Goal: Transaction & Acquisition: Purchase product/service

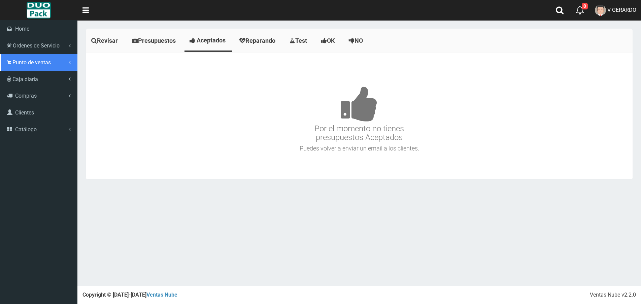
click at [25, 59] on link "Punto de ventas" at bounding box center [38, 62] width 77 height 17
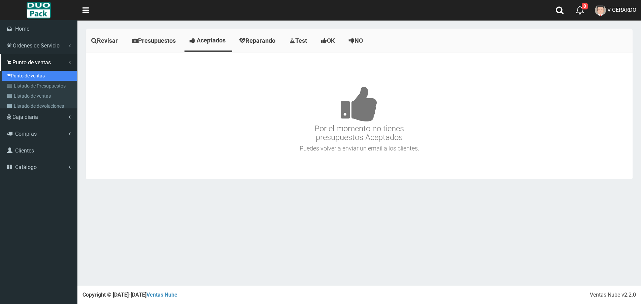
click at [34, 74] on link "Punto de ventas" at bounding box center [39, 76] width 75 height 10
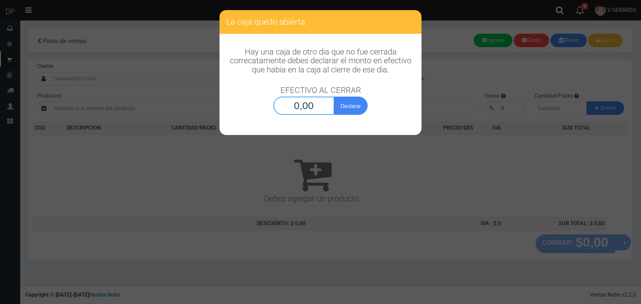
click at [300, 105] on input "0,00" at bounding box center [303, 106] width 61 height 18
type input "1,00"
click at [334, 97] on button "Declarar" at bounding box center [351, 106] width 34 height 18
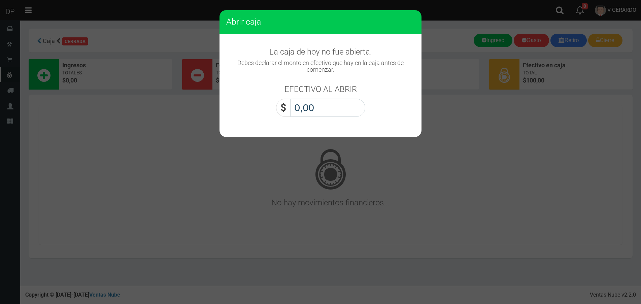
click at [313, 105] on input "0,00" at bounding box center [327, 108] width 75 height 18
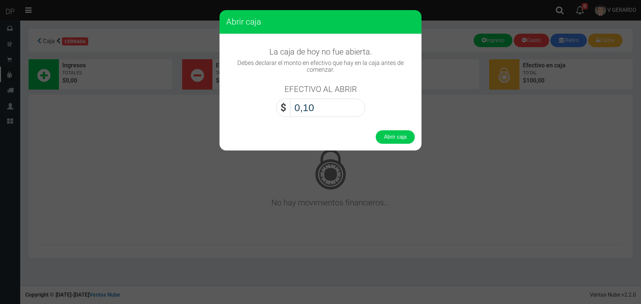
type input "1,00"
click at [375, 130] on button "Abrir caja" at bounding box center [394, 136] width 39 height 13
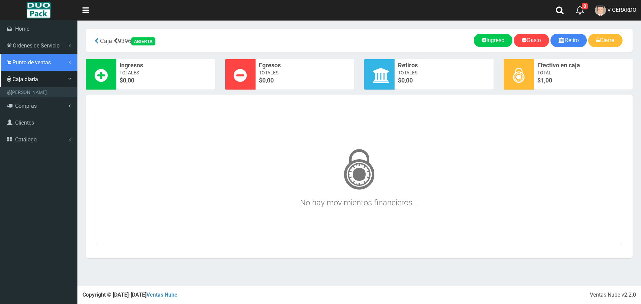
click at [28, 61] on span "Punto de ventas" at bounding box center [31, 62] width 38 height 6
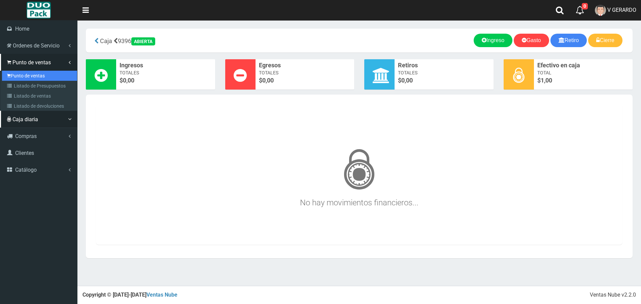
click at [36, 75] on link "Punto de ventas" at bounding box center [39, 76] width 75 height 10
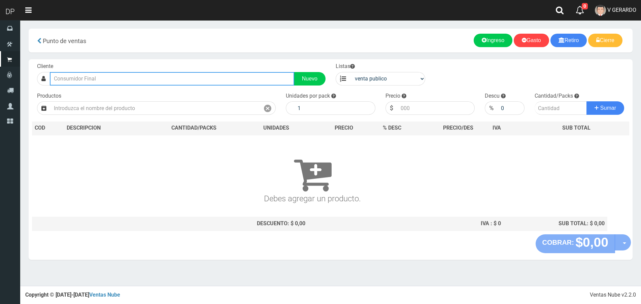
click at [95, 77] on input "text" at bounding box center [172, 78] width 244 height 13
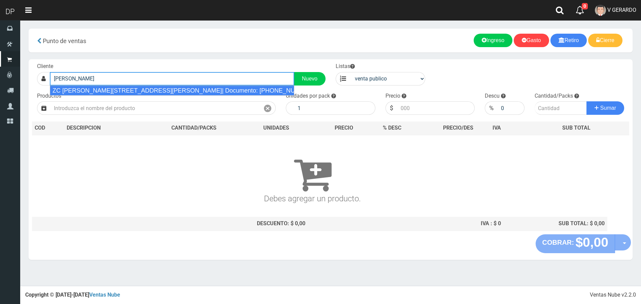
click at [150, 88] on div "ZC H.YRIGOYEN 733 (MONSERRAT)| Documento: 6565699 | Teléfono:" at bounding box center [172, 90] width 244 height 10
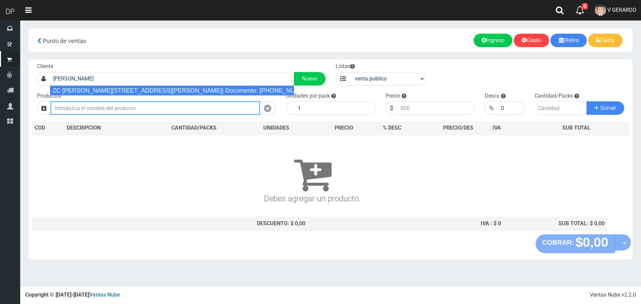
type input "ZC H.YRIGOYEN 733 (MONSERRAT)| Documento: 6565699 | Teléfono:"
select select "2"
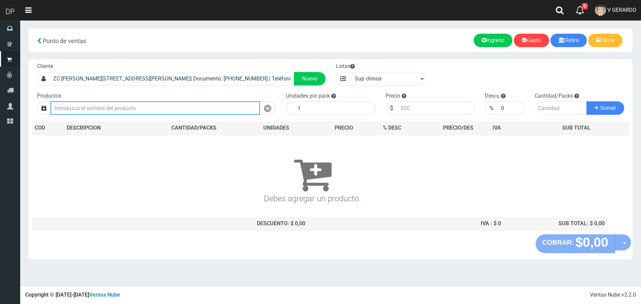
click at [145, 106] on input "text" at bounding box center [154, 107] width 209 height 13
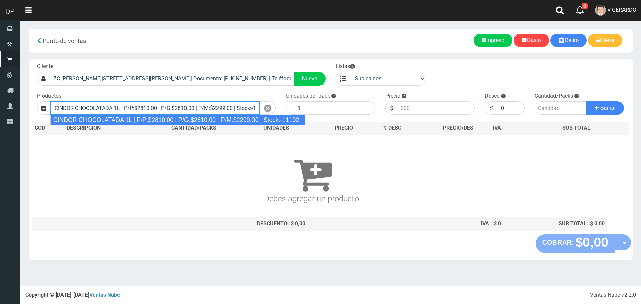
type input "CINDOR CHOCOLATADA 1L | P/P:$2810.00 | P/G:$2810.00 | P/M:$2299.00 | Stock:-111…"
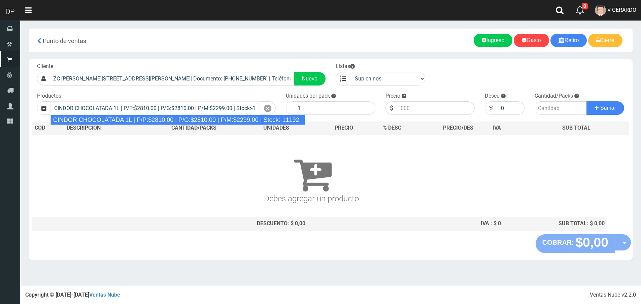
type input "12"
type input "2810.00"
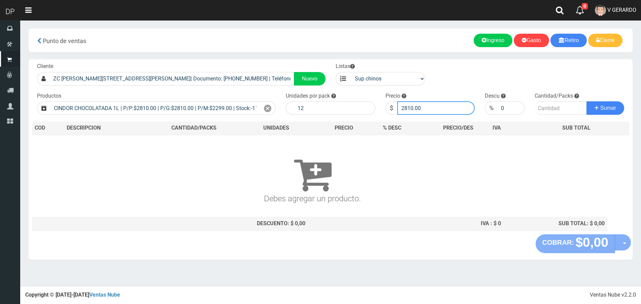
click at [413, 110] on input "2810.00" at bounding box center [436, 107] width 78 height 13
type input "2760"
type input "2760.00"
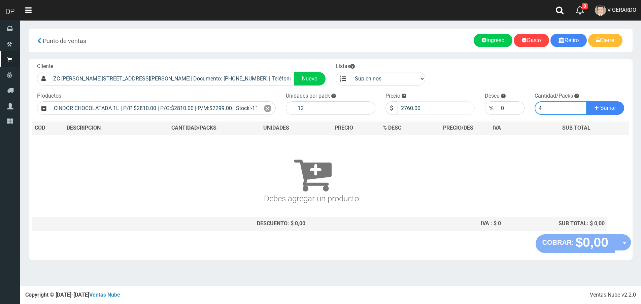
type input "4"
click at [586, 101] on button "Sumar" at bounding box center [605, 107] width 38 height 13
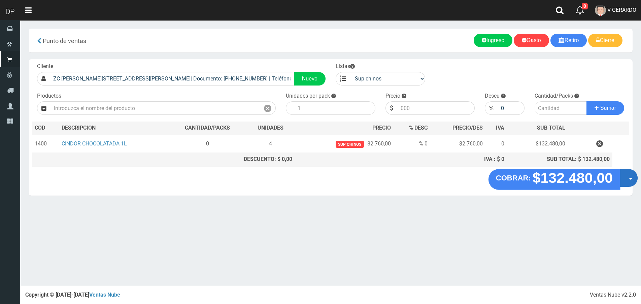
click at [624, 177] on button "Opciones" at bounding box center [628, 178] width 18 height 18
click at [601, 176] on link "Hacer Devolucion" at bounding box center [607, 179] width 60 height 15
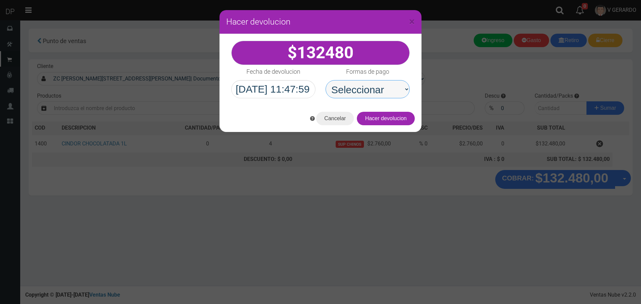
click at [369, 89] on select "Seleccionar Efectivo Tarjeta de Crédito Depósito Débito" at bounding box center [367, 89] width 84 height 18
select select "Efectivo"
click at [325, 80] on select "Seleccionar Efectivo Tarjeta de Crédito Depósito Débito" at bounding box center [367, 89] width 84 height 18
click at [401, 123] on button "Hacer devolucion" at bounding box center [386, 118] width 58 height 13
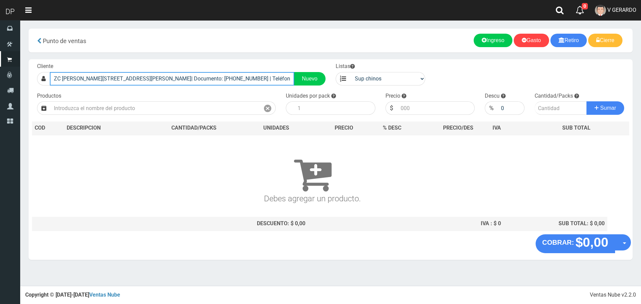
click at [134, 82] on input "ZC H.YRIGOYEN 733 (MONSERRAT)| Documento: 6565699 | Teléfono:" at bounding box center [172, 78] width 244 height 13
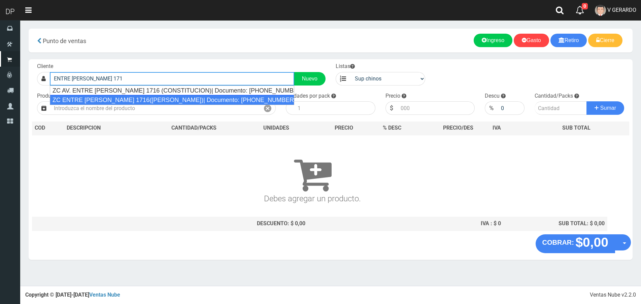
click at [134, 102] on div "ZC ENTRE RIOS 1716(MONSERRAT)| Documento: 124578784521 | Teléfono:" at bounding box center [172, 100] width 244 height 10
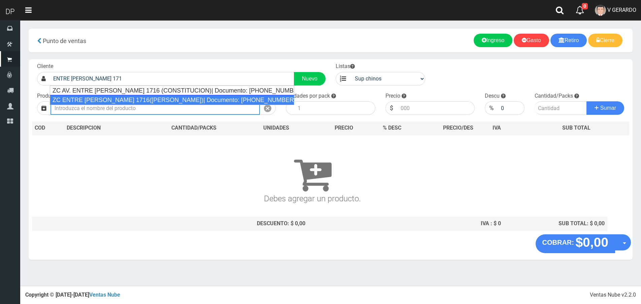
type input "ZC ENTRE RIOS 1716(MONSERRAT)| Documento: 124578784521 | Teléfono:"
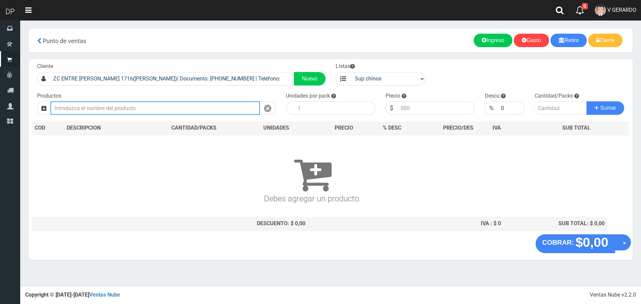
click at [139, 110] on input "text" at bounding box center [154, 107] width 209 height 13
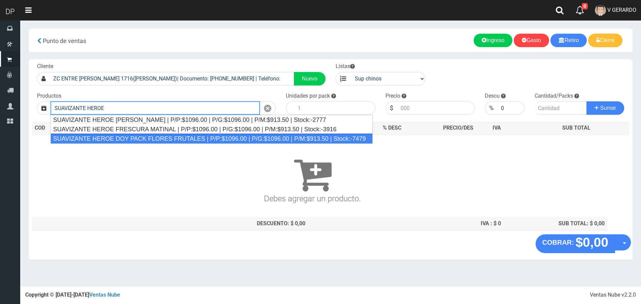
click at [145, 138] on div "SUAVIZANTE HEROE DOY PACK FLORES FRUTALES | P/P:$1096.00 | P/G:$1096.00 | P/M:$…" at bounding box center [211, 139] width 322 height 10
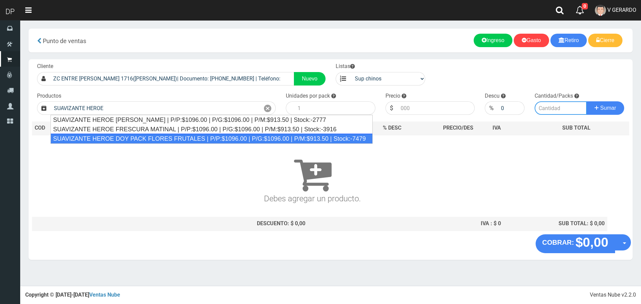
type input "SUAVIZANTE HEROE DOY PACK FLORES FRUTALES | P/P:$1096.00 | P/G:$1096.00 | P/M:$…"
type input "12"
type input "1096.00"
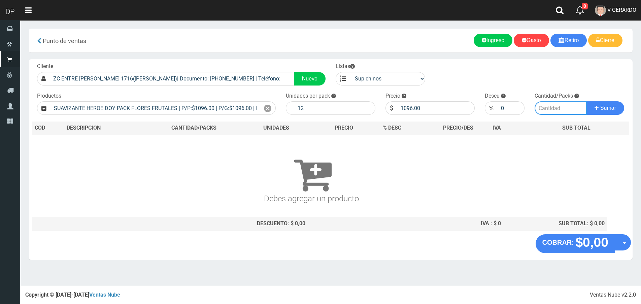
click at [567, 108] on input "number" at bounding box center [560, 107] width 52 height 13
type input "1"
click at [586, 101] on button "Sumar" at bounding box center [605, 107] width 38 height 13
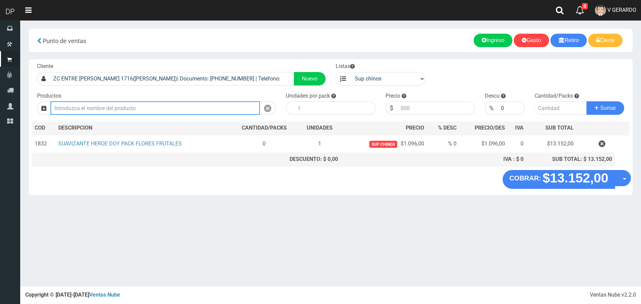
click at [151, 106] on input "text" at bounding box center [154, 107] width 209 height 13
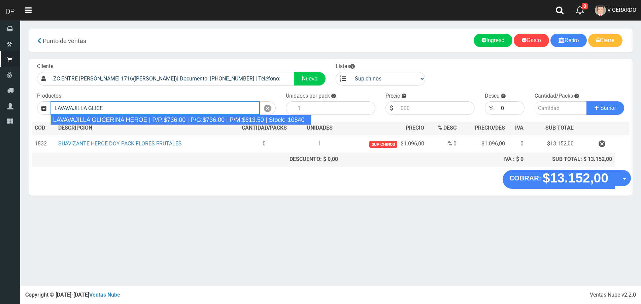
click at [145, 118] on div "LAVAVAJILLA GLICERINA HEROE | P/P:$736.00 | P/G:$736.00 | P/M:$613.50 | Stock:-…" at bounding box center [180, 120] width 261 height 10
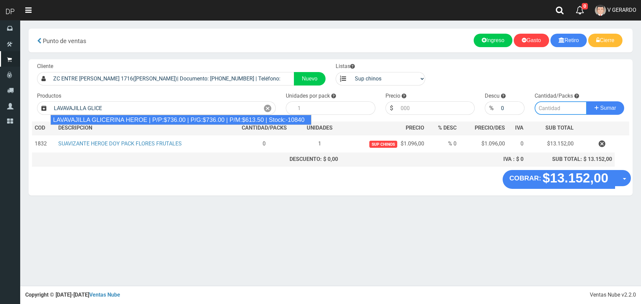
type input "LAVAVAJILLA GLICERINA HEROE | P/P:$736.00 | P/G:$736.00 | P/M:$613.50 | Stock:-…"
type input "15"
type input "736.00"
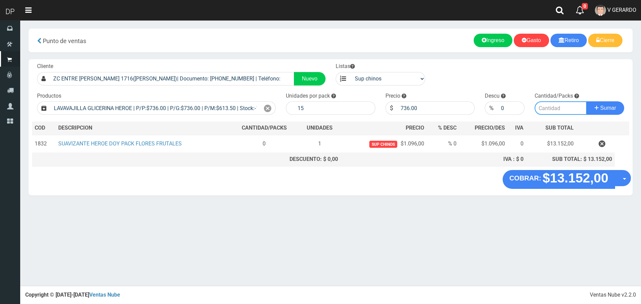
click at [575, 104] on input "number" at bounding box center [560, 107] width 52 height 13
type input "1"
click at [586, 101] on button "Sumar" at bounding box center [605, 107] width 38 height 13
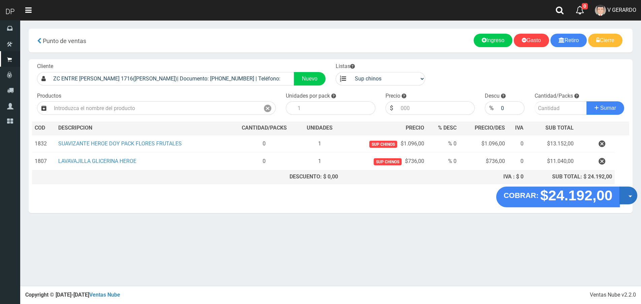
click at [628, 195] on span "button" at bounding box center [630, 196] width 4 height 2
click at [622, 200] on link "Hacer Devolucion" at bounding box center [606, 197] width 60 height 15
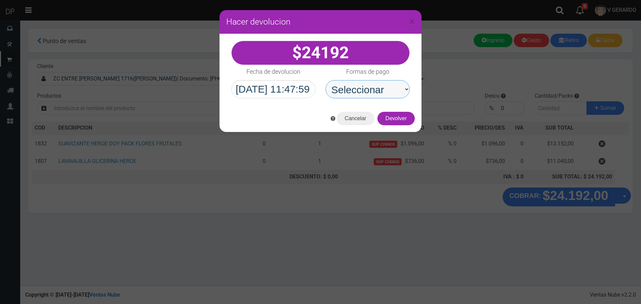
drag, startPoint x: 364, startPoint y: 93, endPoint x: 365, endPoint y: 98, distance: 5.1
click at [364, 93] on select "Seleccionar Efectivo Tarjeta de Crédito Depósito Débito" at bounding box center [367, 89] width 84 height 18
select select "Efectivo"
click at [325, 80] on select "Seleccionar Efectivo Tarjeta de Crédito Depósito Débito" at bounding box center [367, 89] width 84 height 18
click at [397, 116] on button "Devolver" at bounding box center [395, 118] width 37 height 13
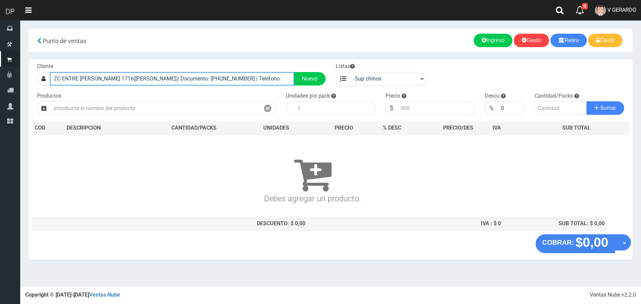
click at [209, 78] on input "ZC ENTRE RIOS 1716(MONSERRAT)| Documento: 124578784521 | Teléfono:" at bounding box center [172, 78] width 244 height 13
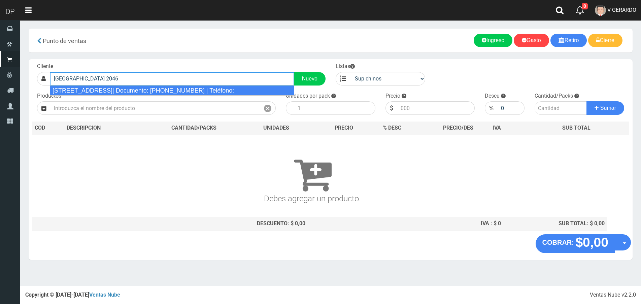
click at [191, 91] on div "SANTIAGO DEL ESTERO 2046 CABA| Documento: 2046666666666 | Teléfono:" at bounding box center [172, 90] width 244 height 10
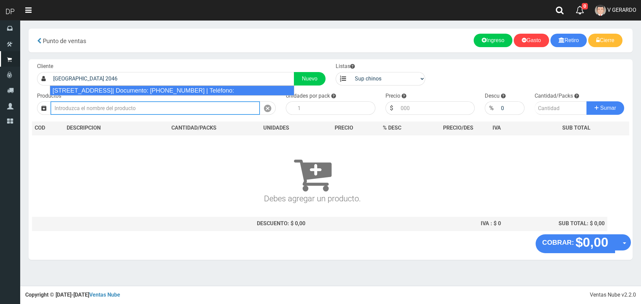
type input "SANTIAGO DEL ESTERO 2046 CABA| Documento: 2046666666666 | Teléfono:"
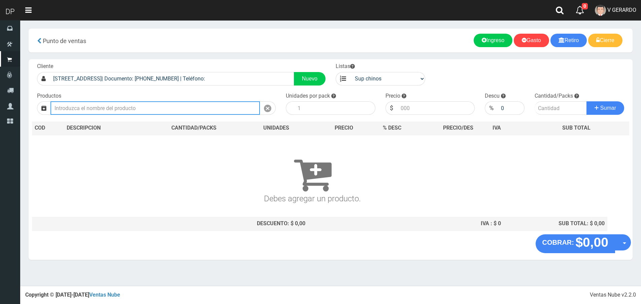
click at [172, 111] on input "text" at bounding box center [154, 107] width 209 height 13
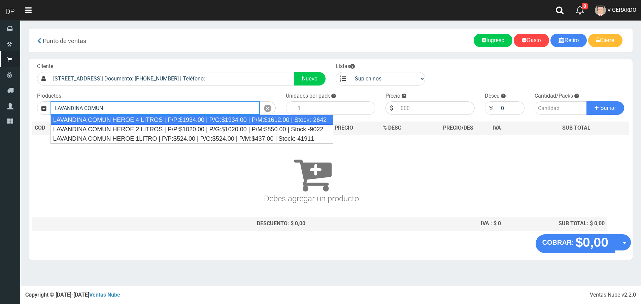
click at [164, 121] on div "LAVANDINA COMUN HEROE 4 LITROS | P/P:$1934.00 | P/G:$1934.00 | P/M:$1612.00 | S…" at bounding box center [191, 120] width 283 height 10
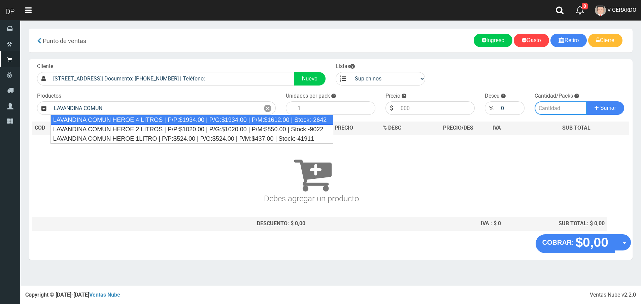
type input "LAVANDINA COMUN HEROE 4 LITROS | P/P:$1934.00 | P/G:$1934.00 | P/M:$1612.00 | S…"
type input "3"
type input "1934.00"
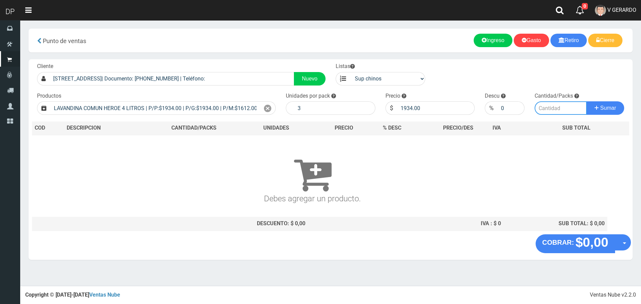
click at [562, 109] on input "number" at bounding box center [560, 107] width 52 height 13
type input "4"
click at [586, 101] on button "Sumar" at bounding box center [605, 107] width 38 height 13
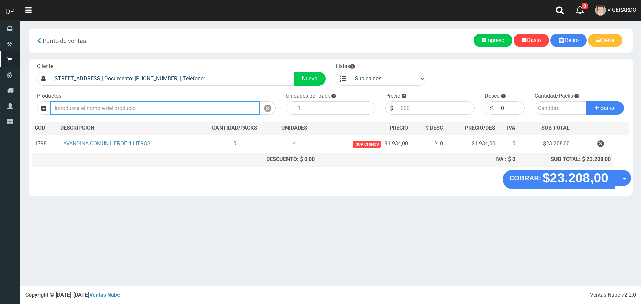
click at [204, 111] on input "text" at bounding box center [154, 107] width 209 height 13
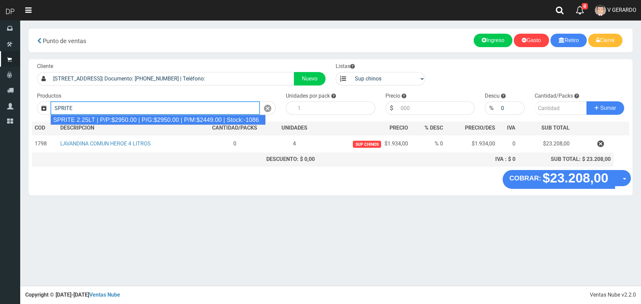
click at [194, 118] on div "SPRITE 2.25LT | P/P:$2950.00 | P/G:$2950.00 | P/M:$2449.00 | Stock:-1086" at bounding box center [157, 120] width 215 height 10
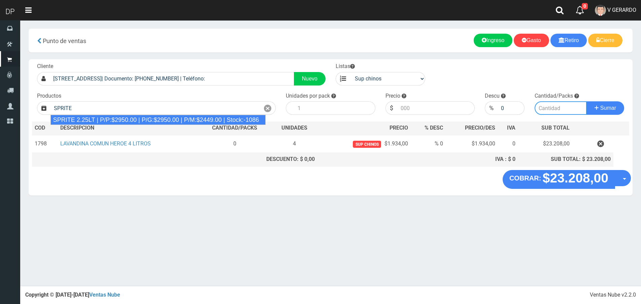
type input "SPRITE 2.25LT | P/P:$2950.00 | P/G:$2950.00 | P/M:$2449.00 | Stock:-1086"
type input "8"
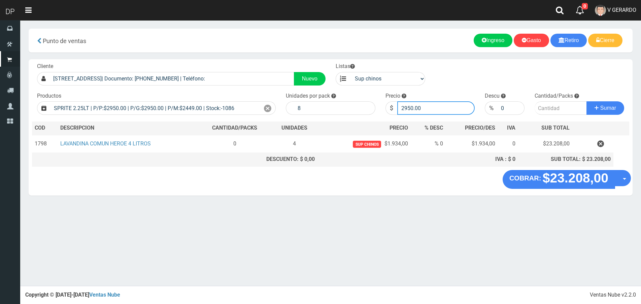
click at [417, 109] on input "2950.00" at bounding box center [436, 107] width 78 height 13
type input "2815"
type input "2815.00"
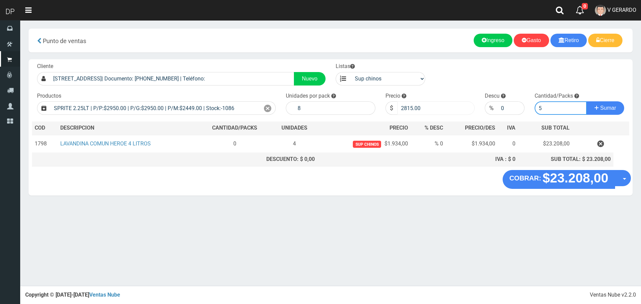
type input "5"
click at [586, 101] on button "Sumar" at bounding box center [605, 107] width 38 height 13
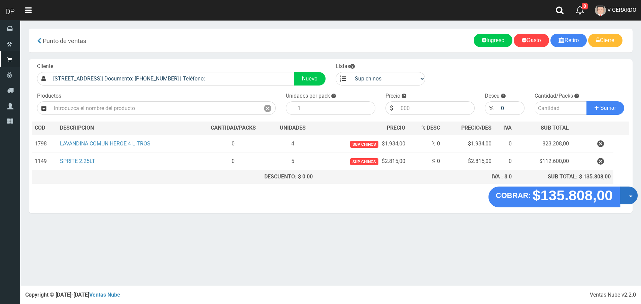
click at [636, 195] on button "Opciones" at bounding box center [628, 195] width 18 height 18
click at [607, 198] on link "Hacer Devolucion" at bounding box center [607, 197] width 60 height 15
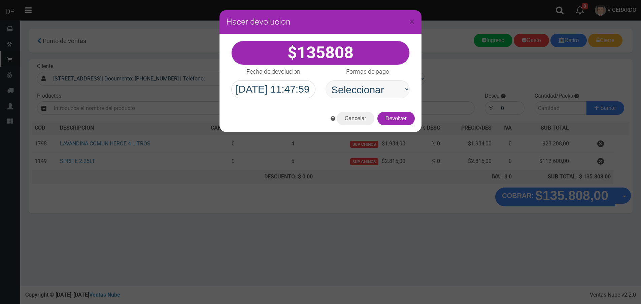
click at [366, 81] on select "Seleccionar Efectivo Tarjeta de Crédito Depósito Débito" at bounding box center [367, 89] width 84 height 18
select select "Efectivo"
click at [325, 80] on select "Seleccionar Efectivo Tarjeta de Crédito Depósito Débito" at bounding box center [367, 89] width 84 height 18
click at [405, 124] on button "Devolver" at bounding box center [395, 118] width 37 height 13
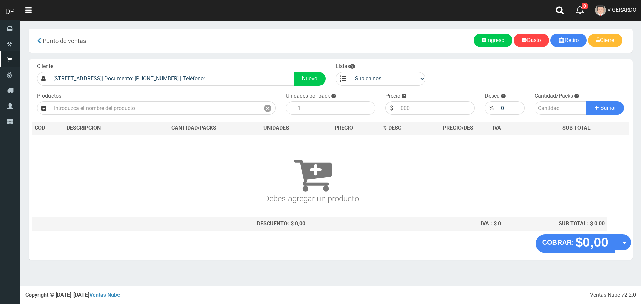
click at [611, 7] on span "V GERARDO" at bounding box center [621, 10] width 29 height 6
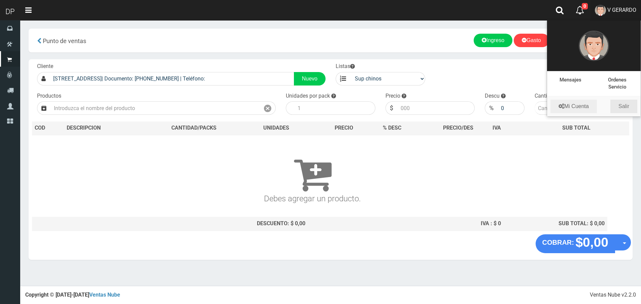
click at [627, 108] on link "Salir" at bounding box center [623, 106] width 27 height 13
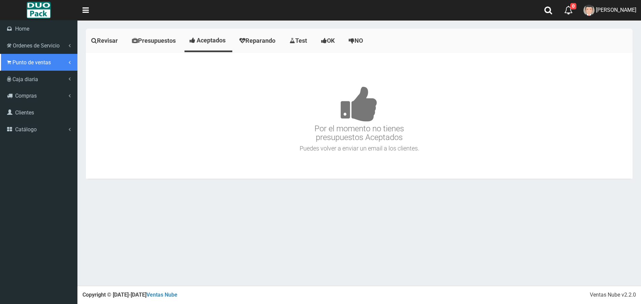
click at [20, 59] on span "Punto de ventas" at bounding box center [31, 62] width 38 height 6
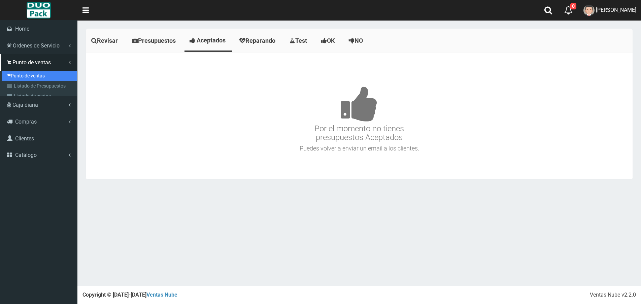
click at [35, 71] on link "Punto de ventas" at bounding box center [39, 76] width 75 height 10
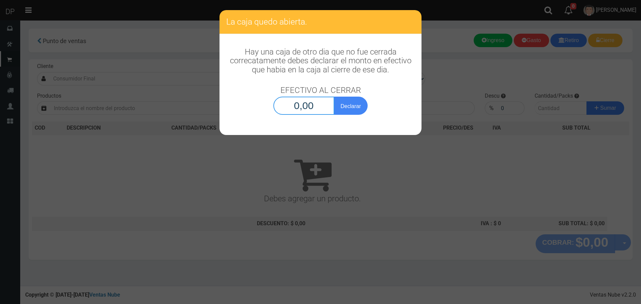
click at [318, 103] on input "0,00" at bounding box center [303, 106] width 61 height 18
type input "1,00"
click at [334, 97] on button "Declarar" at bounding box center [351, 106] width 34 height 18
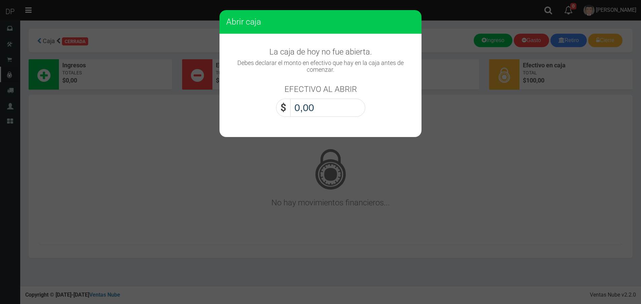
click at [318, 103] on input "0,00" at bounding box center [327, 108] width 75 height 18
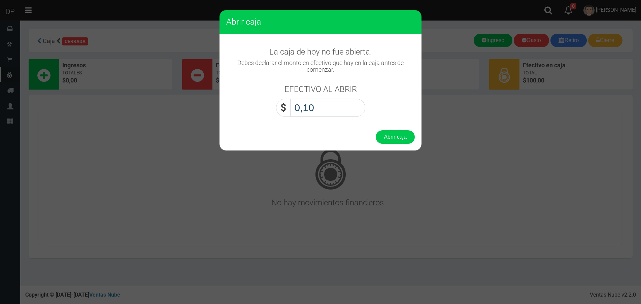
type input "1,00"
click at [375, 130] on button "Abrir caja" at bounding box center [394, 136] width 39 height 13
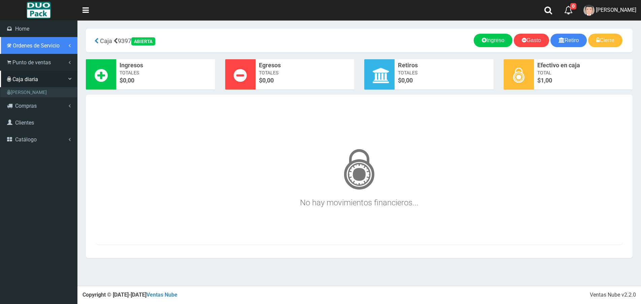
click at [13, 48] on span "Ordenes de Servicio" at bounding box center [36, 45] width 47 height 6
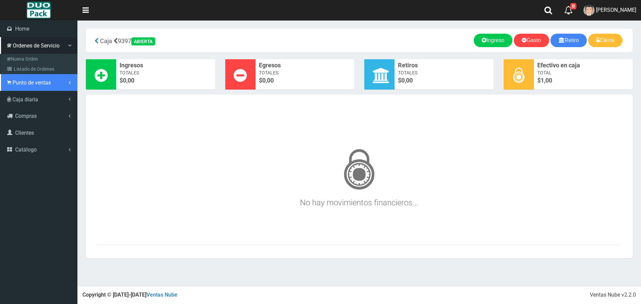
click at [21, 78] on link "Punto de ventas" at bounding box center [38, 82] width 77 height 17
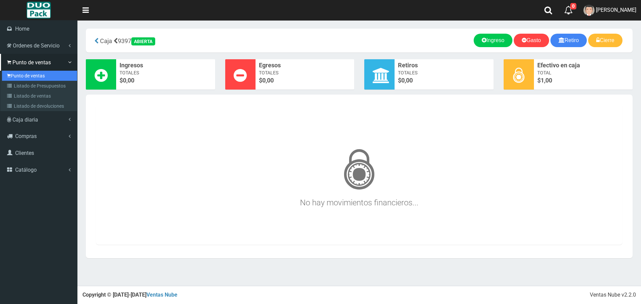
click at [38, 78] on link "Punto de ventas" at bounding box center [39, 76] width 75 height 10
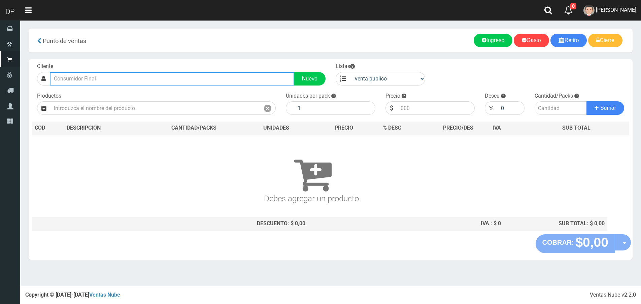
click at [96, 77] on input "text" at bounding box center [172, 78] width 244 height 13
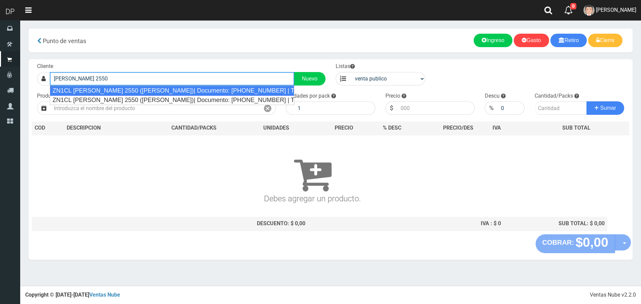
click at [111, 93] on div "ZN1CL ALVEAR 2550 (S.FERNANDO)| Documento: 2225454856548745 | Teléfono:" at bounding box center [172, 90] width 244 height 10
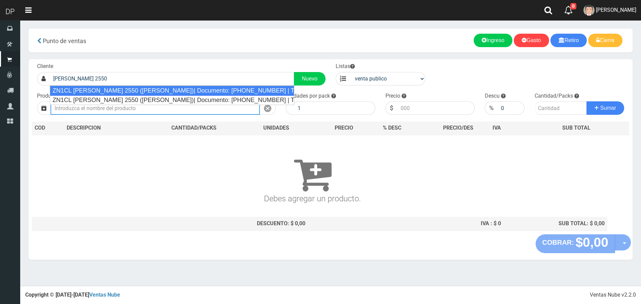
type input "ZN1CL ALVEAR 2550 (S.FERNANDO)| Documento: 2225454856548745 | Teléfono:"
select select "2"
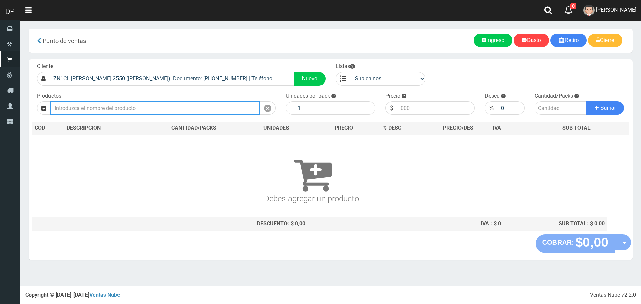
click at [110, 106] on input "text" at bounding box center [154, 107] width 209 height 13
click at [76, 108] on input "REXONA EFFICIENT FRESH DE" at bounding box center [154, 107] width 209 height 13
click at [78, 107] on input "REXONA EFFICIENT FRESH DE" at bounding box center [154, 107] width 209 height 13
click at [145, 110] on input "REXONA EFFICIENT FRESH DE" at bounding box center [154, 107] width 209 height 13
click at [91, 108] on input "REXONA EFFICIENT FRESH DE" at bounding box center [154, 107] width 209 height 13
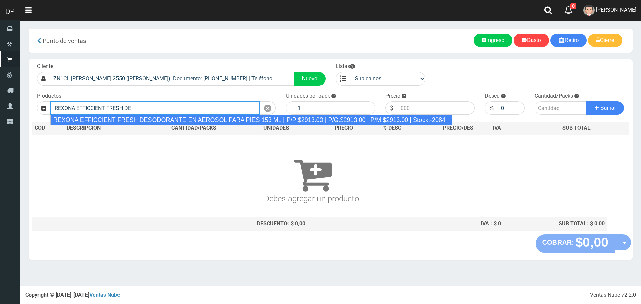
click at [148, 120] on div "REXONA EFFICCIENT FRESH DESODORANTE EN AEROSOL PARA PIES 153 ML | P/P:$2913.00 …" at bounding box center [250, 120] width 401 height 10
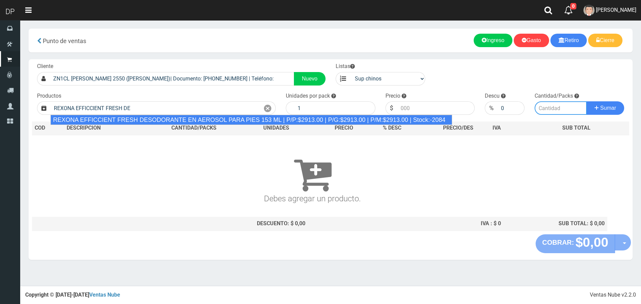
type input "REXONA EFFICCIENT FRESH DESODORANTE EN AEROSOL PARA PIES 153 ML | P/P:$2913.00 …"
type input "12"
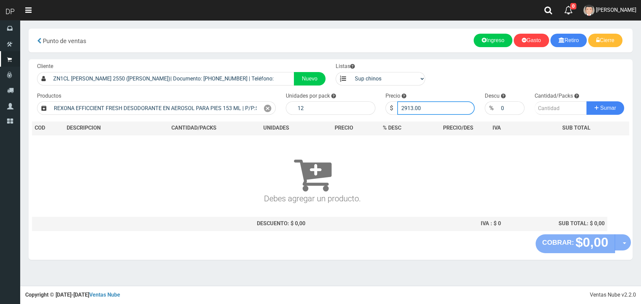
click at [428, 108] on input "2913.00" at bounding box center [436, 107] width 78 height 13
type input "2621"
type input "2621.70"
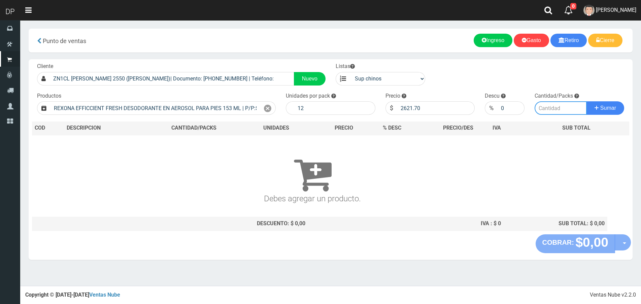
click at [547, 107] on input "number" at bounding box center [560, 107] width 52 height 13
type input "2"
click at [586, 101] on button "Sumar" at bounding box center [605, 107] width 38 height 13
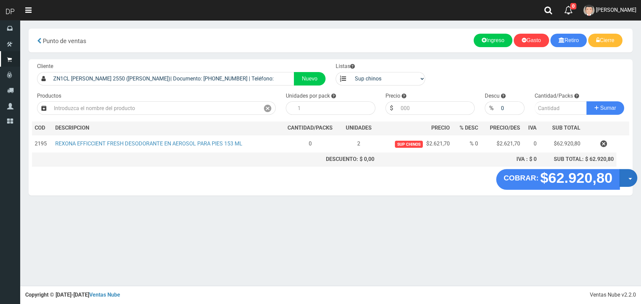
click at [628, 177] on button "Opciones" at bounding box center [628, 178] width 18 height 18
click at [626, 183] on link "Hacer Devolucion" at bounding box center [606, 179] width 60 height 15
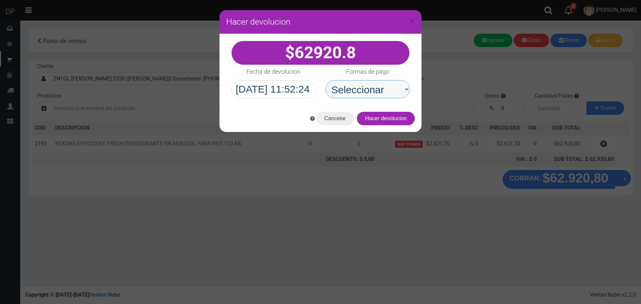
click at [374, 93] on select "Seleccionar Efectivo Tarjeta de Crédito Depósito Débito" at bounding box center [367, 89] width 84 height 18
select select "Efectivo"
click at [325, 80] on select "Seleccionar Efectivo Tarjeta de Crédito Depósito Débito" at bounding box center [367, 89] width 84 height 18
click at [392, 122] on button "Hacer devolucion" at bounding box center [386, 118] width 58 height 13
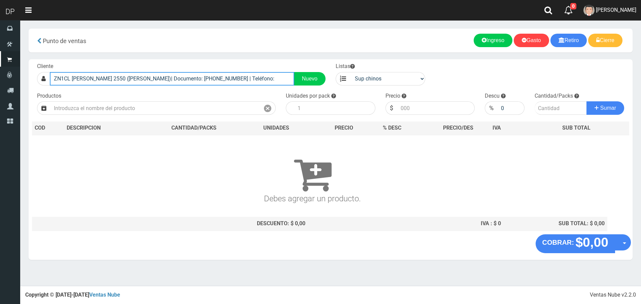
click at [190, 80] on input "ZN1CL ALVEAR 2550 (S.FERNANDO)| Documento: 2225454856548745 | Teléfono:" at bounding box center [172, 78] width 244 height 13
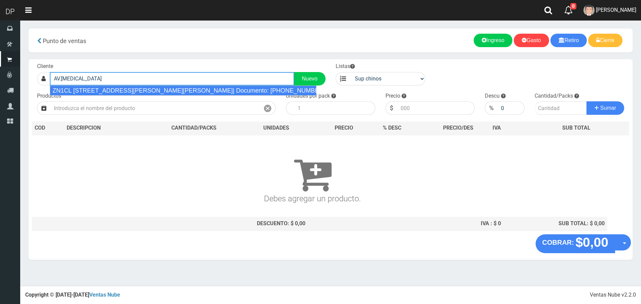
click at [158, 90] on div "ZN1CL AV.HIPOLITO YRIGOYEN 2796 (SAN FERNANDO)| Documento: 100325442 | Teléfono:" at bounding box center [183, 90] width 266 height 10
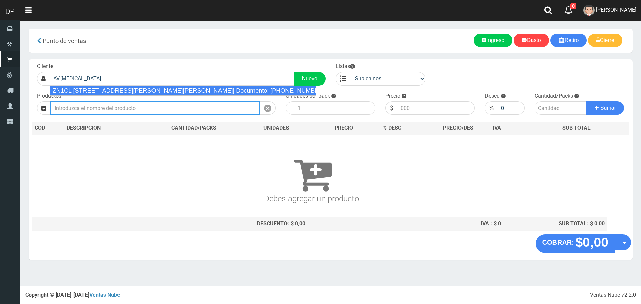
type input "ZN1CL AV.HIPOLITO YRIGOYEN 2796 (SAN FERNANDO)| Documento: 100325442 | Teléfono:"
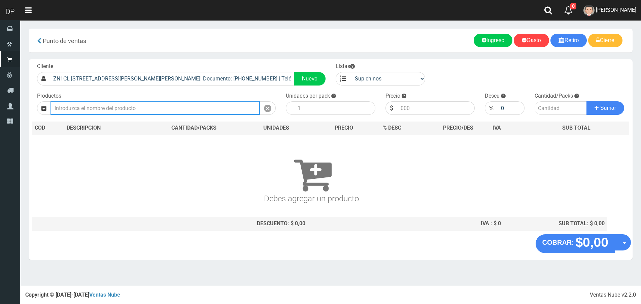
click at [155, 109] on input "text" at bounding box center [154, 107] width 209 height 13
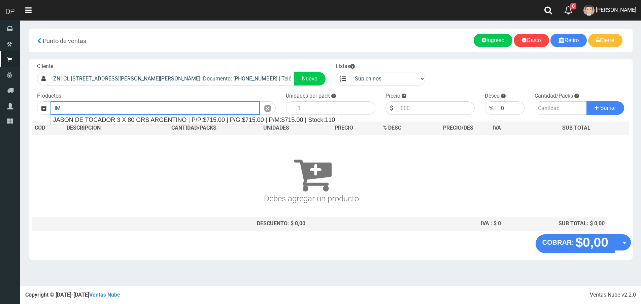
type input "I"
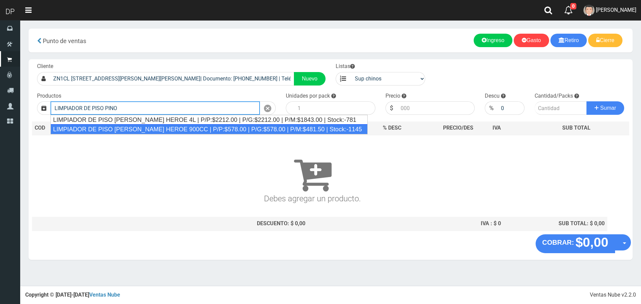
click at [167, 131] on div "LIMPIADOR DE PISO PINO SILVESTRE HEROE 900CC | P/P:$578.00 | P/G:$578.00 | P/M:…" at bounding box center [208, 129] width 317 height 10
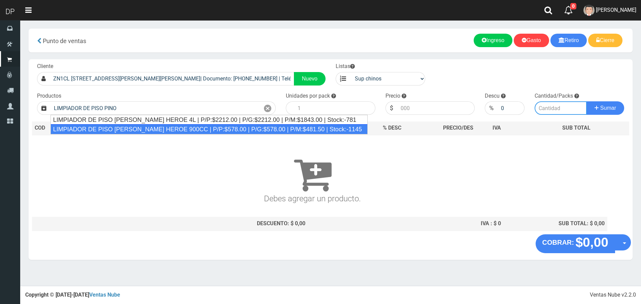
type input "LIMPIADOR DE PISO PINO SILVESTRE HEROE 900CC | P/P:$578.00 | P/G:$578.00 | P/M:…"
type input "12"
type input "578.00"
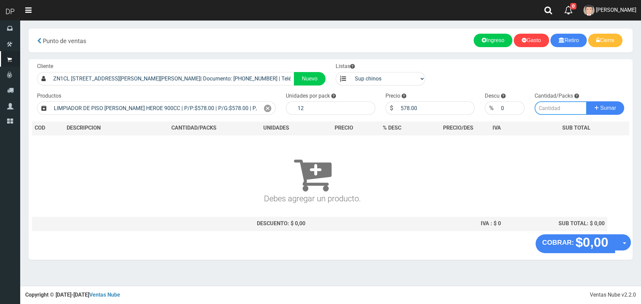
click at [556, 108] on input "number" at bounding box center [560, 107] width 52 height 13
type input "1"
click at [586, 101] on button "Sumar" at bounding box center [605, 107] width 38 height 13
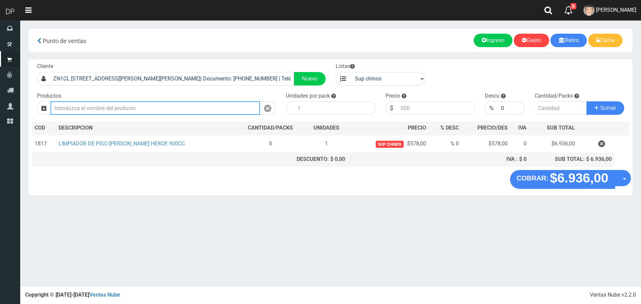
click at [185, 110] on input "text" at bounding box center [154, 107] width 209 height 13
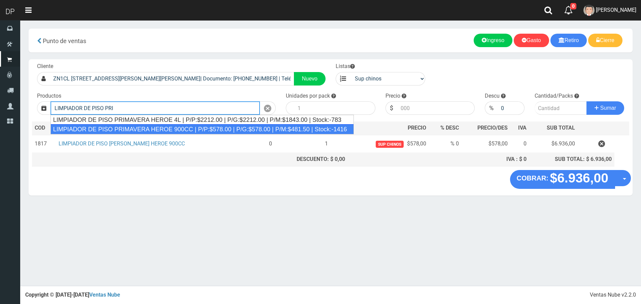
click at [177, 129] on div "LIMPIADOR DE PISO PRIMAVERA HEROE 900CC | P/P:$578.00 | P/G:$578.00 | P/M:$481.…" at bounding box center [201, 129] width 303 height 10
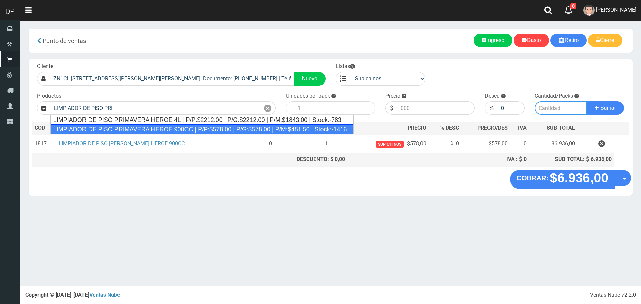
type input "LIMPIADOR DE PISO PRIMAVERA HEROE 900CC | P/P:$578.00 | P/G:$578.00 | P/M:$481.…"
type input "12"
type input "578.00"
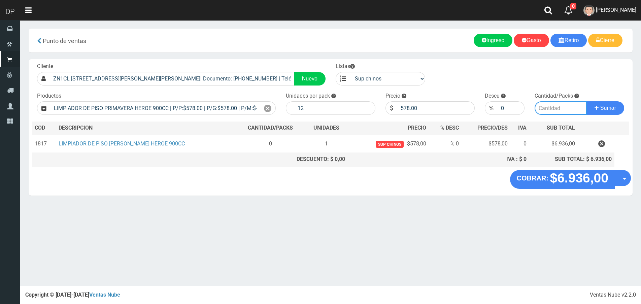
click at [555, 109] on input "number" at bounding box center [560, 107] width 52 height 13
type input "1"
click at [586, 101] on button "Sumar" at bounding box center [605, 107] width 38 height 13
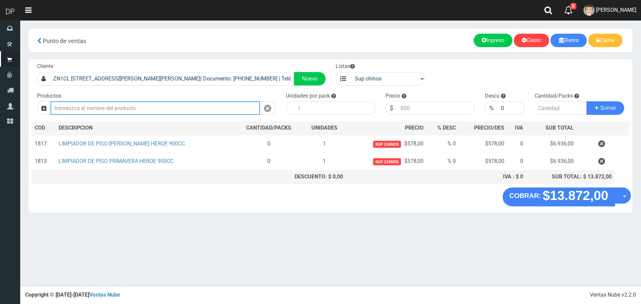
click at [177, 110] on input "text" at bounding box center [154, 107] width 209 height 13
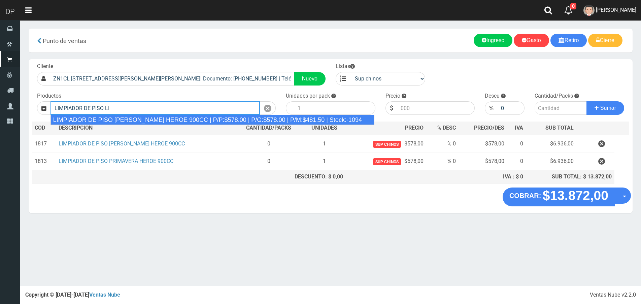
click at [176, 116] on div "LIMPIADOR DE PISO LIMON DEL PRADO HEROE 900CC | P/P:$578.00 | P/G:$578.00 | P/M…" at bounding box center [212, 120] width 324 height 10
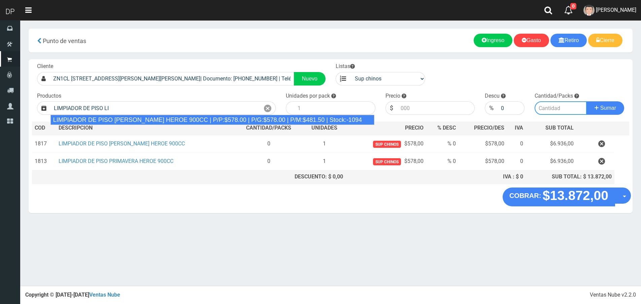
type input "LIMPIADOR DE PISO LIMON DEL PRADO HEROE 900CC | P/P:$578.00 | P/G:$578.00 | P/M…"
type input "12"
type input "578.00"
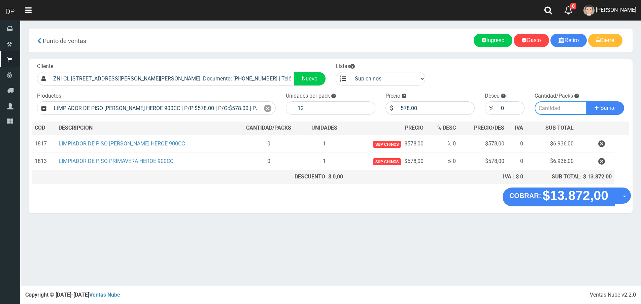
click at [539, 108] on input "number" at bounding box center [560, 107] width 52 height 13
type input "1"
click at [586, 101] on button "Sumar" at bounding box center [605, 107] width 38 height 13
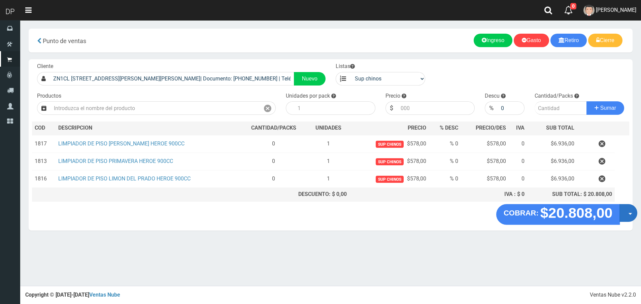
click at [622, 210] on button "Opciones" at bounding box center [628, 213] width 18 height 18
click at [611, 210] on link "Hacer Devolucion" at bounding box center [606, 214] width 60 height 15
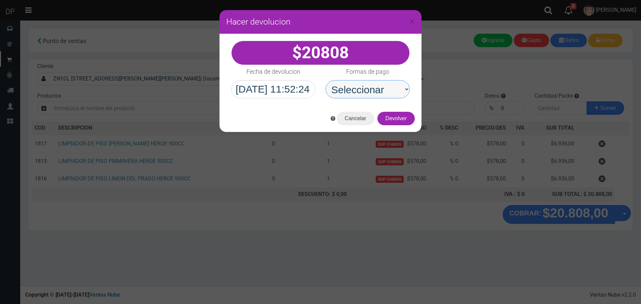
drag, startPoint x: 378, startPoint y: 104, endPoint x: 375, endPoint y: 98, distance: 6.2
click at [375, 94] on select "Seleccionar Efectivo Tarjeta de Crédito Depósito Débito" at bounding box center [367, 89] width 84 height 18
select select "Efectivo"
click at [325, 80] on select "Seleccionar Efectivo Tarjeta de Crédito Depósito Débito" at bounding box center [367, 89] width 84 height 18
click at [393, 117] on button "Devolver" at bounding box center [395, 118] width 37 height 13
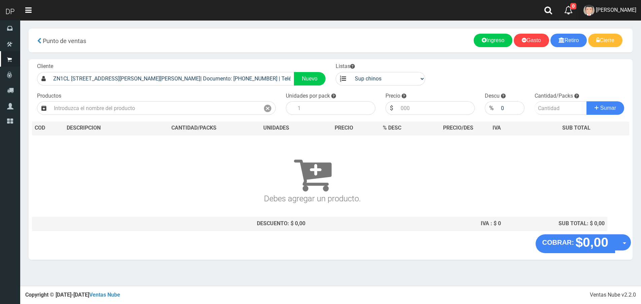
click at [626, 4] on link "FABRIZIO DURE" at bounding box center [609, 10] width 62 height 21
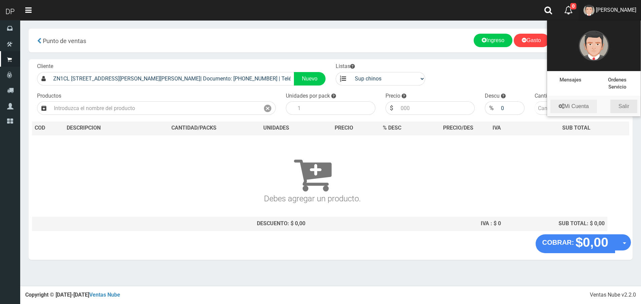
click at [625, 104] on link "Salir" at bounding box center [623, 106] width 27 height 13
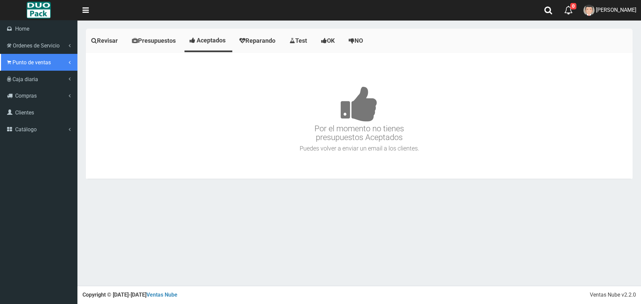
click at [22, 60] on span "Punto de ventas" at bounding box center [31, 62] width 38 height 6
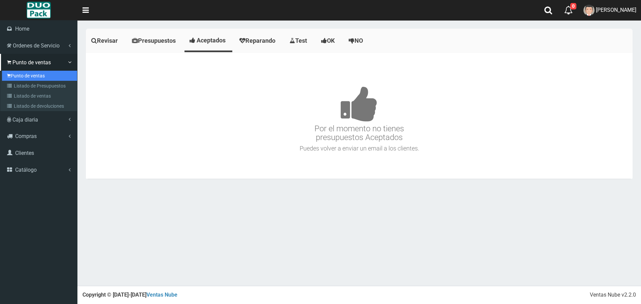
click at [24, 73] on link "Punto de ventas" at bounding box center [39, 76] width 75 height 10
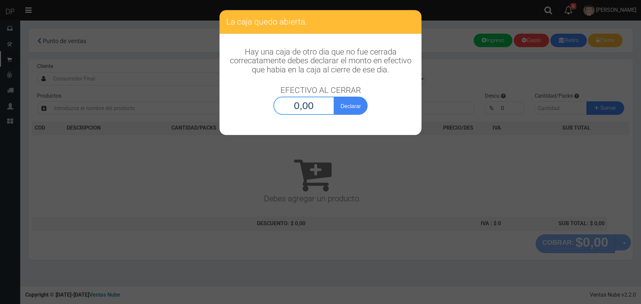
click at [315, 104] on input "0,00" at bounding box center [303, 106] width 61 height 18
type input "1,00"
click at [334, 97] on button "Declarar" at bounding box center [351, 106] width 34 height 18
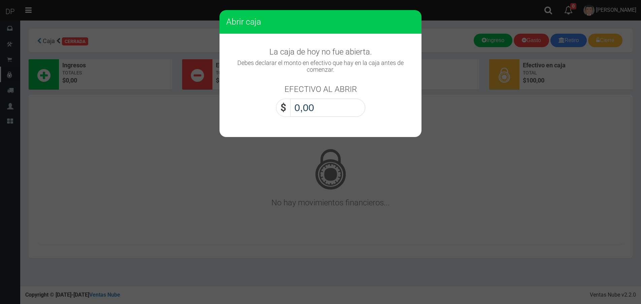
click at [314, 104] on input "0,00" at bounding box center [327, 108] width 75 height 18
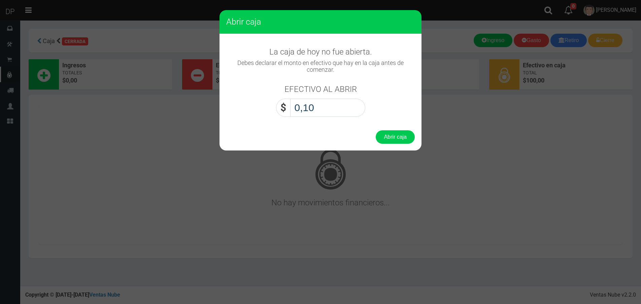
type input "1,00"
click at [375, 130] on button "Abrir caja" at bounding box center [394, 136] width 39 height 13
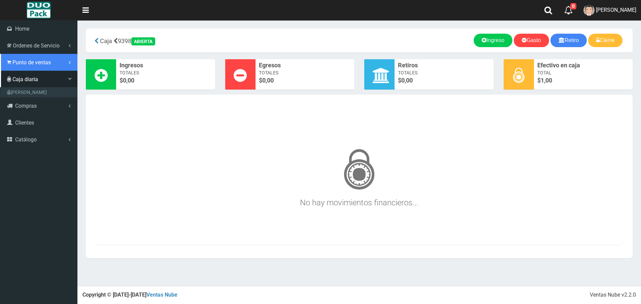
click at [23, 64] on span "Punto de ventas" at bounding box center [31, 62] width 38 height 6
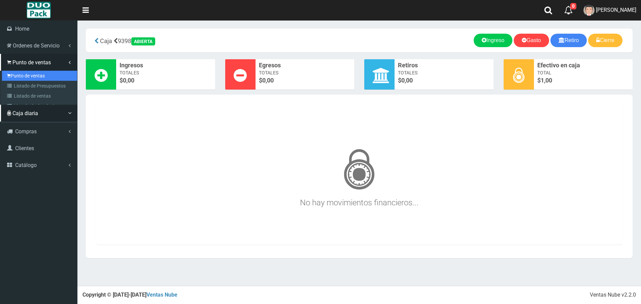
click at [33, 74] on link "Punto de ventas" at bounding box center [39, 76] width 75 height 10
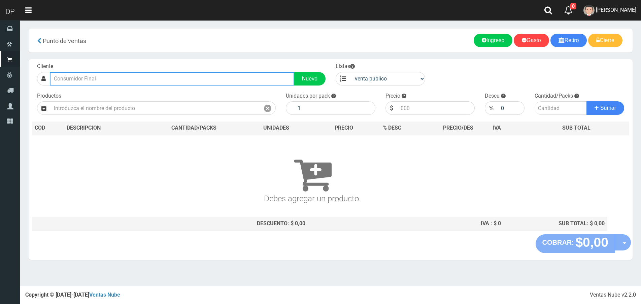
click at [129, 82] on input "text" at bounding box center [172, 78] width 244 height 13
type input "N"
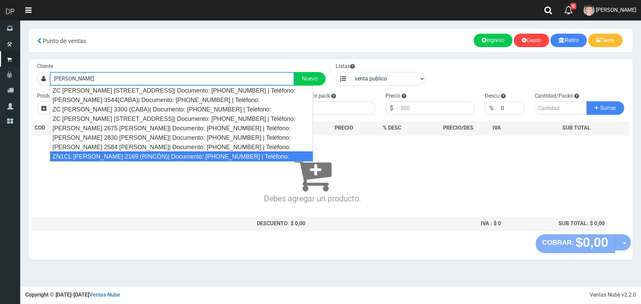
click at [152, 154] on div "ZN1CL [PERSON_NAME] 2169 (RINCÓN)| Documento: [PHONE_NUMBER] | Teléfono:" at bounding box center [181, 156] width 263 height 10
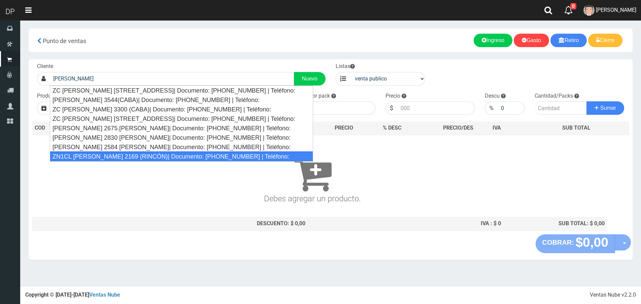
type input "ZN1CL MARCOS SASTRE 2169 (RINCÓN)| Documento: 11111111111111111111 | Teléfono:"
select select
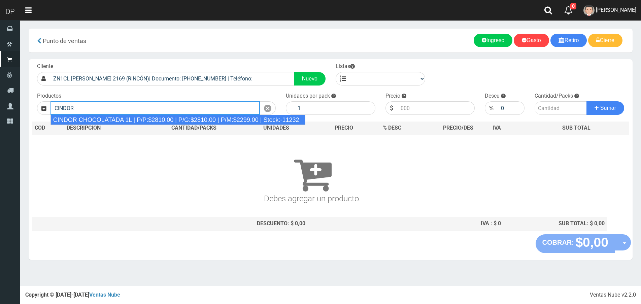
click at [150, 123] on div "CINDOR CHOCOLATADA 1L | P/P:$2810.00 | P/G:$2810.00 | P/M:$2299.00 | Stock:-112…" at bounding box center [177, 120] width 255 height 10
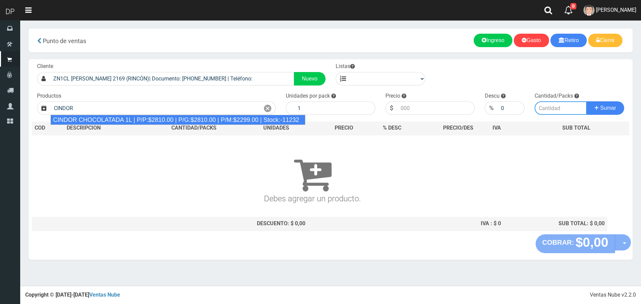
type input "CINDOR CHOCOLATADA 1L | P/P:$2810.00 | P/G:$2810.00 | P/M:$2299.00 | Stock:-112…"
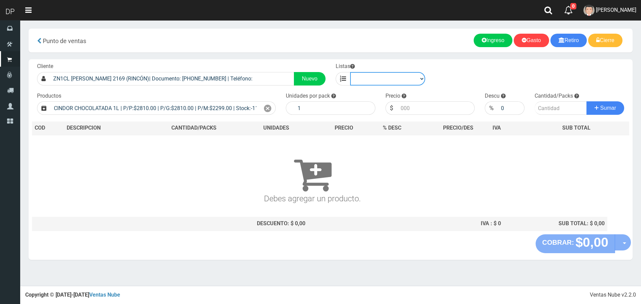
click at [377, 81] on select "venta publico Sup chinos reventas" at bounding box center [387, 78] width 75 height 13
select select "2"
click at [350, 72] on select "venta publico Sup chinos reventas" at bounding box center [387, 78] width 75 height 13
click at [272, 110] on div at bounding box center [268, 107] width 16 height 13
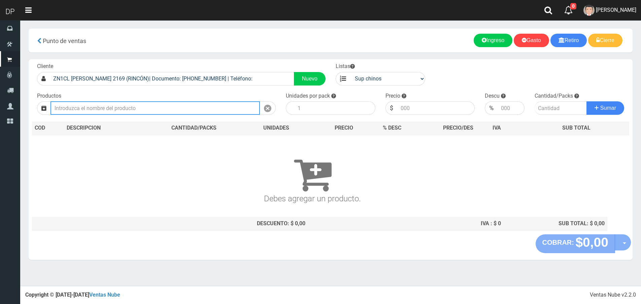
click at [236, 109] on input "text" at bounding box center [154, 107] width 209 height 13
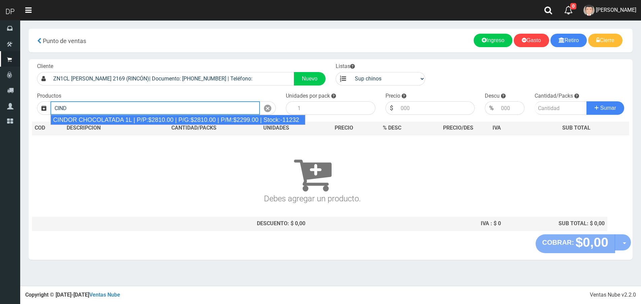
click at [88, 120] on div "CINDOR CHOCOLATADA 1L | P/P:$2810.00 | P/G:$2810.00 | P/M:$2299.00 | Stock:-112…" at bounding box center [177, 120] width 255 height 10
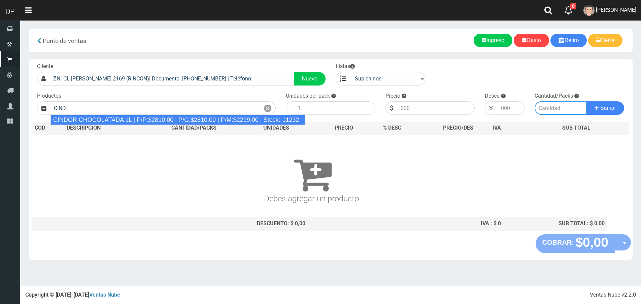
type input "CINDOR CHOCOLATADA 1L | P/P:$2810.00 | P/G:$2810.00 | P/M:$2299.00 | Stock:-112…"
type input "12"
type input "2810.00"
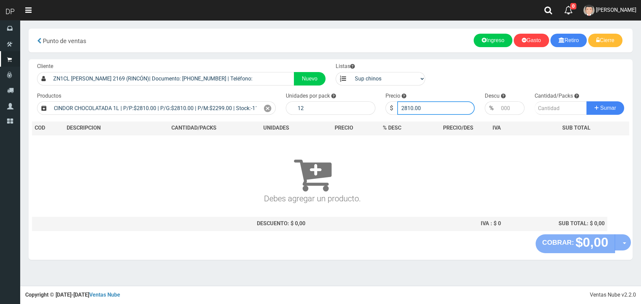
click at [417, 107] on input "2810.00" at bounding box center [436, 107] width 78 height 13
type input "2760"
type input "1"
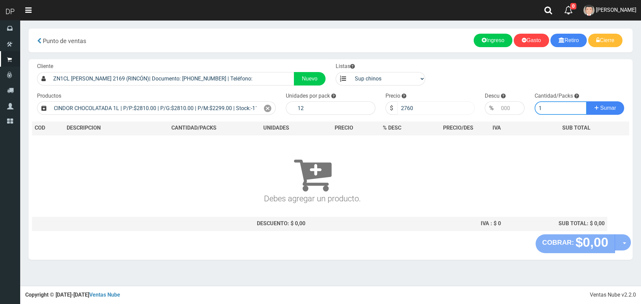
click at [586, 101] on button "Sumar" at bounding box center [605, 107] width 38 height 13
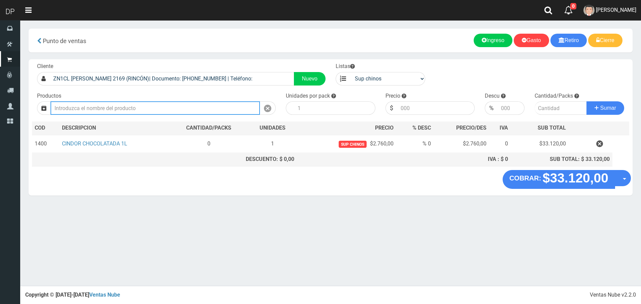
click at [163, 103] on input "text" at bounding box center [154, 107] width 209 height 13
type input "E"
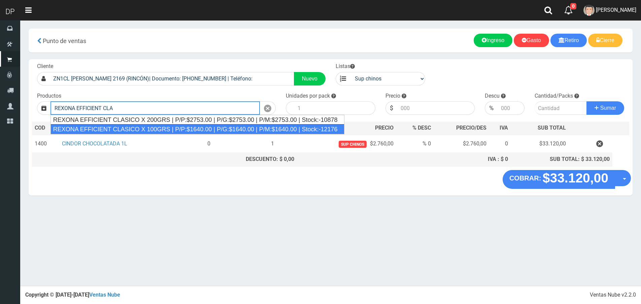
click at [159, 131] on div "REXONA EFFICIENT CLASICO X 100GRS | P/P:$1640.00 | P/G:$1640.00 | P/M:$1640.00 …" at bounding box center [197, 129] width 294 height 10
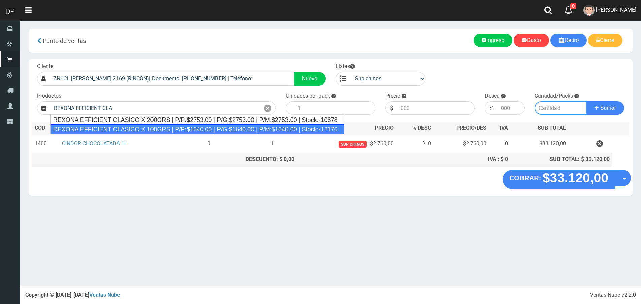
type input "REXONA EFFICIENT CLASICO X 100GRS | P/P:$1640.00 | P/G:$1640.00 | P/M:$1640.00 …"
type input "12"
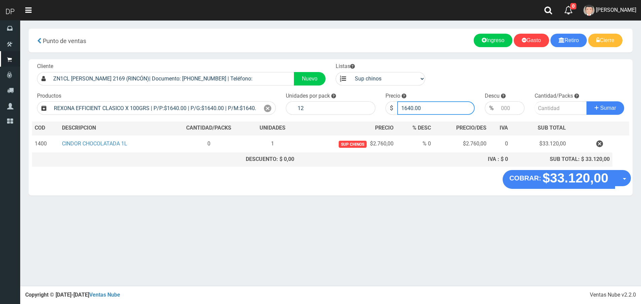
click at [432, 111] on input "1640.00" at bounding box center [436, 107] width 78 height 13
type input "1558"
type input "1558.00"
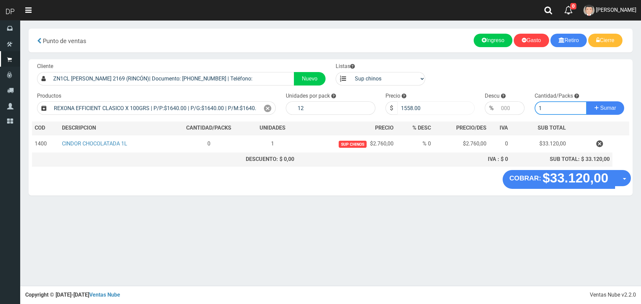
type input "1"
click at [586, 101] on button "Sumar" at bounding box center [605, 107] width 38 height 13
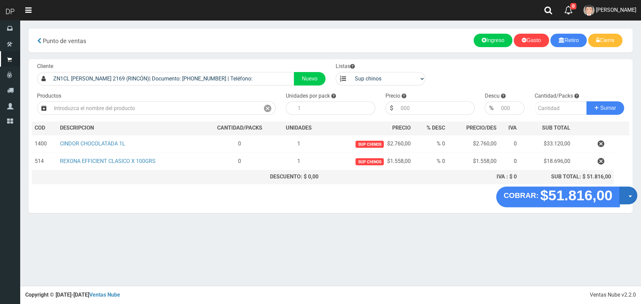
click at [626, 191] on button "Opciones" at bounding box center [628, 195] width 18 height 18
click at [606, 194] on link "Hacer Devolucion" at bounding box center [606, 197] width 60 height 15
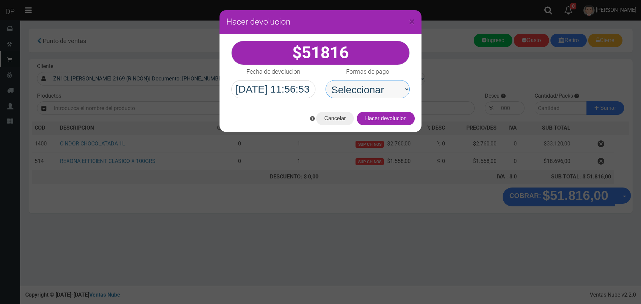
drag, startPoint x: 371, startPoint y: 90, endPoint x: 371, endPoint y: 97, distance: 6.7
click at [371, 90] on select "Seleccionar Efectivo Tarjeta de Crédito Depósito Débito" at bounding box center [367, 89] width 84 height 18
select select "Efectivo"
click at [325, 80] on select "Seleccionar Efectivo Tarjeta de Crédito Depósito Débito" at bounding box center [367, 89] width 84 height 18
click at [390, 119] on button "Hacer devolucion" at bounding box center [386, 118] width 58 height 13
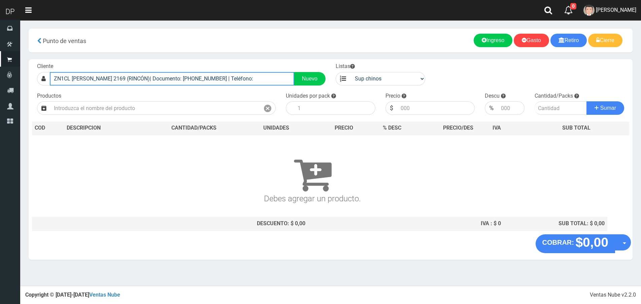
click at [212, 77] on input "ZN1CL MARCOS SASTRE 2169 (RINCÓN)| Documento: 11111111111111111111 | Teléfono:" at bounding box center [172, 78] width 244 height 13
type input "L"
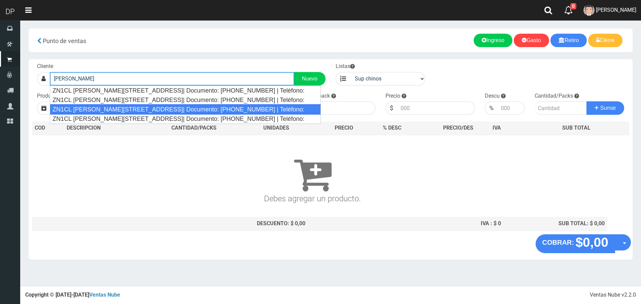
click at [170, 109] on div "ZN1CL LIBERTADOR SAN MARTÍN 87 (TIGRE)| Documento: 1136258788 | Teléfono:" at bounding box center [185, 109] width 271 height 10
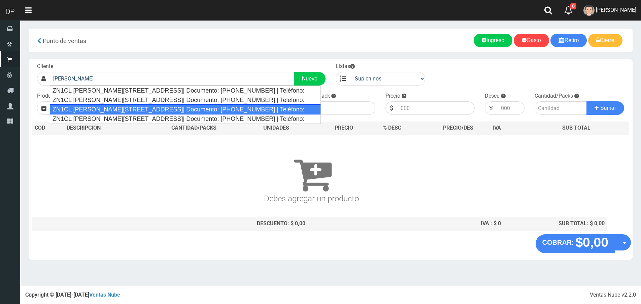
type input "ZN1CL LIBERTADOR SAN MARTÍN 87 (TIGRE)| Documento: 1136258788 | Teléfono:"
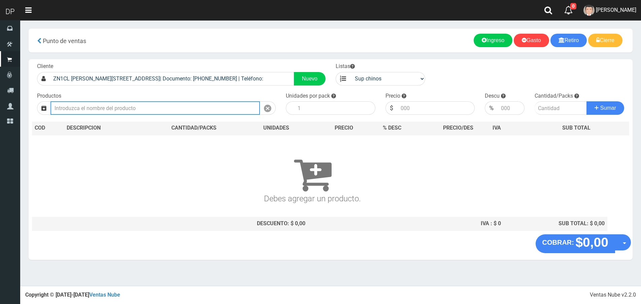
click at [167, 105] on input "text" at bounding box center [154, 107] width 209 height 13
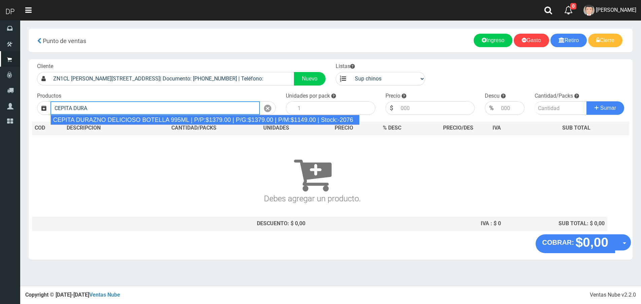
click at [166, 118] on div "CEPITA DURAZNO DELICIOSO BOTELLA 995ML | P/P:$1379.00 | P/G:$1379.00 | P/M:$114…" at bounding box center [204, 120] width 309 height 10
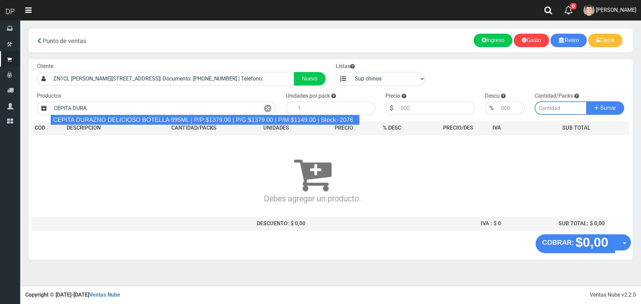
type input "CEPITA DURAZNO DELICIOSO BOTELLA 995ML | P/P:$1379.00 | P/G:$1379.00 | P/M:$114…"
type input "6"
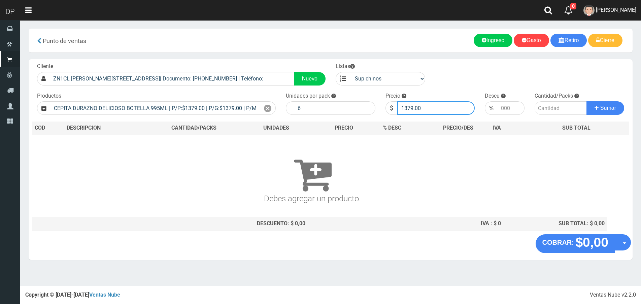
click at [445, 102] on input "1379.00" at bounding box center [436, 107] width 78 height 13
type input "1320"
type input "1320.00"
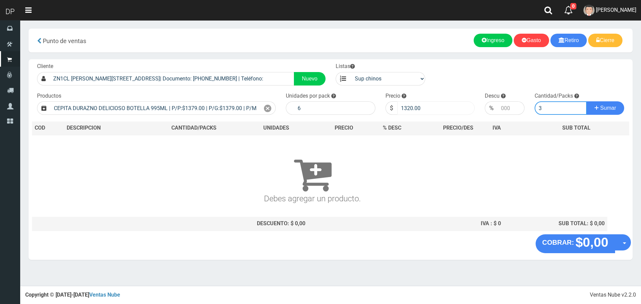
type input "3"
click at [586, 101] on button "Sumar" at bounding box center [605, 107] width 38 height 13
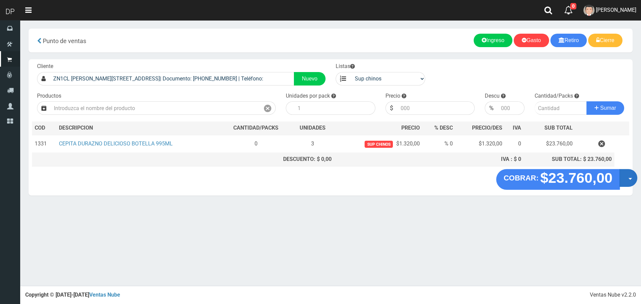
click at [630, 176] on button "Opciones" at bounding box center [628, 178] width 18 height 18
click at [610, 179] on link "Hacer Devolucion" at bounding box center [606, 179] width 60 height 15
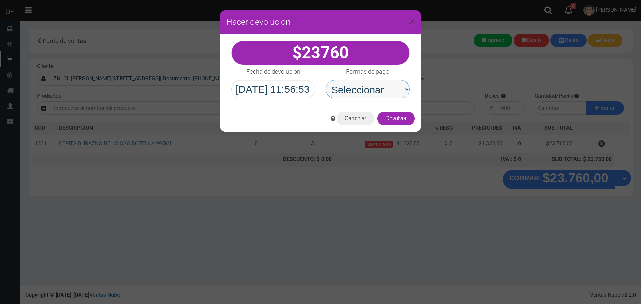
drag, startPoint x: 382, startPoint y: 92, endPoint x: 384, endPoint y: 98, distance: 6.6
click at [382, 92] on select "Seleccionar Efectivo Tarjeta de Crédito Depósito Débito" at bounding box center [367, 89] width 84 height 18
click at [325, 80] on select "Seleccionar Efectivo Tarjeta de Crédito Depósito Débito" at bounding box center [367, 89] width 84 height 18
click at [375, 93] on select "Seleccionar Efectivo Tarjeta de Crédito Depósito Débito" at bounding box center [367, 89] width 84 height 18
select select "Efectivo"
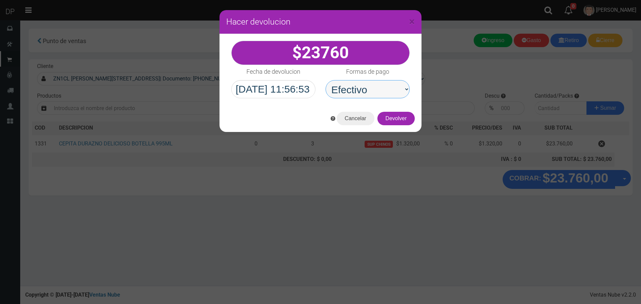
click at [325, 80] on select "Seleccionar Efectivo Tarjeta de Crédito Depósito Débito" at bounding box center [367, 89] width 84 height 18
click at [400, 121] on button "Devolver" at bounding box center [395, 118] width 37 height 13
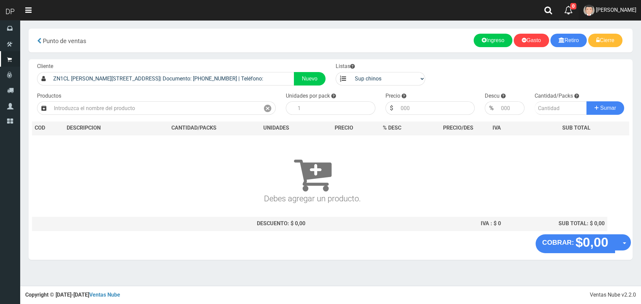
click at [610, 10] on span "Betiana Paola Casco" at bounding box center [616, 10] width 40 height 6
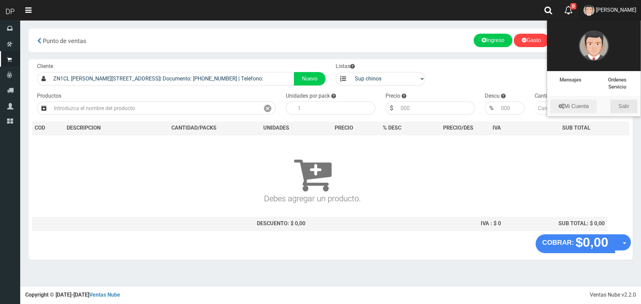
click at [629, 104] on link "Salir" at bounding box center [623, 106] width 27 height 13
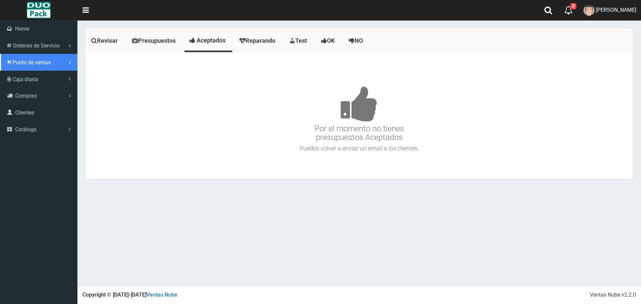
click at [31, 60] on span "Punto de ventas" at bounding box center [31, 62] width 38 height 6
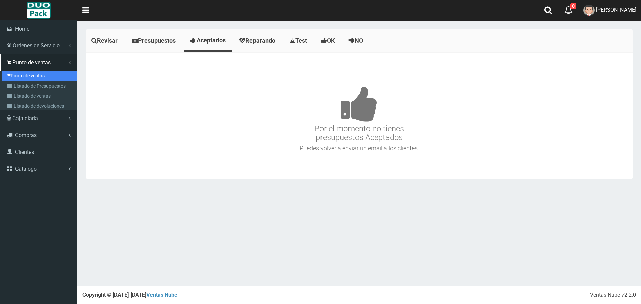
click at [23, 74] on link "Punto de ventas" at bounding box center [39, 76] width 75 height 10
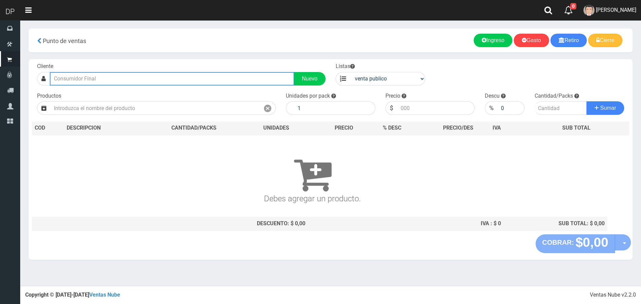
click at [112, 80] on input "text" at bounding box center [172, 78] width 244 height 13
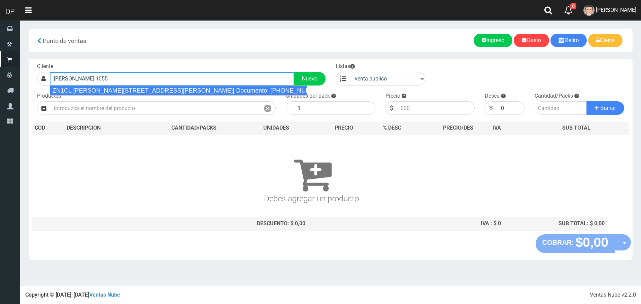
click at [118, 89] on div "ZN1CL [PERSON_NAME][STREET_ADDRESS][PERSON_NAME]| Documento: [PHONE_NUMBER] | T…" at bounding box center [178, 90] width 257 height 10
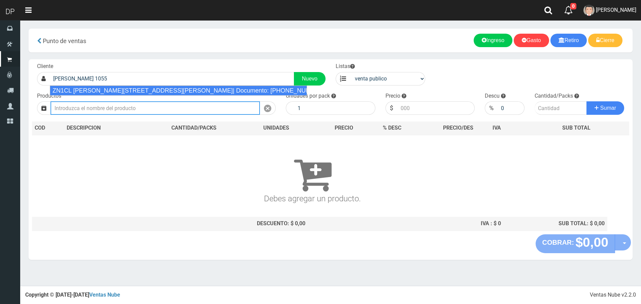
type input "ZN1CL [PERSON_NAME][STREET_ADDRESS][PERSON_NAME]| Documento: [PHONE_NUMBER] | T…"
select select "2"
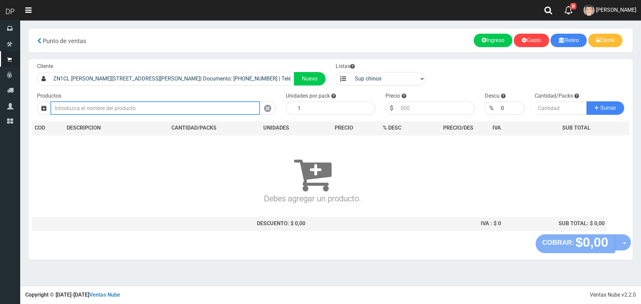
click at [117, 105] on input "text" at bounding box center [154, 107] width 209 height 13
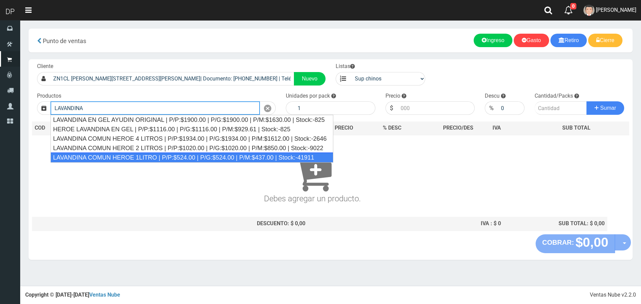
click at [134, 154] on div "LAVANDINA COMUN HEROE 1LITRO | P/P:$524.00 | P/G:$524.00 | P/M:$437.00 | Stock:…" at bounding box center [191, 157] width 283 height 10
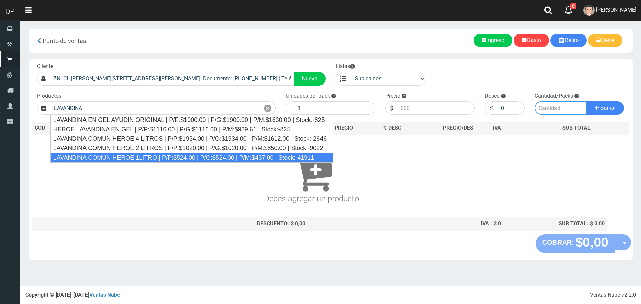
type input "LAVANDINA COMUN HEROE 1LITRO | P/P:$524.00 | P/G:$524.00 | P/M:$437.00 | Stock:…"
type input "15"
type input "524.00"
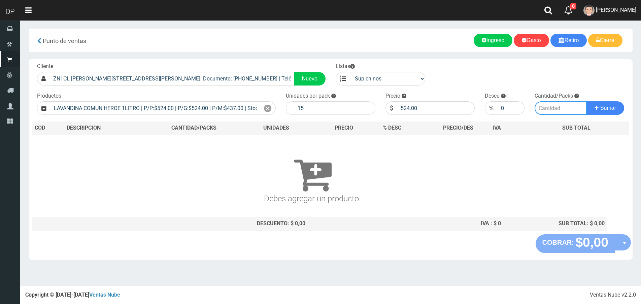
click at [552, 108] on input "number" at bounding box center [560, 107] width 52 height 13
type input "2"
click at [586, 101] on button "Sumar" at bounding box center [605, 107] width 38 height 13
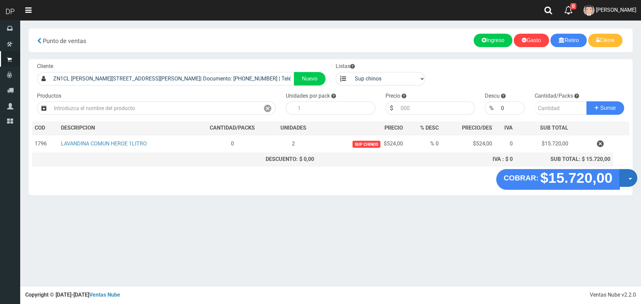
click at [627, 178] on button "Opciones" at bounding box center [628, 178] width 18 height 18
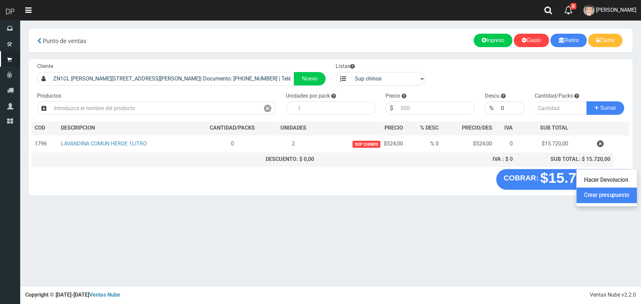
click at [613, 188] on link "Crear presupuesto" at bounding box center [606, 195] width 60 height 15
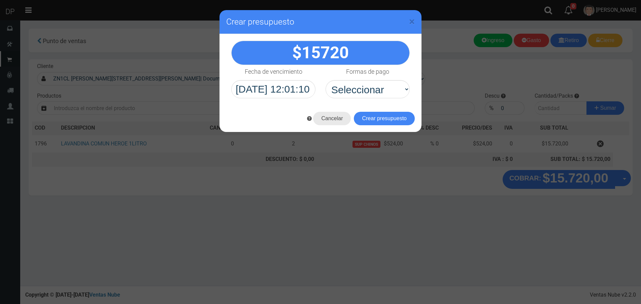
click at [331, 115] on button "Cancelar" at bounding box center [332, 118] width 38 height 13
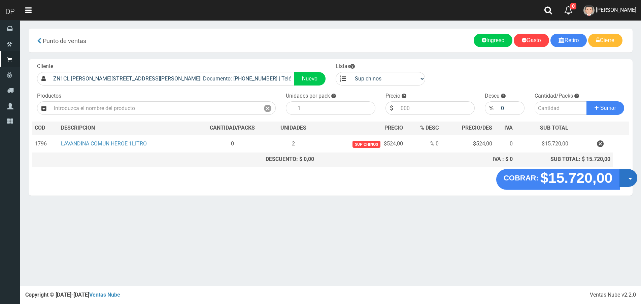
click at [625, 174] on button "Opciones" at bounding box center [628, 178] width 18 height 18
click at [623, 180] on link "Hacer Devolucion" at bounding box center [606, 179] width 60 height 15
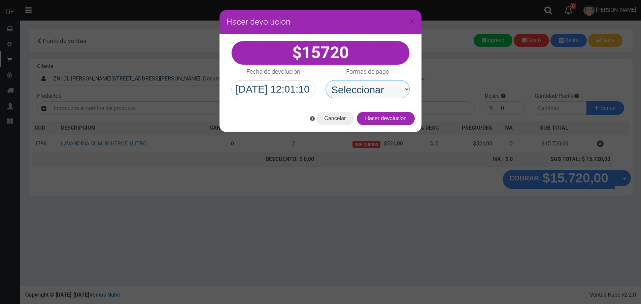
click at [389, 85] on select "Seleccionar Efectivo Tarjeta de Crédito Depósito Débito" at bounding box center [367, 89] width 84 height 18
select select "Efectivo"
click at [325, 80] on select "Seleccionar Efectivo Tarjeta de Crédito Depósito Débito" at bounding box center [367, 89] width 84 height 18
click at [422, 123] on div "× Hacer devolucion 15720 Formas de pago" at bounding box center [320, 152] width 641 height 304
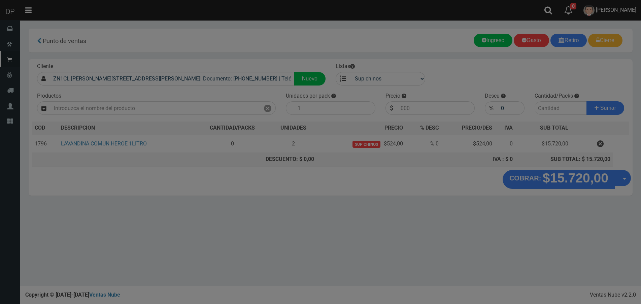
click at [395, 115] on body "Cargando... × × Listo!" at bounding box center [320, 152] width 641 height 304
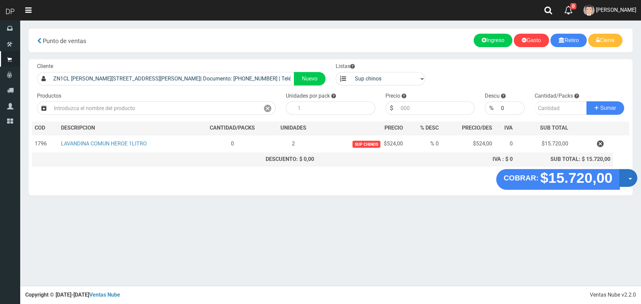
click at [630, 179] on span "button" at bounding box center [630, 179] width 4 height 2
click at [580, 178] on link "Hacer Devolucion" at bounding box center [606, 179] width 60 height 15
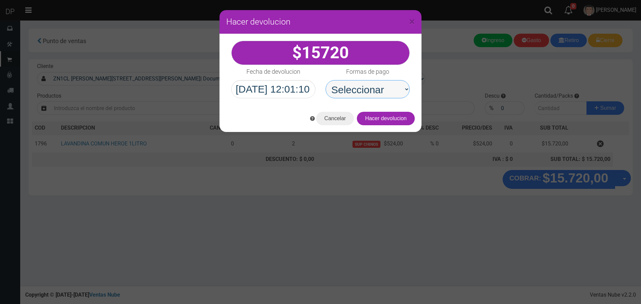
click at [367, 94] on select "Seleccionar Efectivo Tarjeta de Crédito Depósito Débito" at bounding box center [367, 89] width 84 height 18
select select "Efectivo"
click at [325, 80] on select "Seleccionar Efectivo Tarjeta de Crédito Depósito Débito" at bounding box center [367, 89] width 84 height 18
click at [387, 114] on button "Hacer devolucion" at bounding box center [386, 118] width 58 height 13
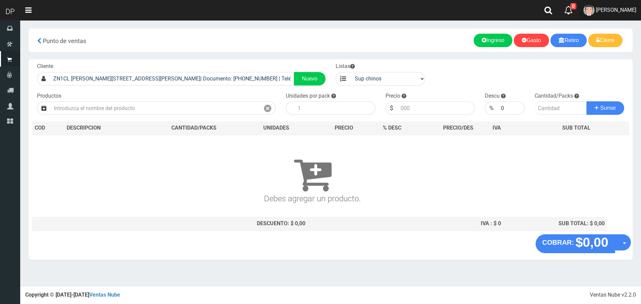
click at [612, 6] on link "[PERSON_NAME]" at bounding box center [609, 10] width 62 height 21
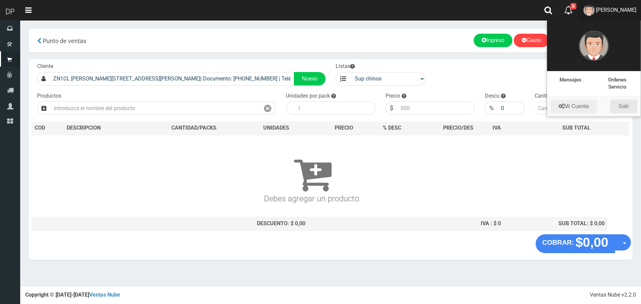
click at [630, 105] on link "Salir" at bounding box center [623, 106] width 27 height 13
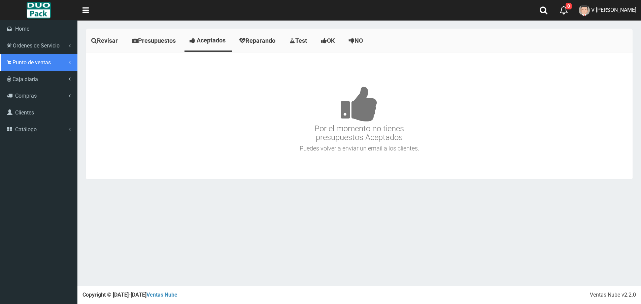
click at [26, 61] on span "Punto de ventas" at bounding box center [31, 62] width 38 height 6
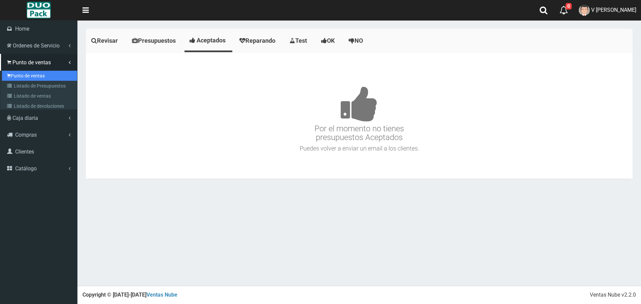
click at [32, 73] on link "Punto de ventas" at bounding box center [39, 76] width 75 height 10
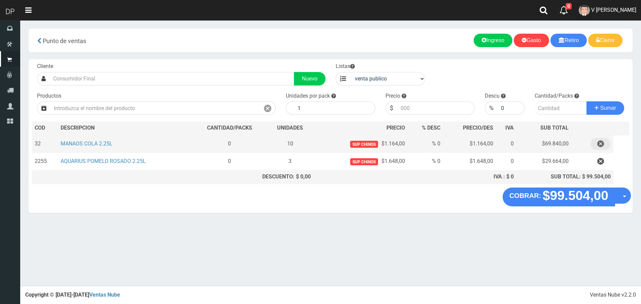
click at [602, 146] on icon "button" at bounding box center [600, 144] width 7 height 12
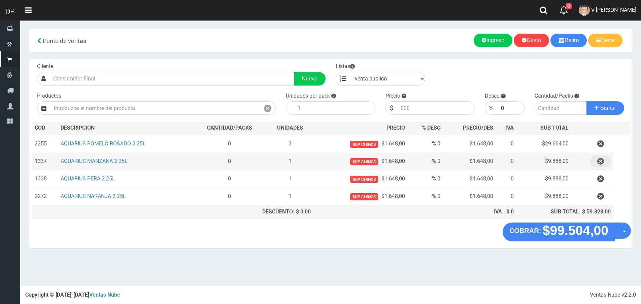
click at [601, 159] on icon "button" at bounding box center [600, 161] width 7 height 12
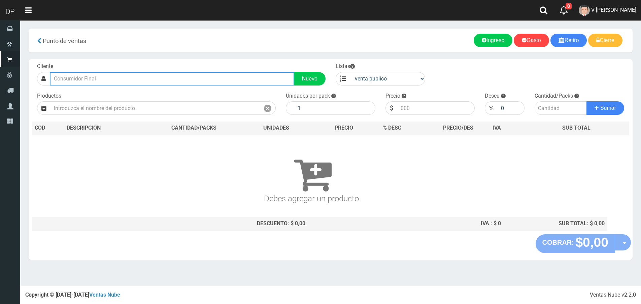
click at [120, 78] on input "text" at bounding box center [172, 78] width 244 height 13
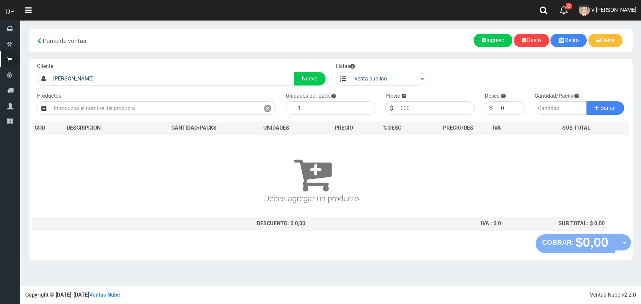
click at [101, 71] on div "Cliente [PERSON_NAME] Nuevo" at bounding box center [181, 74] width 298 height 23
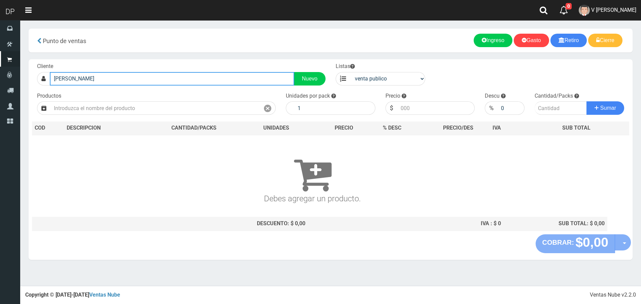
click at [99, 77] on input "[PERSON_NAME]" at bounding box center [172, 78] width 244 height 13
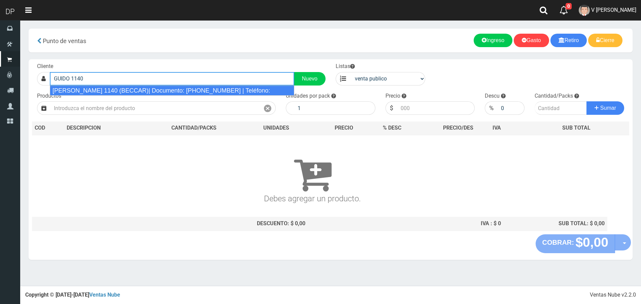
click at [103, 85] on div "[PERSON_NAME] 1140 (BECCAR)| Documento: [PHONE_NUMBER] | Teléfono:" at bounding box center [172, 90] width 244 height 10
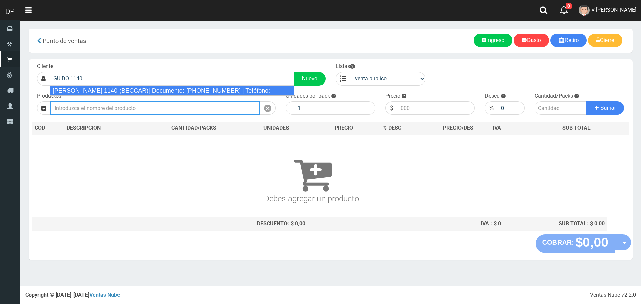
type input "[PERSON_NAME] 1140 (BECCAR)| Documento: [PHONE_NUMBER] | Teléfono:"
select select "2"
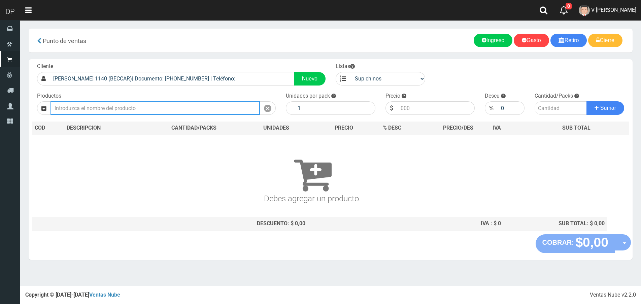
click at [105, 102] on input "text" at bounding box center [154, 107] width 209 height 13
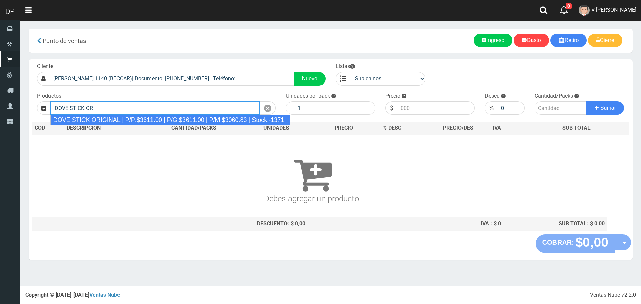
click at [119, 116] on div "DOVE STICK ORIGINAL | P/P:$3611.00 | P/G:$3611.00 | P/M:$3060.83 | Stock:-1371" at bounding box center [170, 120] width 240 height 10
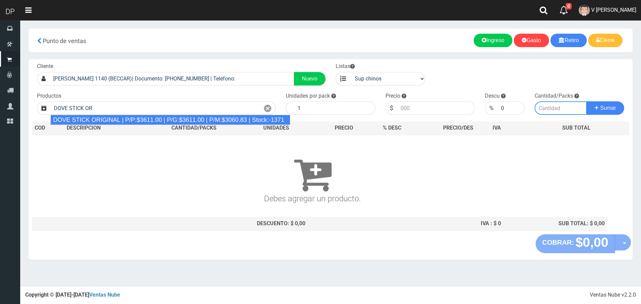
type input "DOVE STICK ORIGINAL | P/P:$3611.00 | P/G:$3611.00 | P/M:$3060.83 | Stock:-1371"
type input "12"
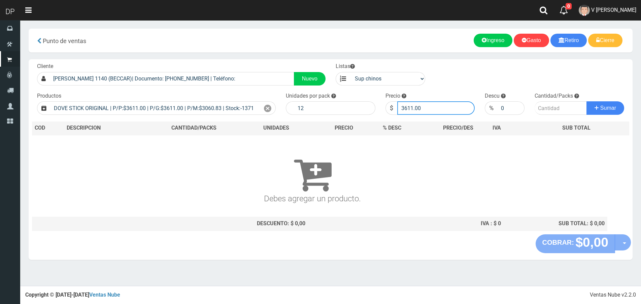
click at [444, 111] on input "3611.00" at bounding box center [436, 107] width 78 height 13
type input "3249"
type input "3249.90"
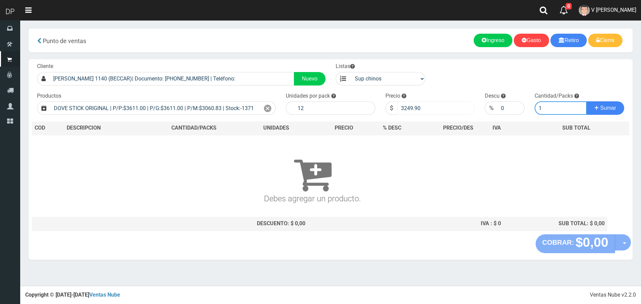
type input "1"
click at [586, 101] on button "Sumar" at bounding box center [605, 107] width 38 height 13
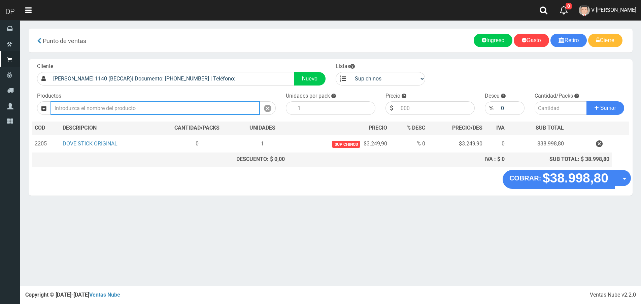
click at [145, 107] on input "text" at bounding box center [154, 107] width 209 height 13
type input "ESPIRAL MAT IRIS LAS LILAS"
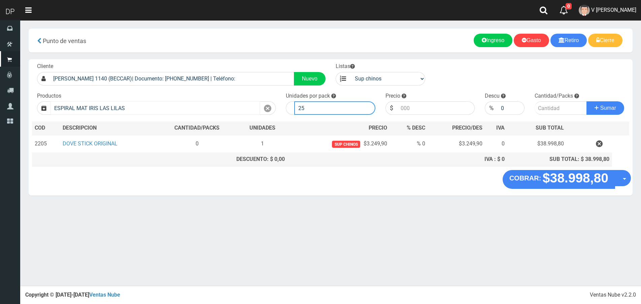
type input "25"
type input "1"
click at [586, 101] on button "Sumar" at bounding box center [605, 107] width 38 height 13
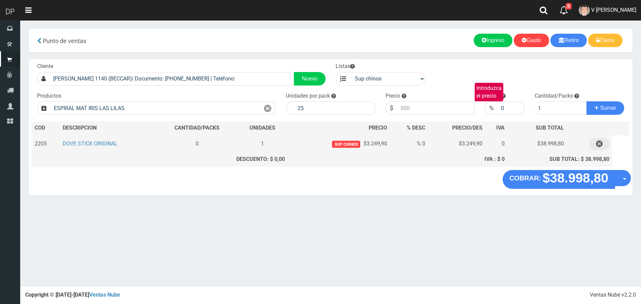
click at [598, 144] on icon "button" at bounding box center [599, 144] width 7 height 12
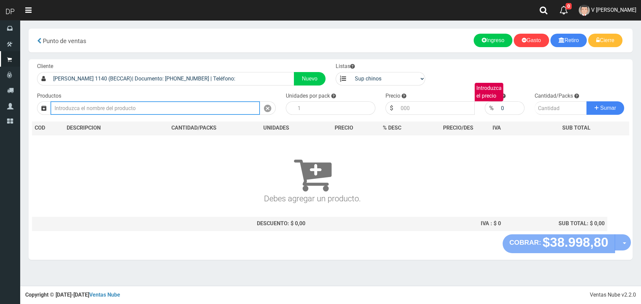
click at [213, 108] on input "text" at bounding box center [154, 107] width 209 height 13
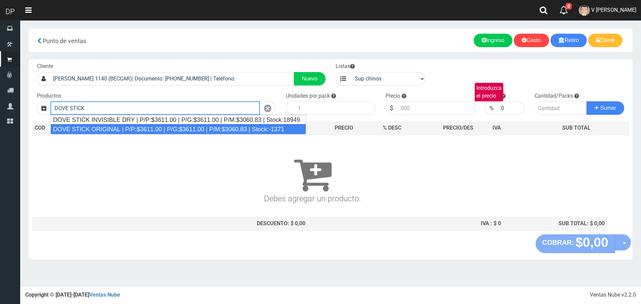
click at [151, 127] on div "DOVE STICK ORIGINAL | P/P:$3611.00 | P/G:$3611.00 | P/M:$3060.83 | Stock:-1371" at bounding box center [177, 129] width 255 height 10
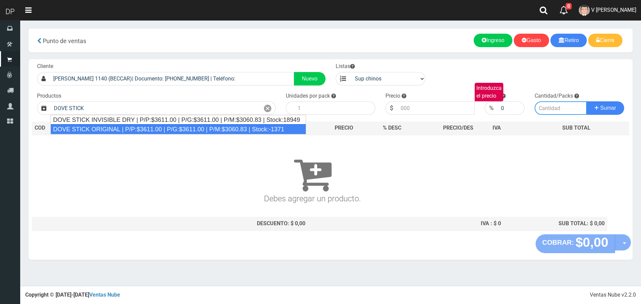
type input "DOVE STICK ORIGINAL | P/P:$3611.00 | P/G:$3611.00 | P/M:$3060.83 | Stock:-1371"
type input "12"
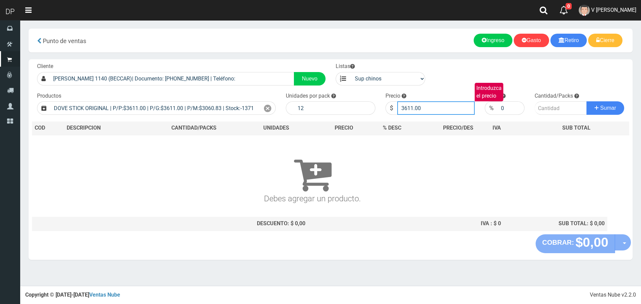
click at [410, 109] on input "3611.00" at bounding box center [436, 107] width 78 height 13
type input "3249"
type input "3249.90"
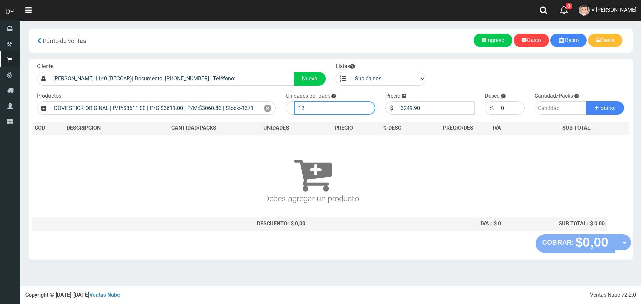
click at [336, 110] on input "12" at bounding box center [334, 107] width 81 height 13
type input "1"
type input "6"
type input "1"
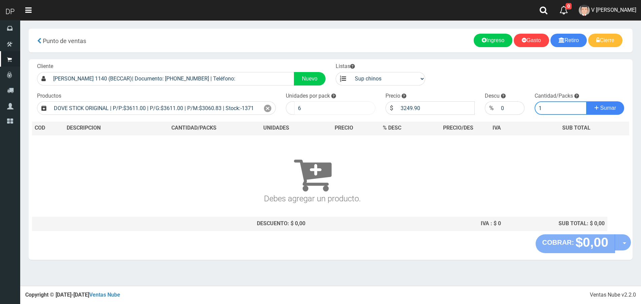
click at [586, 101] on button "Sumar" at bounding box center [605, 107] width 38 height 13
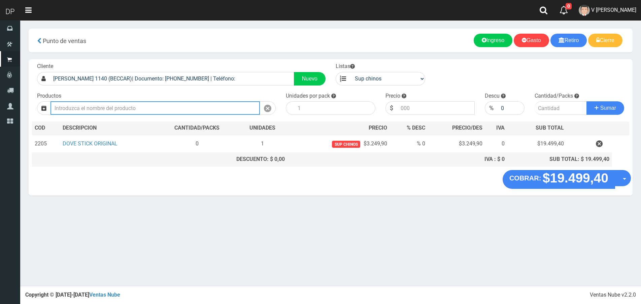
click at [160, 105] on input "text" at bounding box center [154, 107] width 209 height 13
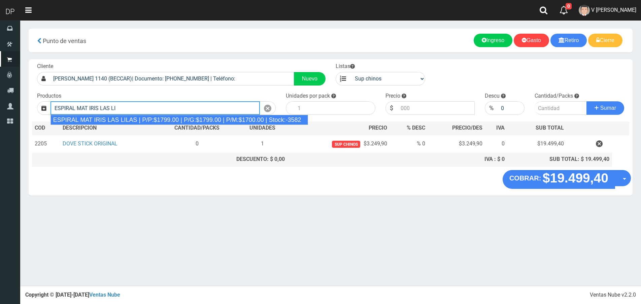
click at [176, 121] on div "ESPIRAL MAT IRIS LAS LILAS | P/P:$1799.00 | P/G:$1799.00 | P/M:$1700.00 | Stock…" at bounding box center [178, 120] width 257 height 10
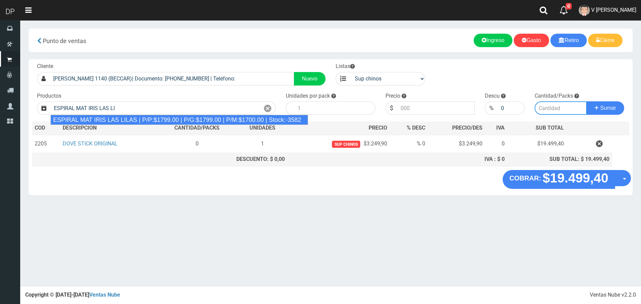
type input "ESPIRAL MAT IRIS LAS LILAS | P/P:$1799.00 | P/G:$1799.00 | P/M:$1700.00 | Stock…"
type input "100"
type input "1799.00"
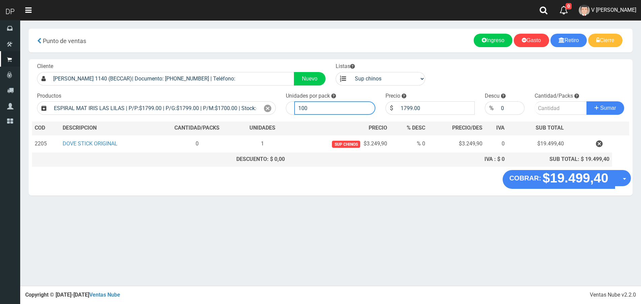
click at [320, 108] on input "100" at bounding box center [334, 107] width 81 height 13
type input "1"
type input "25"
click at [565, 109] on input "number" at bounding box center [560, 107] width 52 height 13
type input "1"
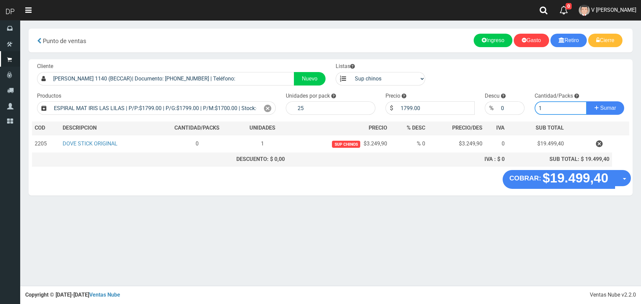
click at [586, 101] on button "Sumar" at bounding box center [605, 107] width 38 height 13
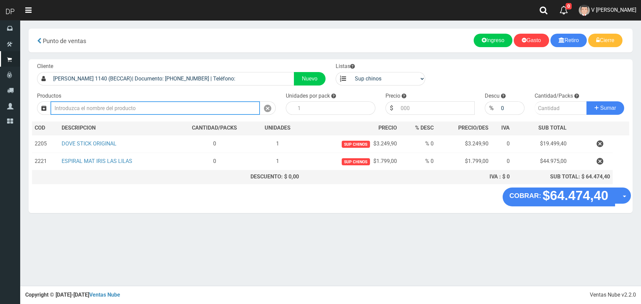
click at [183, 110] on input "text" at bounding box center [154, 107] width 209 height 13
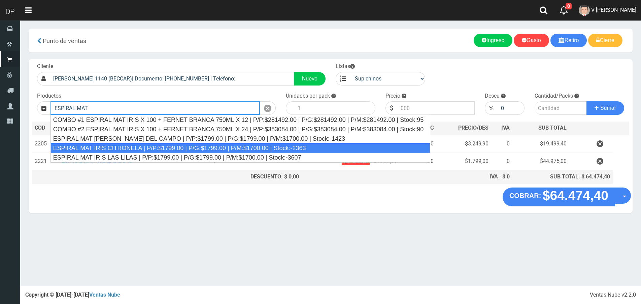
click at [159, 144] on div "ESPIRAL MAT IRIS CITRONELA | P/P:$1799.00 | P/G:$1799.00 | P/M:$1700.00 | Stock…" at bounding box center [240, 148] width 380 height 10
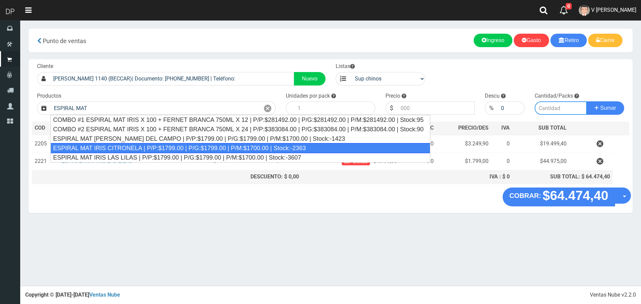
type input "ESPIRAL MAT IRIS CITRONELA | P/P:$1799.00 | P/G:$1799.00 | P/M:$1700.00 | Stock…"
type input "100"
type input "1799.00"
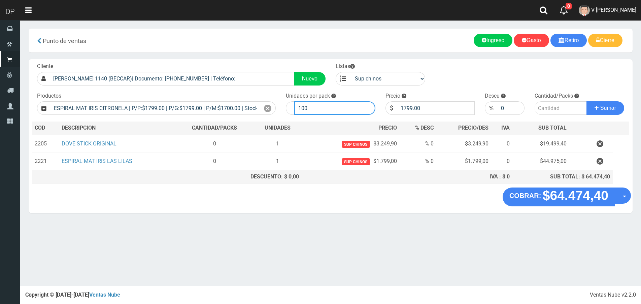
click at [330, 109] on input "100" at bounding box center [334, 107] width 81 height 13
type input "25"
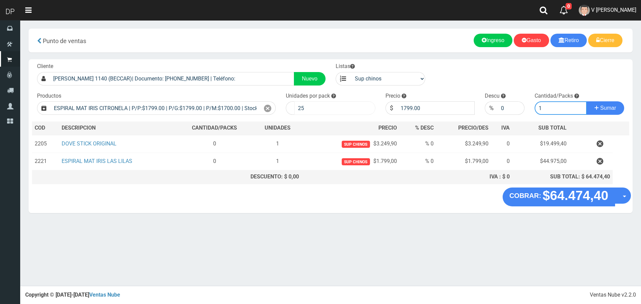
type input "1"
click at [586, 101] on button "Sumar" at bounding box center [605, 107] width 38 height 13
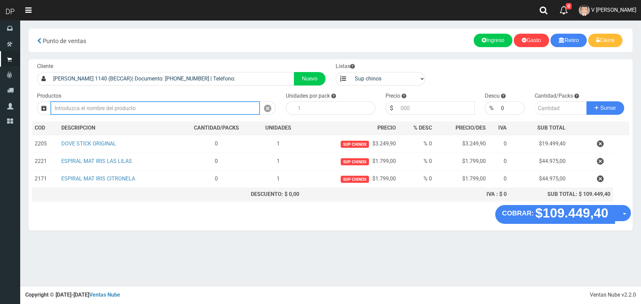
click at [94, 109] on input "text" at bounding box center [154, 107] width 209 height 13
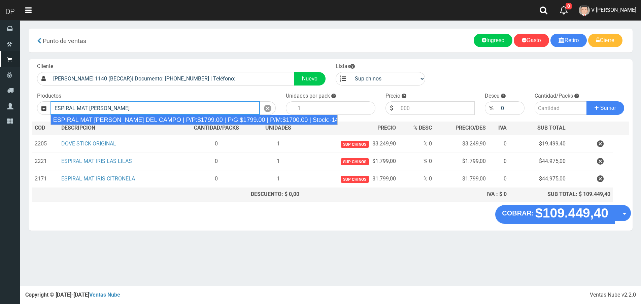
click at [117, 123] on div "ESPIRAL MAT IRIS BRISAS DEL CAMPO | P/P:$1799.00 | P/G:$1799.00 | P/M:$1700.00 …" at bounding box center [193, 120] width 287 height 10
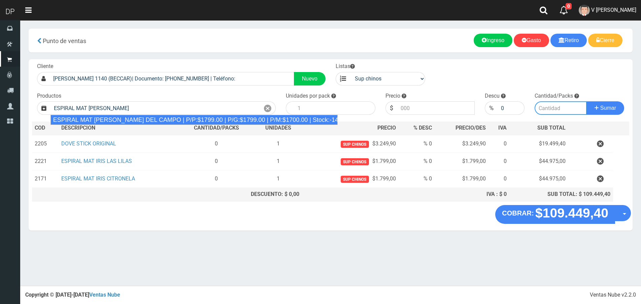
type input "ESPIRAL MAT IRIS BRISAS DEL CAMPO | P/P:$1799.00 | P/G:$1799.00 | P/M:$1700.00 …"
type input "100"
type input "1799.00"
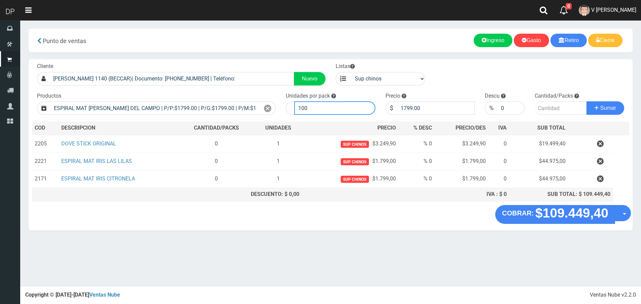
click at [310, 107] on input "100" at bounding box center [334, 107] width 81 height 13
type input "1"
type input "25"
click at [563, 111] on input "number" at bounding box center [560, 107] width 52 height 13
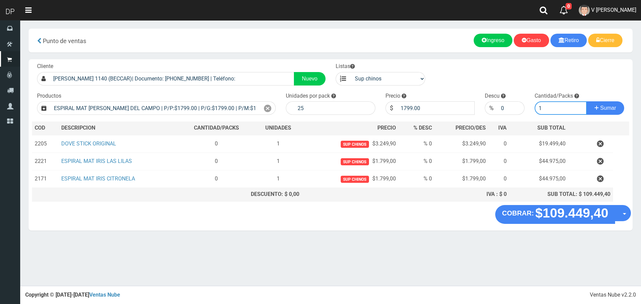
type input "1"
click at [586, 101] on button "Sumar" at bounding box center [605, 107] width 38 height 13
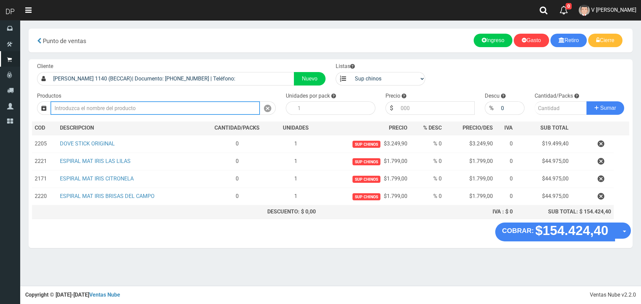
click at [161, 113] on input "text" at bounding box center [154, 107] width 209 height 13
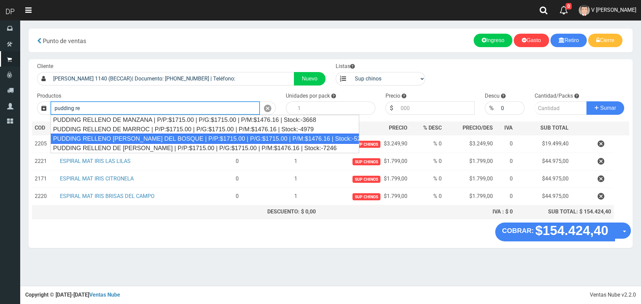
click at [159, 135] on div "PUDDING RELLENO DE FRUTOS DEL BOSQUE | P/P:$1715.00 | P/G:$1715.00 | P/M:$1476.…" at bounding box center [204, 139] width 309 height 10
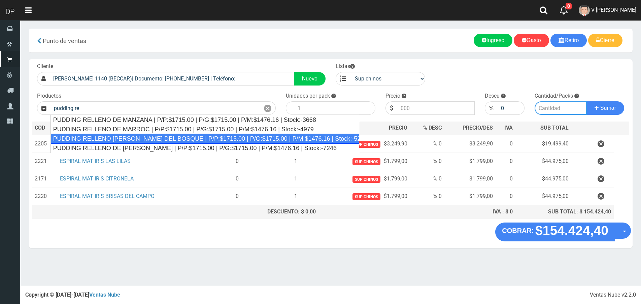
type input "PUDDING RELLENO DE FRUTOS DEL BOSQUE | P/P:$1715.00 | P/G:$1715.00 | P/M:$1476.…"
type input "8"
type input "1715.00"
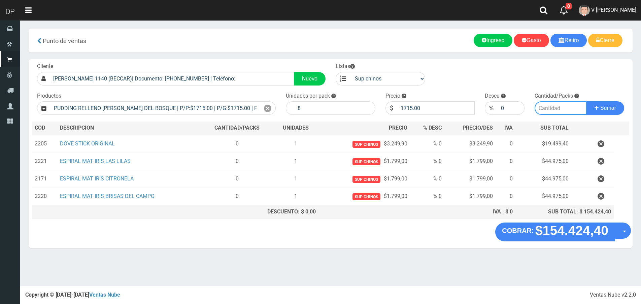
click at [554, 113] on input "number" at bounding box center [560, 107] width 52 height 13
type input "1"
click at [586, 101] on button "Sumar" at bounding box center [605, 107] width 38 height 13
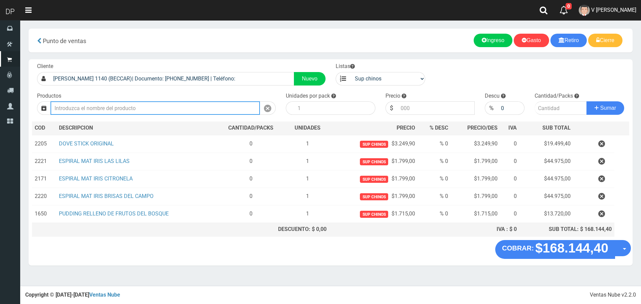
click at [145, 107] on input "text" at bounding box center [154, 107] width 209 height 13
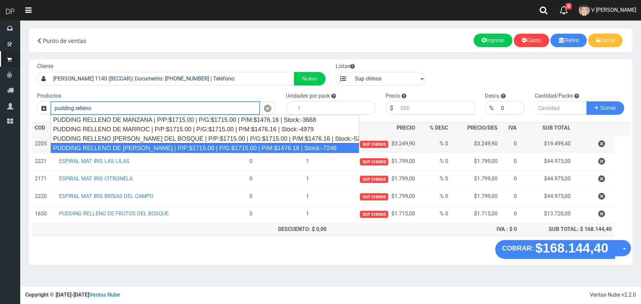
drag, startPoint x: 154, startPoint y: 146, endPoint x: 191, endPoint y: 142, distance: 37.3
click at [155, 146] on div "PUDDING RELLENO DE DULCE DE LECHE | P/P:$1715.00 | P/G:$1715.00 | P/M:$1476.16 …" at bounding box center [204, 148] width 309 height 10
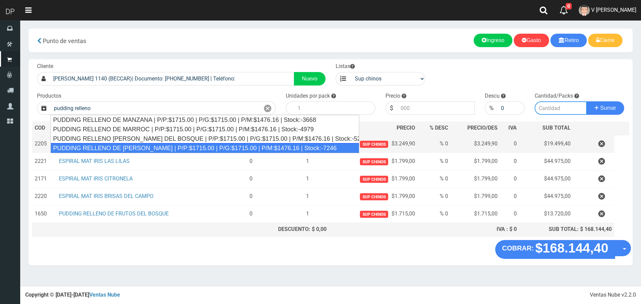
type input "PUDDING RELLENO DE DULCE DE LECHE | P/P:$1715.00 | P/G:$1715.00 | P/M:$1476.16 …"
type input "8"
type input "1715.00"
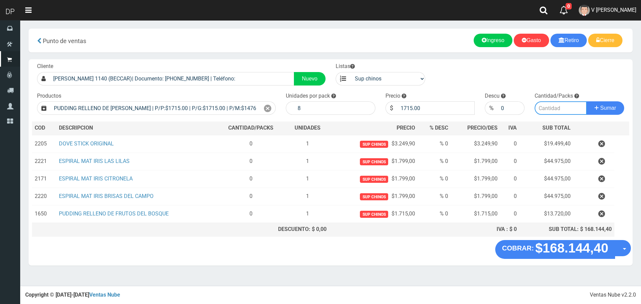
click at [544, 107] on input "number" at bounding box center [560, 107] width 52 height 13
type input "1"
click at [586, 101] on button "Sumar" at bounding box center [605, 107] width 38 height 13
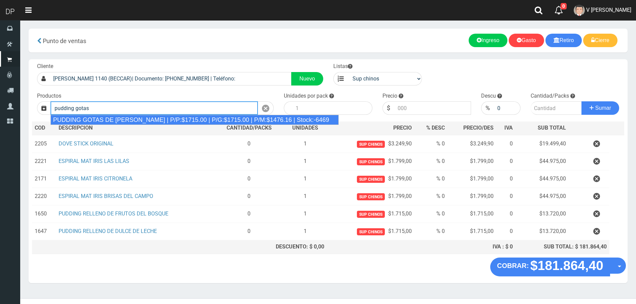
click at [179, 115] on li "PUDDING GOTAS DE DULCE DE LECHE | P/P:$1715.00 | P/G:$1715.00 | P/M:$1476.16 | …" at bounding box center [194, 120] width 287 height 10
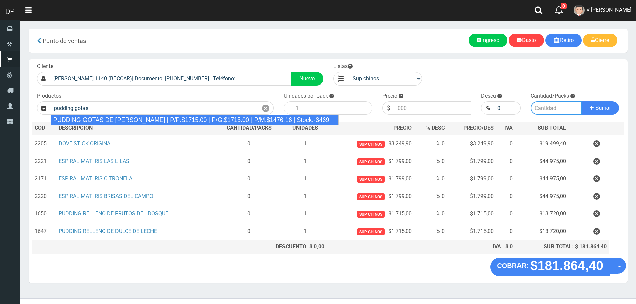
type input "PUDDING GOTAS DE DULCE DE LECHE | P/P:$1715.00 | P/G:$1715.00 | P/M:$1476.16 | …"
type input "8"
type input "1715.00"
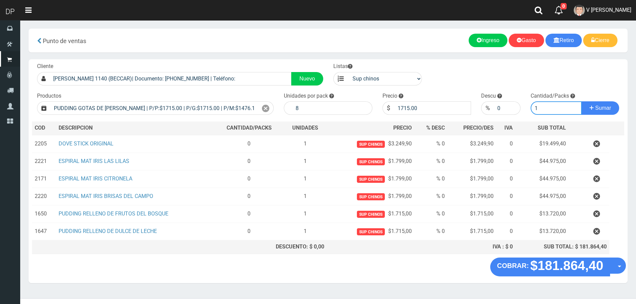
type input "1"
click at [581, 101] on button "Sumar" at bounding box center [600, 107] width 38 height 13
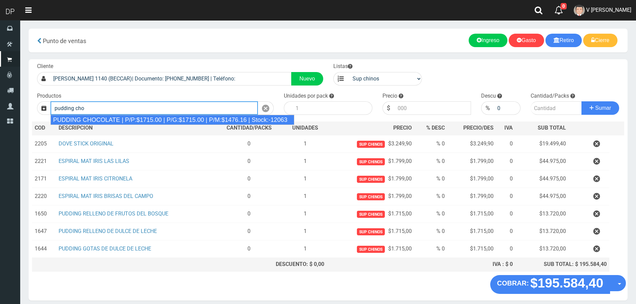
click at [140, 121] on div "PUDDING CHOCOLATE | P/P:$1715.00 | P/G:$1715.00 | P/M:$1476.16 | Stock:-12063" at bounding box center [172, 120] width 244 height 10
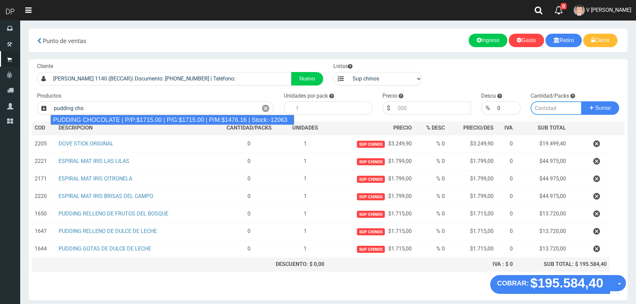
type input "PUDDING CHOCOLATE | P/P:$1715.00 | P/G:$1715.00 | P/M:$1476.16 | Stock:-12063"
type input "8"
type input "1715.00"
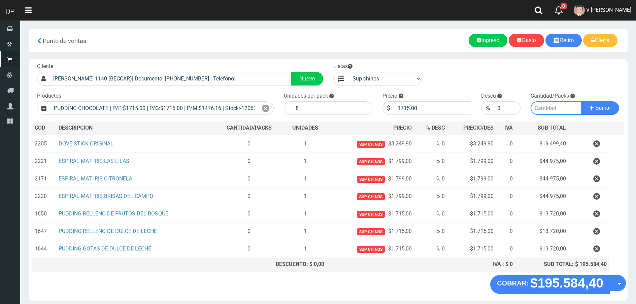
click at [556, 107] on input "number" at bounding box center [555, 107] width 51 height 13
type input "1"
click at [581, 101] on button "Sumar" at bounding box center [600, 107] width 38 height 13
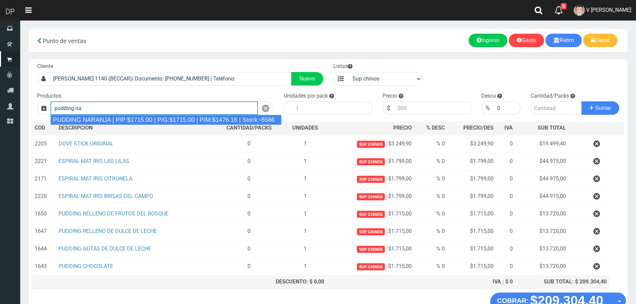
click at [212, 116] on div "PUDDING NARANJA | P/P:$1715.00 | P/G:$1715.00 | P/M:$1476.16 | Stock:-8586" at bounding box center [165, 120] width 231 height 10
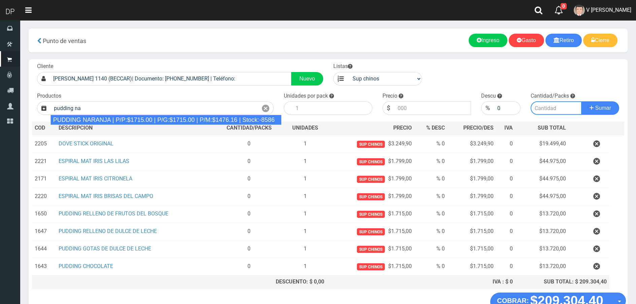
type input "PUDDING NARANJA | P/P:$1715.00 | P/G:$1715.00 | P/M:$1476.16 | Stock:-8586"
type input "8"
type input "1715.00"
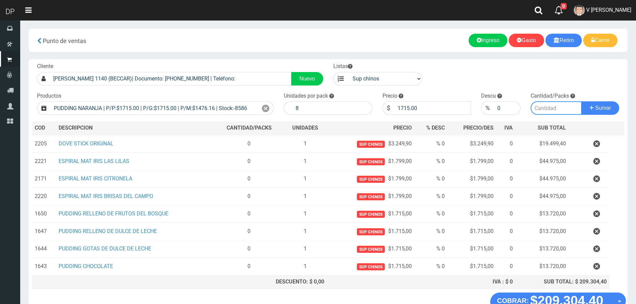
click at [552, 113] on input "number" at bounding box center [555, 107] width 51 height 13
type input "1"
click at [581, 101] on button "Sumar" at bounding box center [600, 107] width 38 height 13
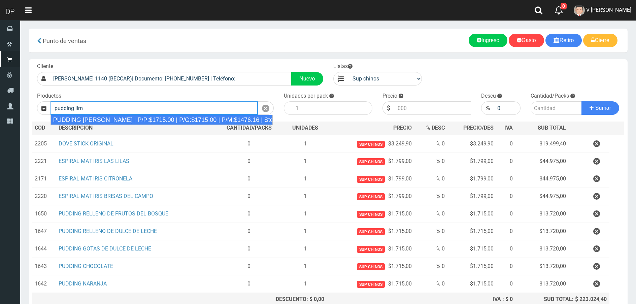
click at [243, 117] on div "PUDDING LIMON | P/P:$1715.00 | P/G:$1715.00 | P/M:$1476.16 | Stock:-8164" at bounding box center [161, 120] width 222 height 10
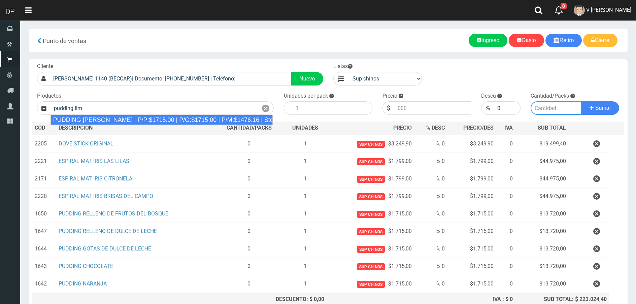
type input "PUDDING LIMON | P/P:$1715.00 | P/G:$1715.00 | P/M:$1476.16 | Stock:-8164"
type input "8"
type input "1715.00"
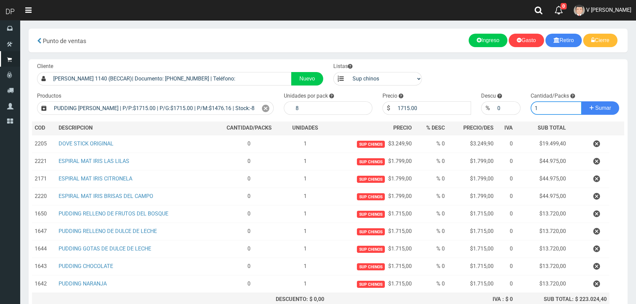
type input "1"
click at [581, 101] on button "Sumar" at bounding box center [600, 107] width 38 height 13
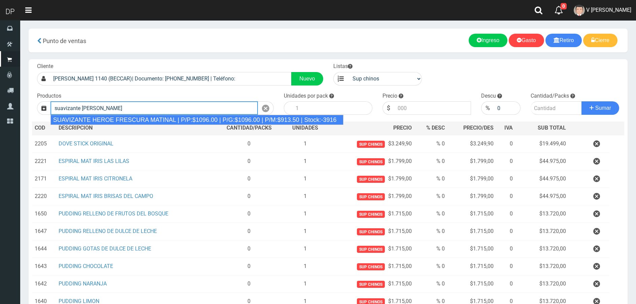
click at [168, 119] on div "SUAVIZANTE HEROE FRESCURA MATINAL | P/P:$1096.00 | P/G:$1096.00 | P/M:$913.50 |…" at bounding box center [196, 120] width 293 height 10
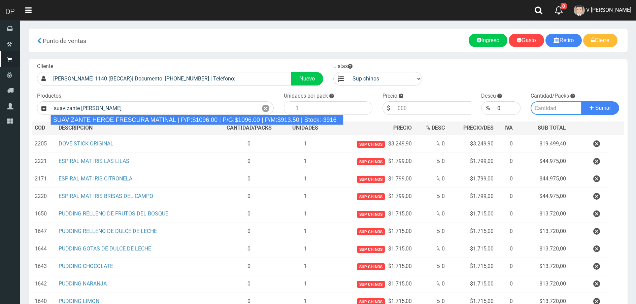
type input "SUAVIZANTE HEROE FRESCURA MATINAL | P/P:$1096.00 | P/G:$1096.00 | P/M:$913.50 |…"
type input "12"
type input "1096.00"
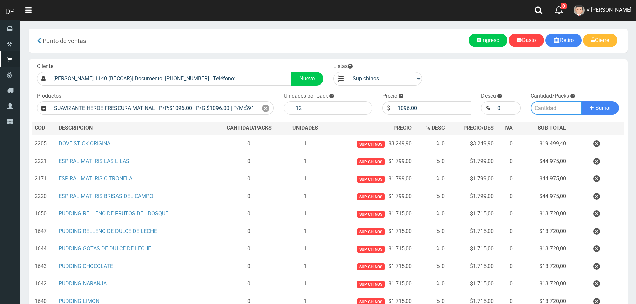
type input "1"
type input "3"
click at [581, 101] on button "Sumar" at bounding box center [600, 107] width 38 height 13
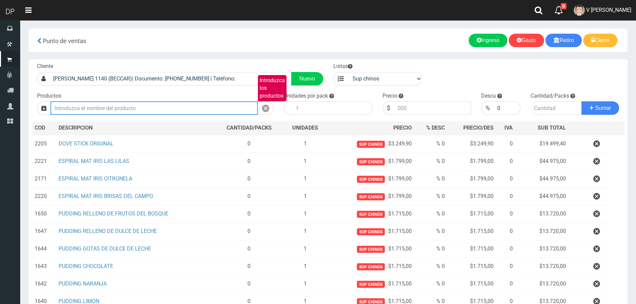
click at [140, 112] on input "Introduzca los productos" at bounding box center [153, 107] width 207 height 13
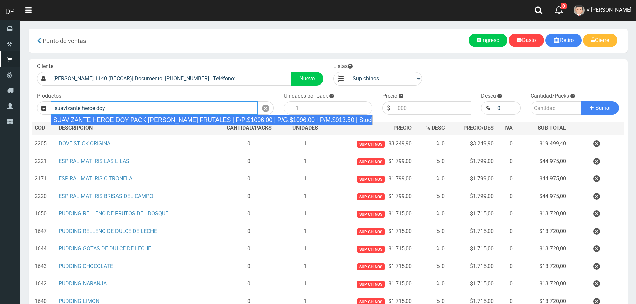
click at [159, 120] on div "SUAVIZANTE HEROE DOY PACK FLORES FRUTALES | P/P:$1096.00 | P/G:$1096.00 | P/M:$…" at bounding box center [211, 120] width 322 height 10
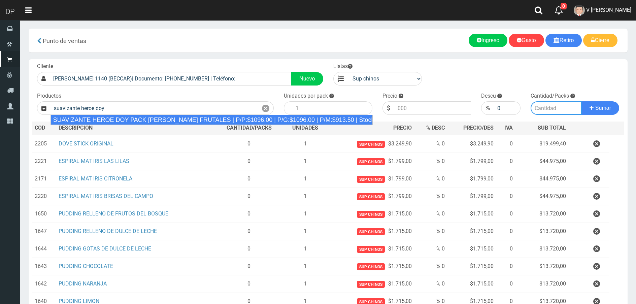
type input "SUAVIZANTE HEROE DOY PACK FLORES FRUTALES | P/P:$1096.00 | P/G:$1096.00 | P/M:$…"
type input "12"
type input "1096.00"
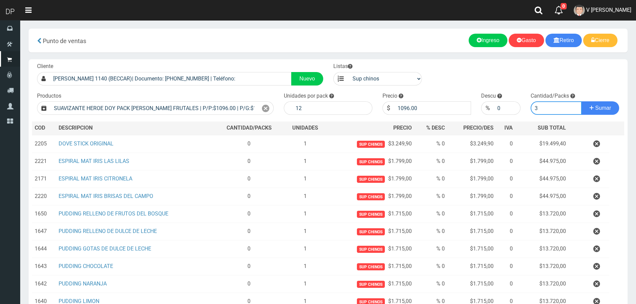
type input "3"
click at [581, 101] on button "Sumar" at bounding box center [600, 107] width 38 height 13
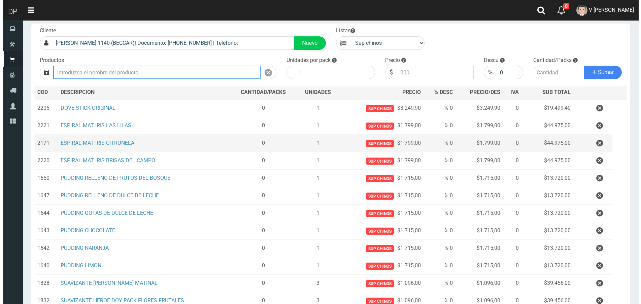
scroll to position [115, 0]
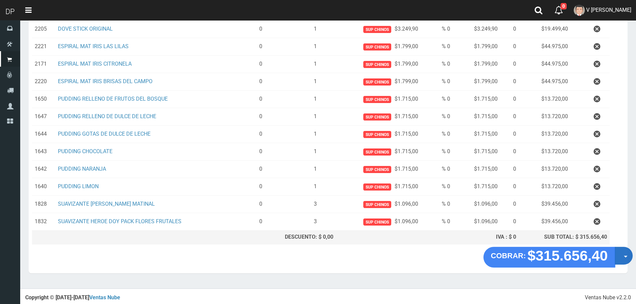
click at [624, 257] on span "button" at bounding box center [625, 257] width 4 height 2
click at [611, 256] on link "Hacer Devolucion" at bounding box center [602, 257] width 60 height 15
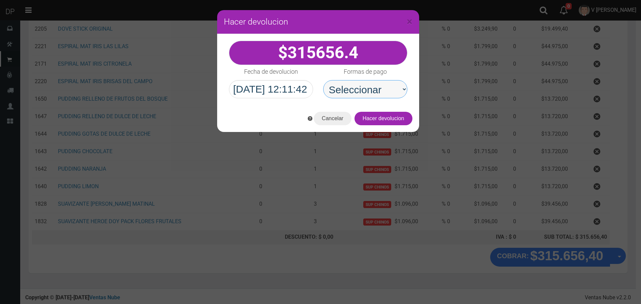
click at [371, 90] on select "Seleccionar Efectivo Tarjeta de Crédito Depósito Débito" at bounding box center [365, 89] width 84 height 18
select select "Efectivo"
click at [323, 80] on select "Seleccionar Efectivo Tarjeta de Crédito Depósito Débito" at bounding box center [365, 89] width 84 height 18
click at [383, 120] on button "Hacer devolucion" at bounding box center [383, 118] width 58 height 13
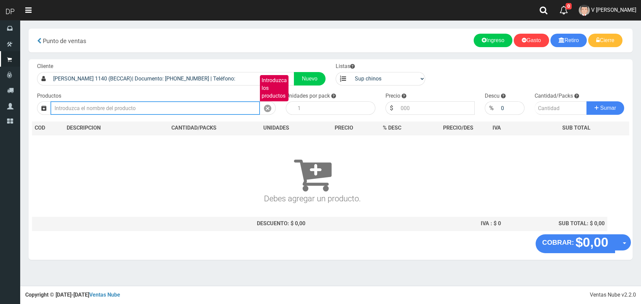
scroll to position [0, 0]
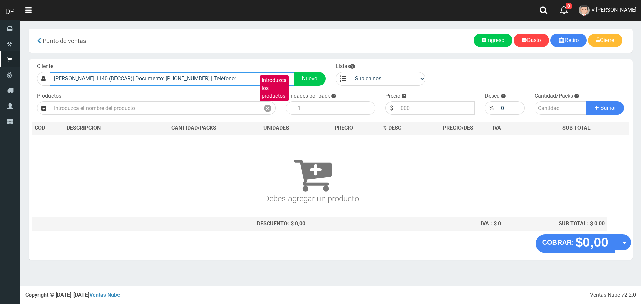
click at [166, 76] on input "GUIDO 1140 (BECCAR)| Documento: 20955732589 | Teléfono:" at bounding box center [172, 78] width 244 height 13
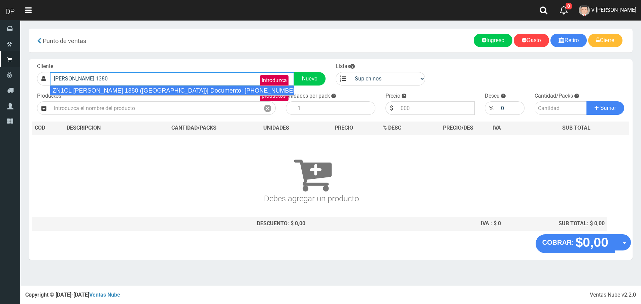
click at [168, 88] on div "ZN1CL SANTAMARINA 1380 (VICTORIA)| Documento: 1162769395 | Teléfono:" at bounding box center [172, 90] width 244 height 10
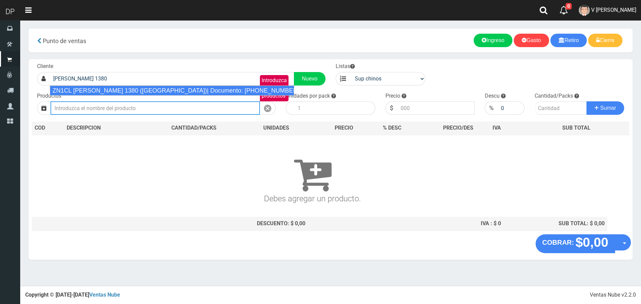
type input "ZN1CL SANTAMARINA 1380 (VICTORIA)| Documento: 1162769395 | Teléfono:"
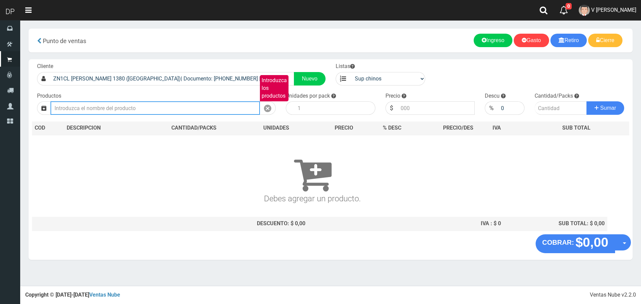
click at [156, 114] on input "Introduzca los productos" at bounding box center [154, 107] width 209 height 13
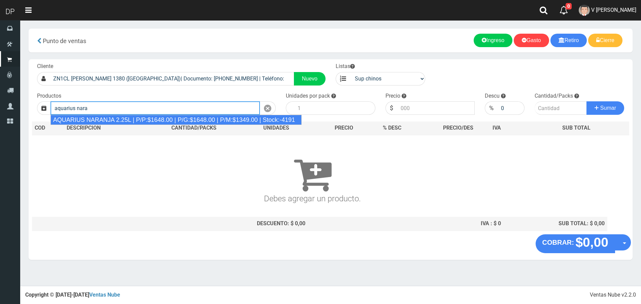
click at [154, 118] on div "AQUARIUS NARANJA 2.25L | P/P:$1648.00 | P/G:$1648.00 | P/M:$1349.00 | Stock:-41…" at bounding box center [175, 120] width 251 height 10
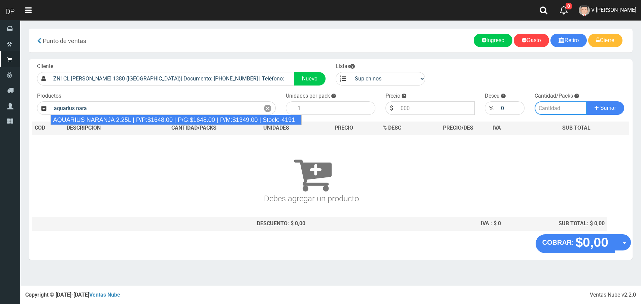
type input "AQUARIUS NARANJA 2.25L | P/P:$1648.00 | P/G:$1648.00 | P/M:$1349.00 | Stock:-41…"
type input "6"
type input "1648.00"
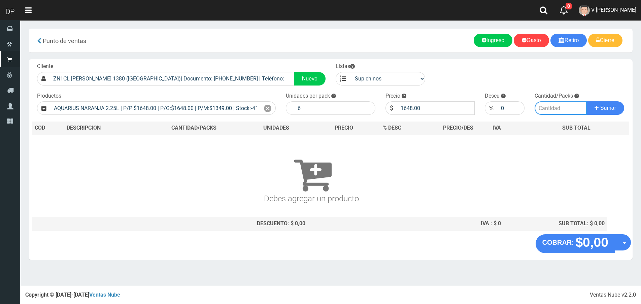
click at [560, 106] on input "number" at bounding box center [560, 107] width 52 height 13
type input "2"
click at [586, 101] on button "Sumar" at bounding box center [605, 107] width 38 height 13
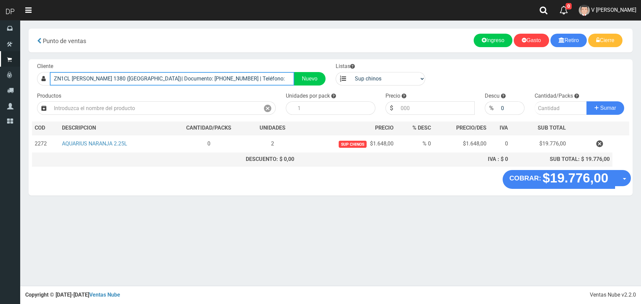
click at [202, 75] on input "ZN1CL SANTAMARINA 1380 (VICTORIA)| Documento: 1162769395 | Teléfono:" at bounding box center [172, 78] width 244 height 13
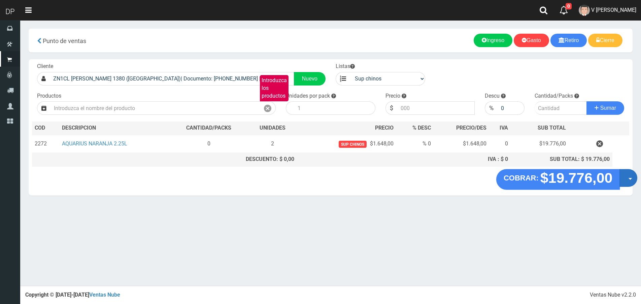
click at [629, 175] on button "Opciones" at bounding box center [628, 178] width 18 height 18
click at [610, 183] on link "Hacer Devolucion" at bounding box center [606, 179] width 60 height 15
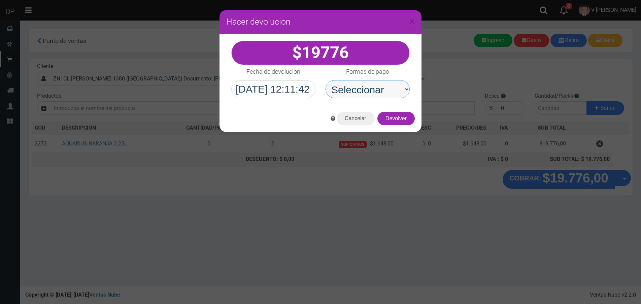
drag, startPoint x: 355, startPoint y: 86, endPoint x: 363, endPoint y: 95, distance: 11.9
click at [355, 86] on select "Seleccionar Efectivo Tarjeta de Crédito Depósito Débito" at bounding box center [367, 89] width 84 height 18
select select "Efectivo"
click at [325, 80] on select "Seleccionar Efectivo Tarjeta de Crédito Depósito Débito" at bounding box center [367, 89] width 84 height 18
click at [399, 122] on button "Devolver" at bounding box center [395, 118] width 37 height 13
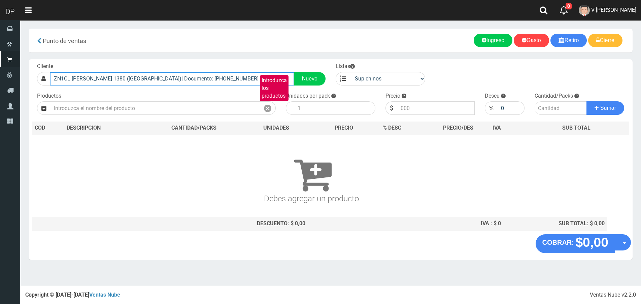
click at [197, 81] on input "ZN1CL SANTAMARINA 1380 (VICTORIA)| Documento: 1162769395 | Teléfono:" at bounding box center [172, 78] width 244 height 13
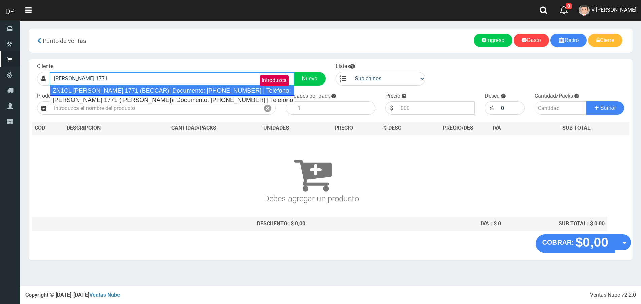
click at [175, 88] on div "ZN1CL LUIS FLORES 1771 (BECCAR)| Documento: 3213149464 | Teléfono:" at bounding box center [172, 90] width 244 height 10
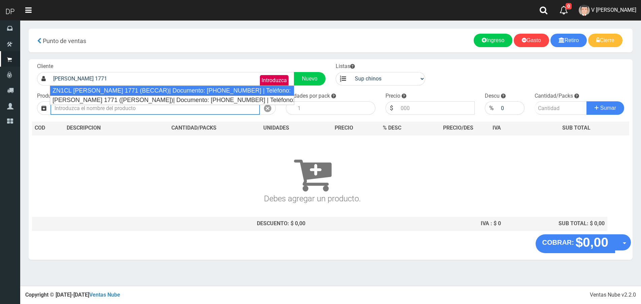
type input "ZN1CL LUIS FLORES 1771 (BECCAR)| Documento: 3213149464 | Teléfono:"
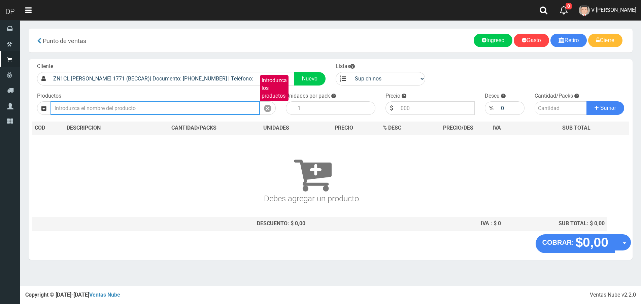
click at [116, 107] on input "Introduzca los productos" at bounding box center [154, 107] width 209 height 13
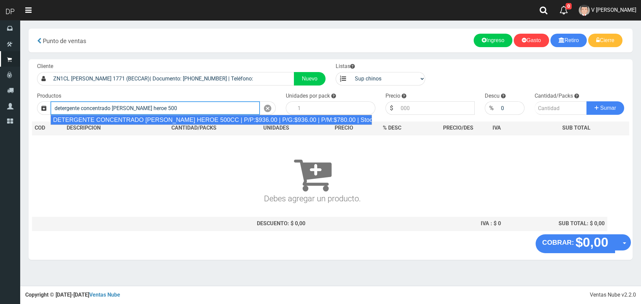
click at [193, 121] on div "DETERGENTE CONCENTRADO LIMON HEROE 500CC | P/P:$936.00 | P/G:$936.00 | P/M:$780…" at bounding box center [210, 120] width 321 height 10
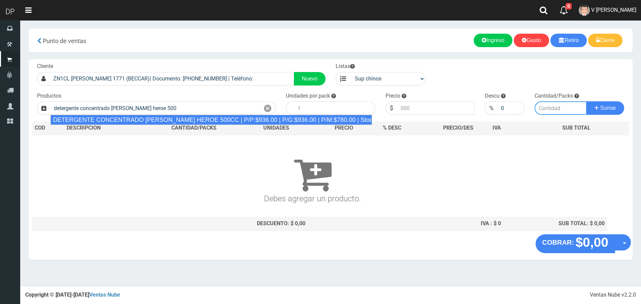
type input "DETERGENTE CONCENTRADO LIMON HEROE 500CC | P/P:$936.00 | P/G:$936.00 | P/M:$780…"
type input "12"
type input "936.00"
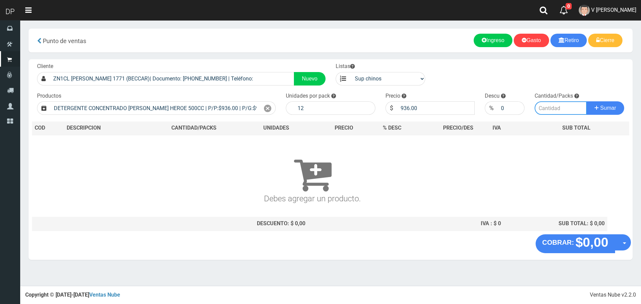
click at [551, 108] on input "number" at bounding box center [560, 107] width 52 height 13
type input "1"
click at [586, 101] on button "Sumar" at bounding box center [605, 107] width 38 height 13
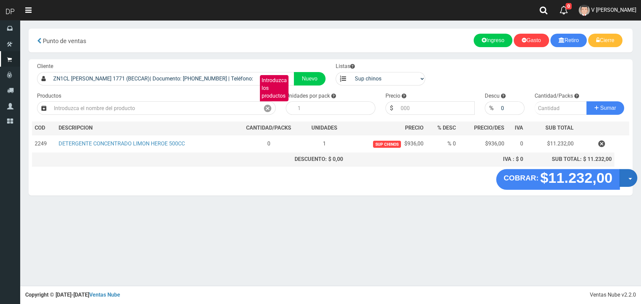
click at [626, 179] on button "Opciones" at bounding box center [628, 178] width 18 height 18
click at [624, 182] on link "Hacer Devolucion" at bounding box center [606, 179] width 60 height 15
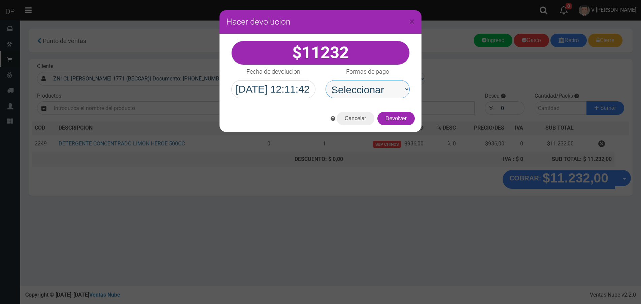
drag, startPoint x: 342, startPoint y: 85, endPoint x: 350, endPoint y: 97, distance: 14.3
click at [342, 85] on select "Seleccionar Efectivo Tarjeta de Crédito Depósito Débito" at bounding box center [367, 89] width 84 height 18
select select "Efectivo"
click at [325, 80] on select "Seleccionar Efectivo Tarjeta de Crédito Depósito Débito" at bounding box center [367, 89] width 84 height 18
click at [392, 123] on button "Devolver" at bounding box center [395, 118] width 37 height 13
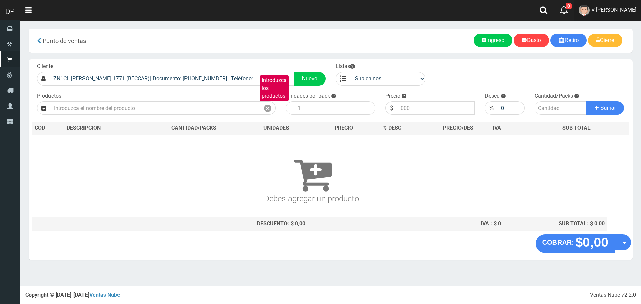
click at [631, 11] on span "V Maria Graciela vargas" at bounding box center [613, 10] width 45 height 6
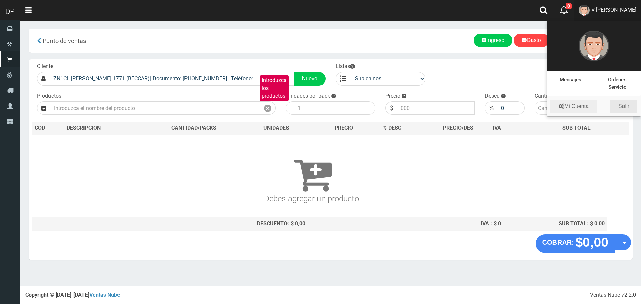
click at [633, 100] on link "Salir" at bounding box center [623, 106] width 27 height 13
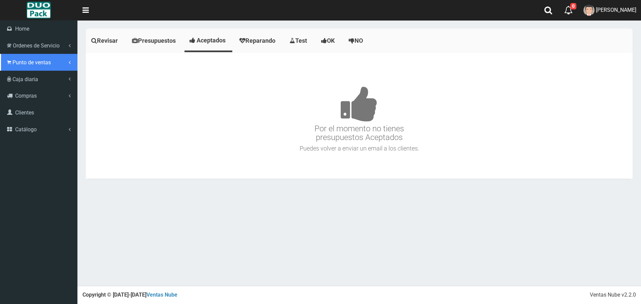
click at [11, 57] on link "Punto de ventas" at bounding box center [38, 62] width 77 height 17
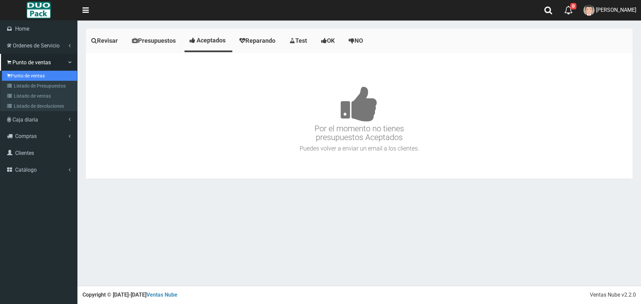
click at [44, 71] on link "Punto de ventas" at bounding box center [39, 76] width 75 height 10
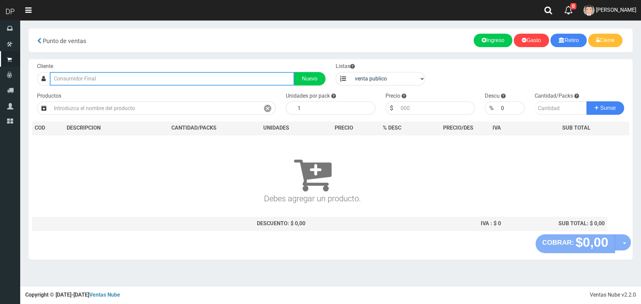
click at [207, 79] on input "text" at bounding box center [172, 78] width 244 height 13
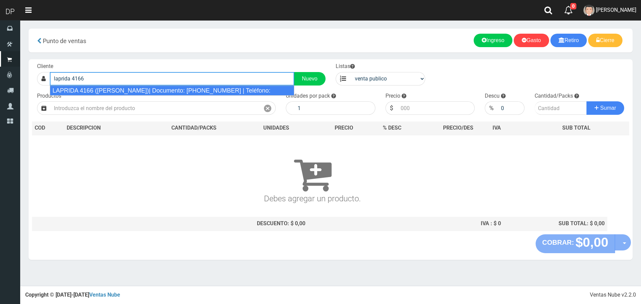
click at [192, 90] on div "LAPRIDA 4166 ([PERSON_NAME])| Documento: [PHONE_NUMBER] | Teléfono:" at bounding box center [172, 90] width 244 height 10
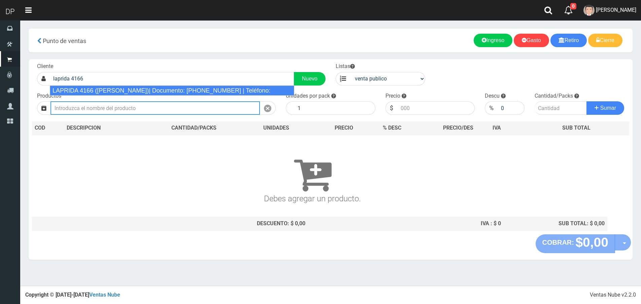
type input "LAPRIDA 4166 ([PERSON_NAME])| Documento: [PHONE_NUMBER] | Teléfono:"
select select "2"
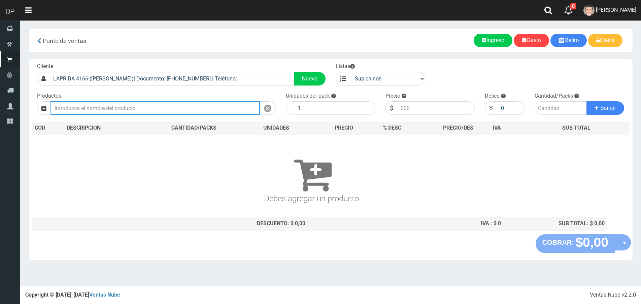
click at [191, 112] on input "text" at bounding box center [154, 107] width 209 height 13
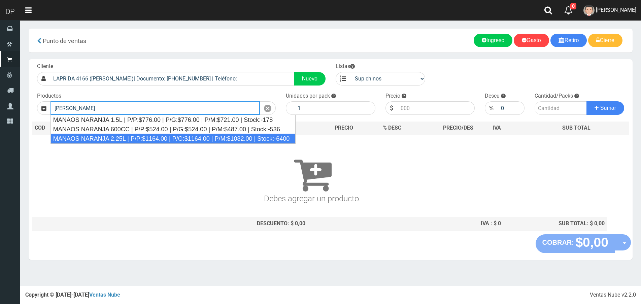
click at [189, 137] on div "MANAOS NARANJA 2.25L | P/P:$1164.00 | P/G:$1164.00 | P/M:$1082.00 | Stock:-6400" at bounding box center [172, 139] width 245 height 10
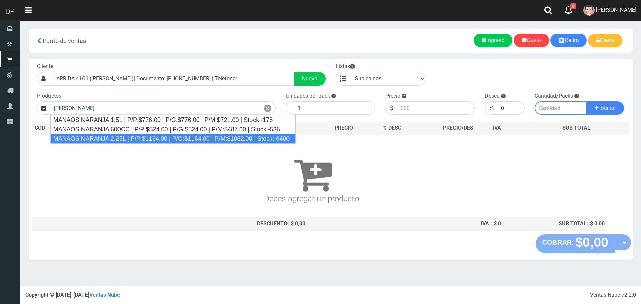
type input "MANAOS NARANJA 2.25L | P/P:$1164.00 | P/G:$1164.00 | P/M:$1082.00 | Stock:-6400"
type input "6"
type input "1164.00"
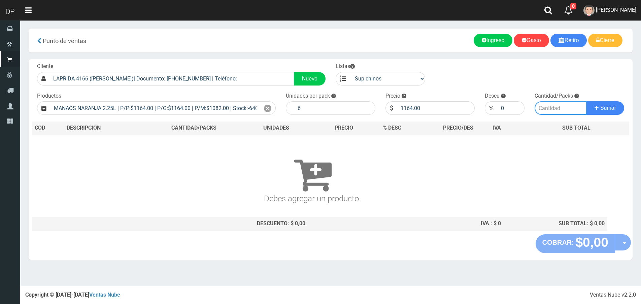
click at [574, 112] on input "number" at bounding box center [560, 107] width 52 height 13
type input "10"
click at [586, 101] on button "Sumar" at bounding box center [605, 107] width 38 height 13
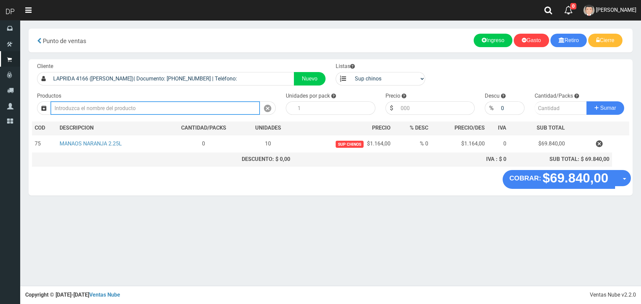
click at [236, 106] on input "text" at bounding box center [154, 107] width 209 height 13
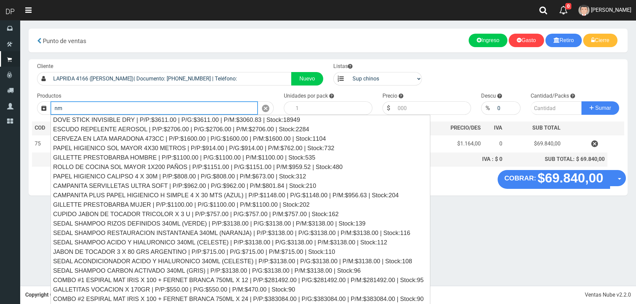
type input "n"
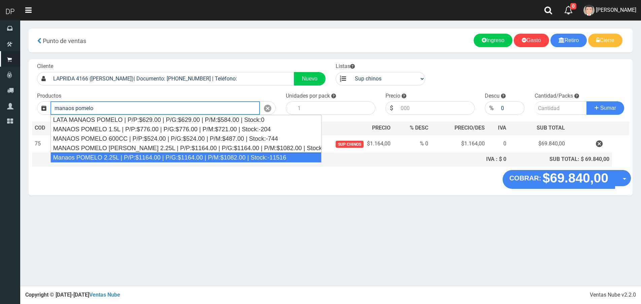
click at [111, 155] on div "Manaos POMELO 2.25L | P/P:$1164.00 | P/G:$1164.00 | P/M:$1082.00 | Stock:-11516" at bounding box center [185, 157] width 271 height 10
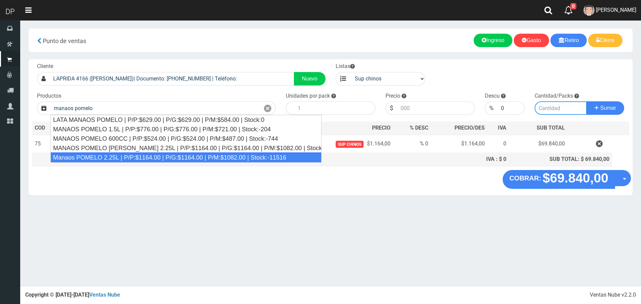
type input "Manaos POMELO 2.25L | P/P:$1164.00 | P/G:$1164.00 | P/M:$1082.00 | Stock:-11516"
type input "6"
type input "1164.00"
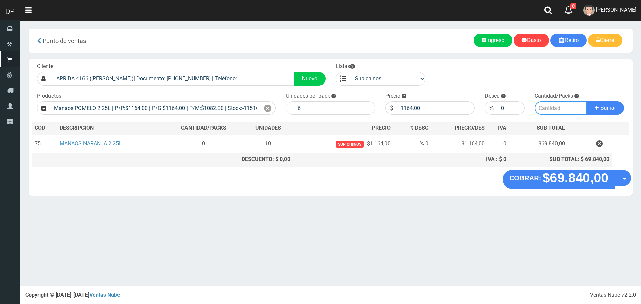
click at [554, 106] on input "number" at bounding box center [560, 107] width 52 height 13
type input "20"
click at [586, 101] on button "Sumar" at bounding box center [605, 107] width 38 height 13
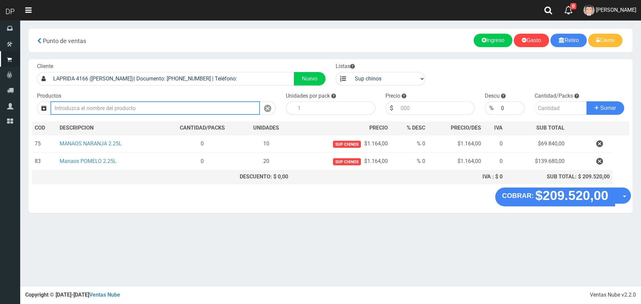
click at [165, 109] on input "Introduzca los productos" at bounding box center [154, 107] width 209 height 13
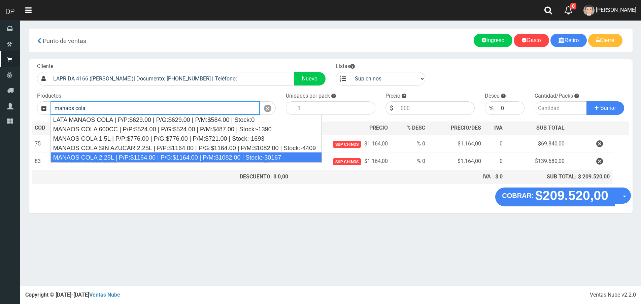
click at [158, 154] on div "MANAOS COLA 2.25L | P/P:$1164.00 | P/G:$1164.00 | P/M:$1082.00 | Stock:-30167" at bounding box center [185, 157] width 271 height 10
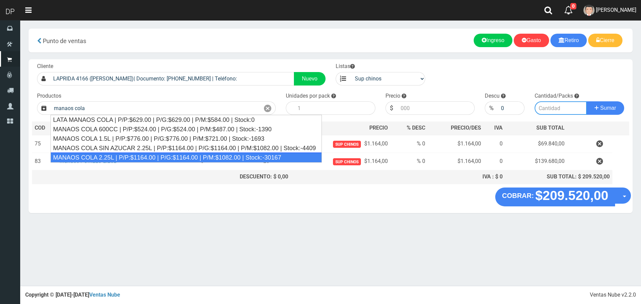
type input "MANAOS COLA 2.25L | P/P:$1164.00 | P/G:$1164.00 | P/M:$1082.00 | Stock:-30167"
type input "6"
type input "1164.00"
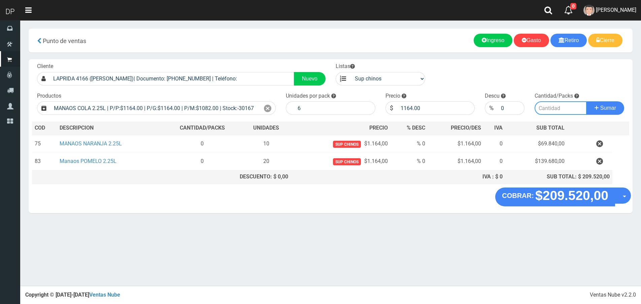
click at [551, 105] on input "number" at bounding box center [560, 107] width 52 height 13
type input "20"
click at [586, 101] on button "Sumar" at bounding box center [605, 107] width 38 height 13
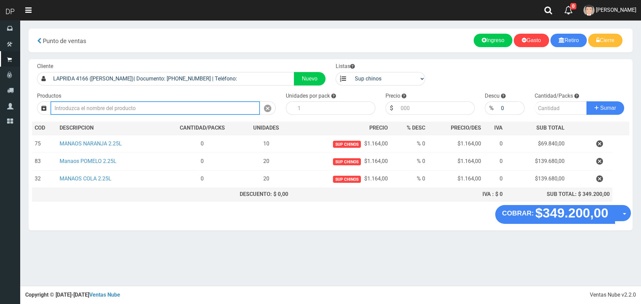
click at [131, 108] on input "Introduzca los productos" at bounding box center [154, 107] width 209 height 13
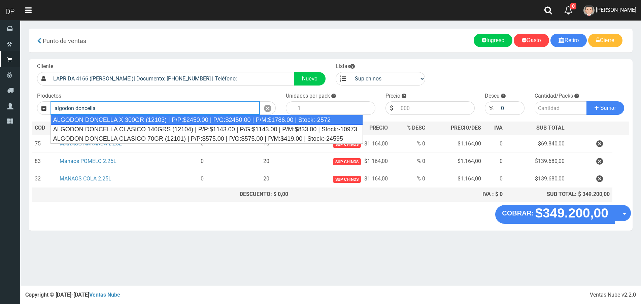
click at [125, 115] on li "ALGODON DONCELLA X 300GR (12103) | P/P:$2450.00 | P/G:$2450.00 | P/M:$1786.00 |…" at bounding box center [207, 120] width 312 height 10
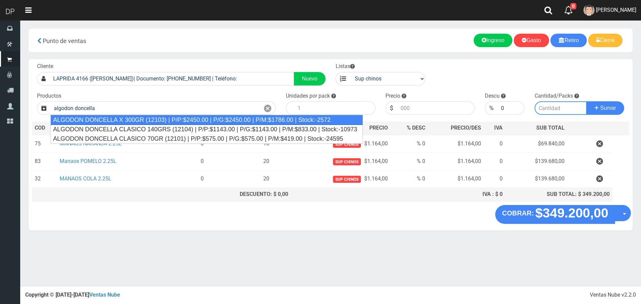
type input "ALGODON DONCELLA X 300GR (12103) | P/P:$2450.00 | P/G:$2450.00 | P/M:$1786.00 |…"
type input "10"
type input "2450.00"
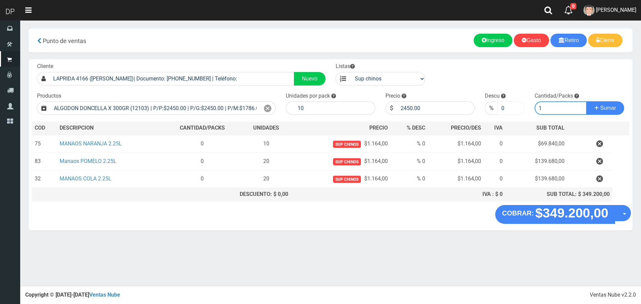
type input "1"
click at [586, 101] on button "Sumar" at bounding box center [605, 107] width 38 height 13
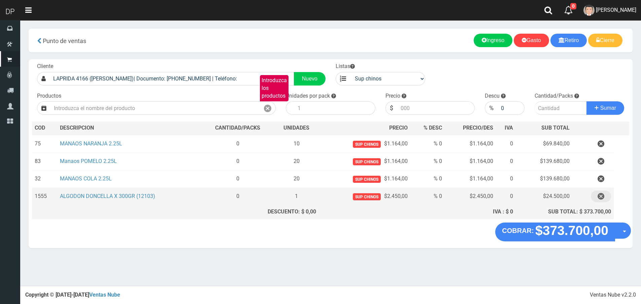
click at [599, 193] on icon "button" at bounding box center [600, 196] width 7 height 12
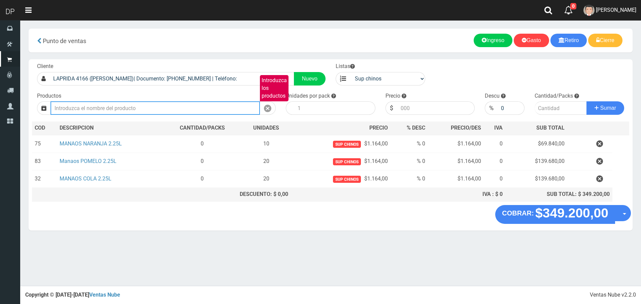
click at [115, 104] on input "Introduzca los productos" at bounding box center [154, 107] width 209 height 13
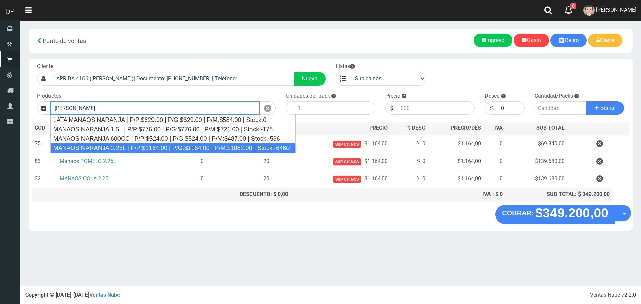
click at [121, 147] on div "MANAOS NARANJA 2.25L | P/P:$1164.00 | P/G:$1164.00 | P/M:$1082.00 | Stock:-6460" at bounding box center [172, 148] width 245 height 10
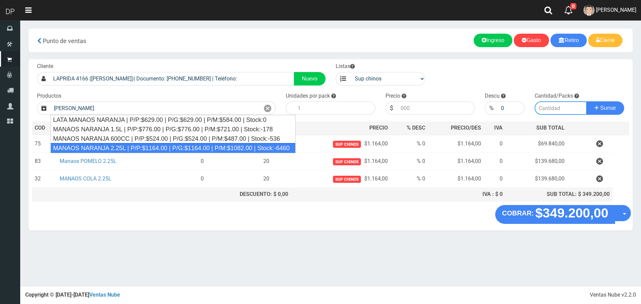
type input "MANAOS NARANJA 2.25L | P/P:$1164.00 | P/G:$1164.00 | P/M:$1082.00 | Stock:-6460"
type input "6"
type input "1164.00"
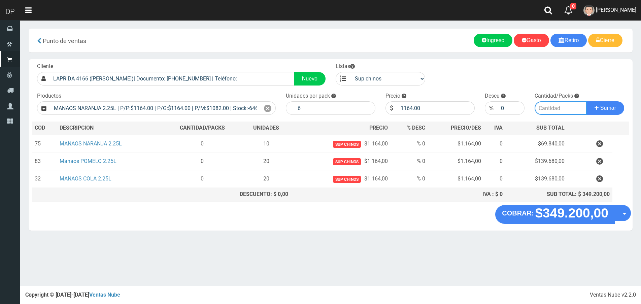
click at [560, 110] on input "number" at bounding box center [560, 107] width 52 height 13
type input "10"
click at [586, 101] on button "Sumar" at bounding box center [605, 107] width 38 height 13
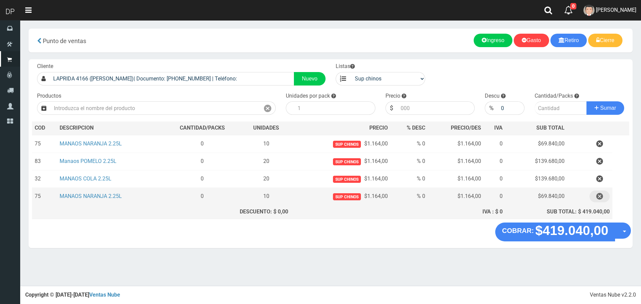
click at [601, 197] on icon "button" at bounding box center [599, 196] width 7 height 12
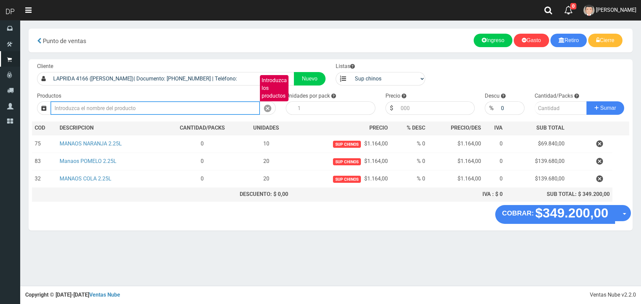
click at [140, 111] on input "Introduzca los productos" at bounding box center [154, 107] width 209 height 13
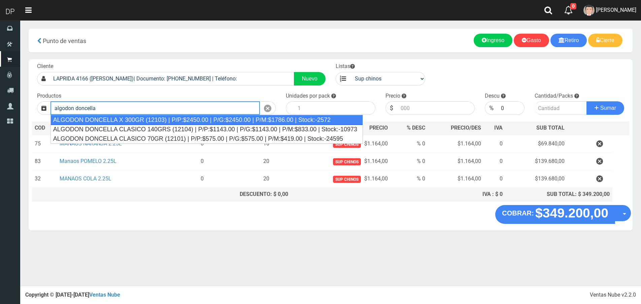
click at [147, 115] on div "ALGODON DONCELLA X 300GR (12103) | P/P:$2450.00 | P/G:$2450.00 | P/M:$1786.00 |…" at bounding box center [206, 120] width 313 height 10
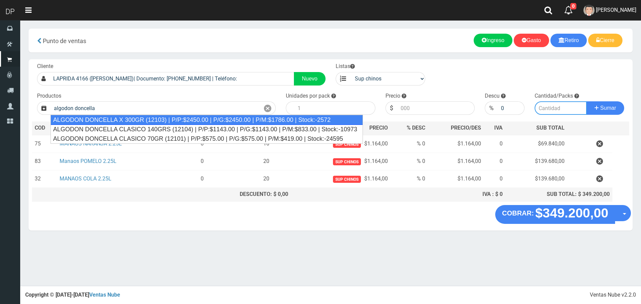
type input "ALGODON DONCELLA X 300GR (12103) | P/P:$2450.00 | P/G:$2450.00 | P/M:$1786.00 |…"
type input "10"
type input "2450.00"
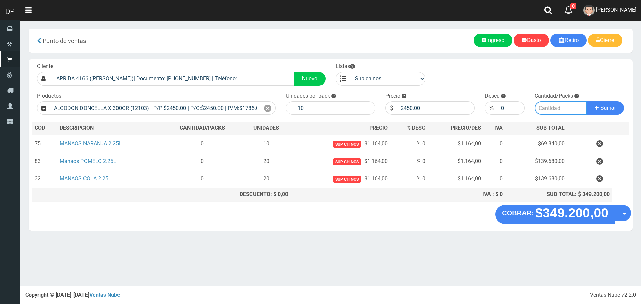
click at [539, 104] on input "number" at bounding box center [560, 107] width 52 height 13
type input "1"
click at [586, 101] on button "Sumar" at bounding box center [605, 107] width 38 height 13
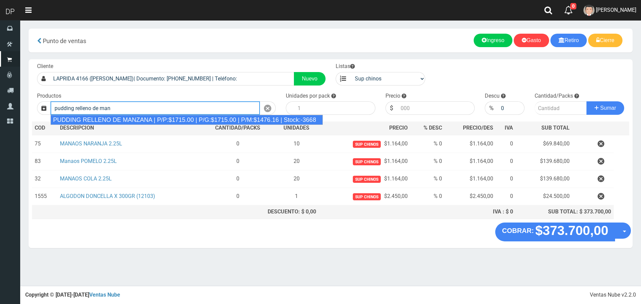
click at [247, 119] on div "PUDDING RELLENO DE MANZANA | P/P:$1715.00 | P/G:$1715.00 | P/M:$1476.16 | Stock…" at bounding box center [186, 120] width 272 height 10
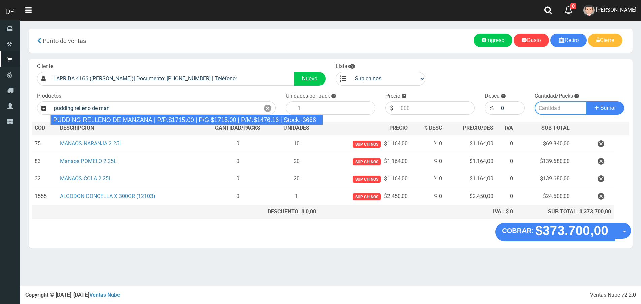
type input "PUDDING RELLENO DE MANZANA | P/P:$1715.00 | P/G:$1715.00 | P/M:$1476.16 | Stock…"
type input "8"
type input "1715.00"
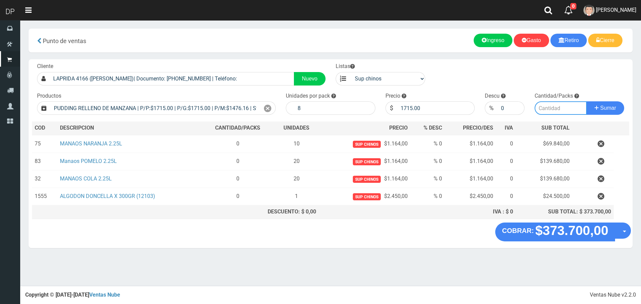
click at [553, 107] on input "number" at bounding box center [560, 107] width 52 height 13
type input "1"
click at [586, 101] on button "Sumar" at bounding box center [605, 107] width 38 height 13
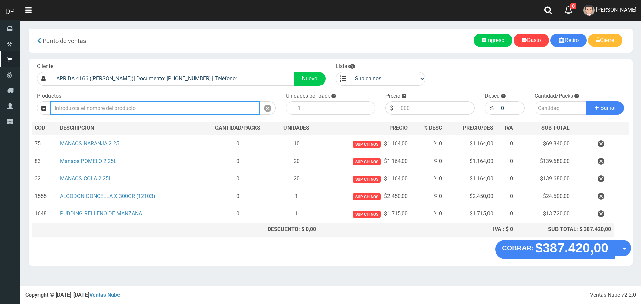
click at [127, 107] on input "Introduzca los productos" at bounding box center [154, 107] width 209 height 13
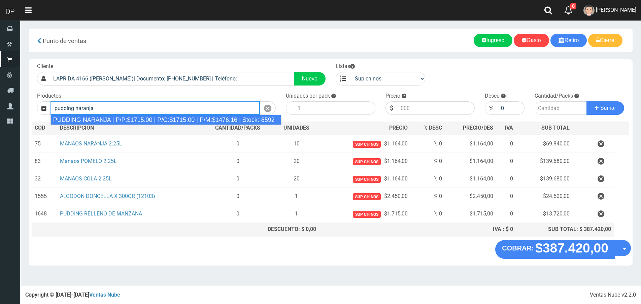
click at [128, 118] on div "PUDDING NARANJA | P/P:$1715.00 | P/G:$1715.00 | P/M:$1476.16 | Stock:-8592" at bounding box center [165, 120] width 231 height 10
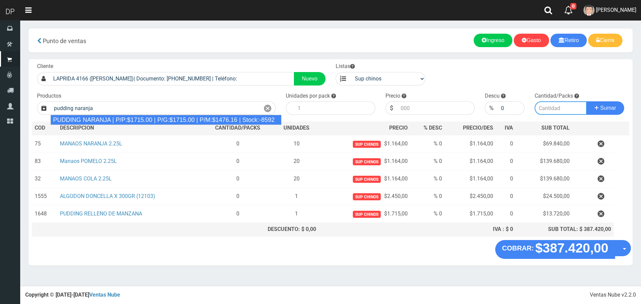
type input "PUDDING NARANJA | P/P:$1715.00 | P/G:$1715.00 | P/M:$1476.16 | Stock:-8592"
type input "8"
type input "1715.00"
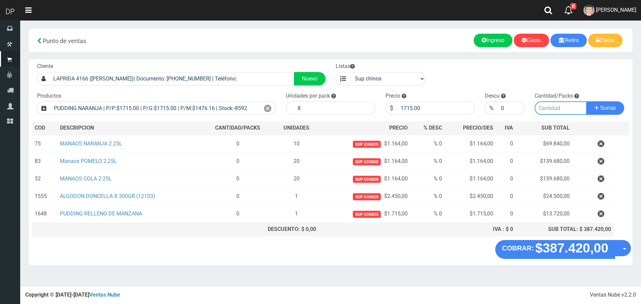
click at [540, 107] on input "number" at bounding box center [560, 107] width 52 height 13
type input "1"
click at [586, 101] on button "Sumar" at bounding box center [605, 107] width 38 height 13
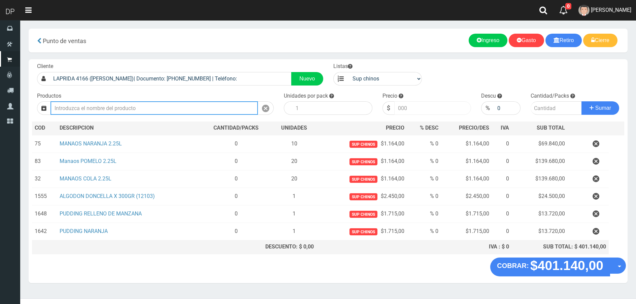
type input "a"
type input "manaos tonca 5"
click at [581, 101] on button "Sumar" at bounding box center [600, 107] width 38 height 13
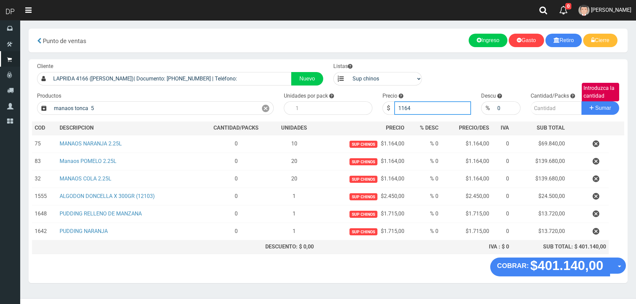
type input "1164"
click at [581, 101] on button "Sumar" at bounding box center [600, 107] width 38 height 13
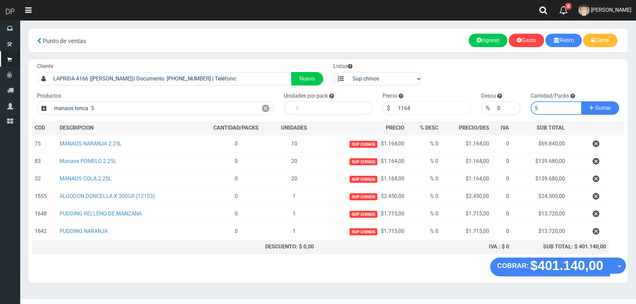
type input "5"
click at [581, 101] on button "Sumar" at bounding box center [600, 107] width 38 height 13
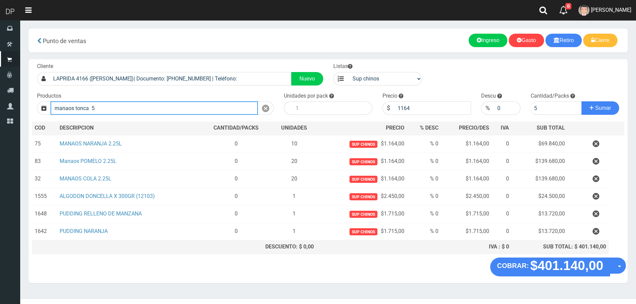
click at [110, 102] on input "manaos tonca 5" at bounding box center [153, 107] width 207 height 13
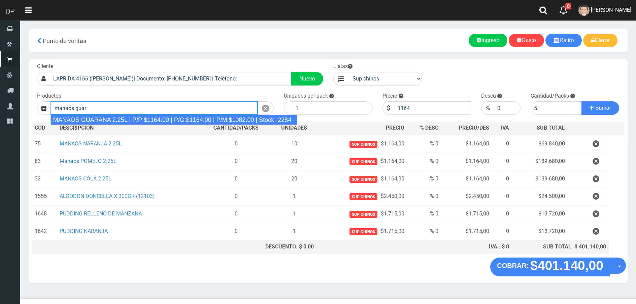
click at [107, 122] on div "MANAOS GUARANA 2.25L | P/P:$1164.00 | P/G:$1164.00 | P/M:$1082.00 | Stock:-2284" at bounding box center [173, 120] width 247 height 10
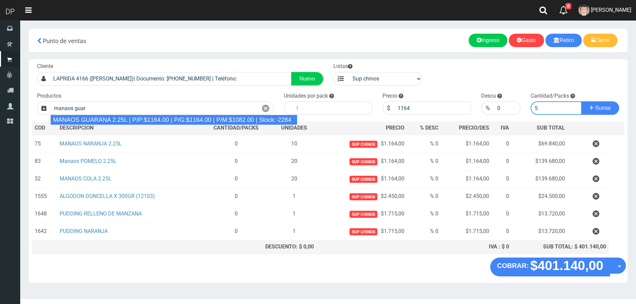
type input "MANAOS GUARANA 2.25L | P/P:$1164.00 | P/G:$1164.00 | P/M:$1082.00 | Stock:-2284"
type input "6"
type input "1164.00"
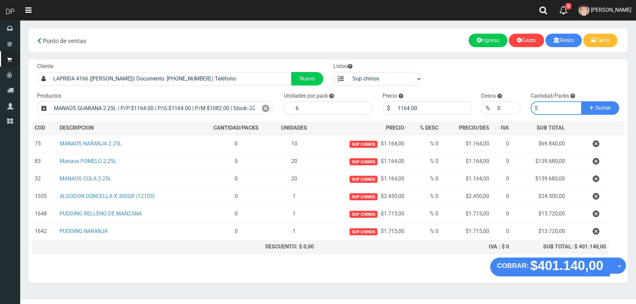
click at [543, 105] on input "5" at bounding box center [555, 107] width 51 height 13
type input "5"
click at [581, 101] on button "Sumar" at bounding box center [600, 107] width 38 height 13
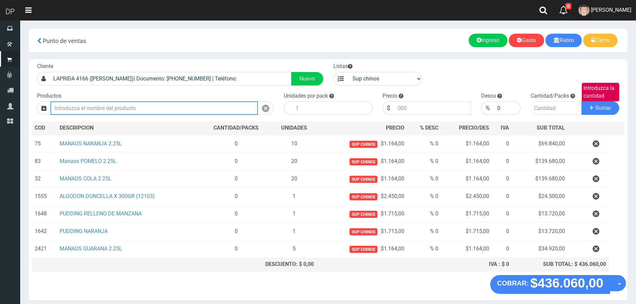
click at [126, 112] on input "Introduzca los productos" at bounding box center [153, 107] width 207 height 13
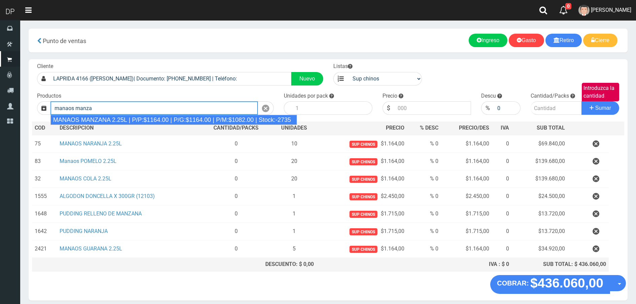
click at [119, 120] on div "MANAOS MANZANA 2.25L | P/P:$1164.00 | P/G:$1164.00 | P/M:$1082.00 | Stock:-2735" at bounding box center [173, 120] width 246 height 10
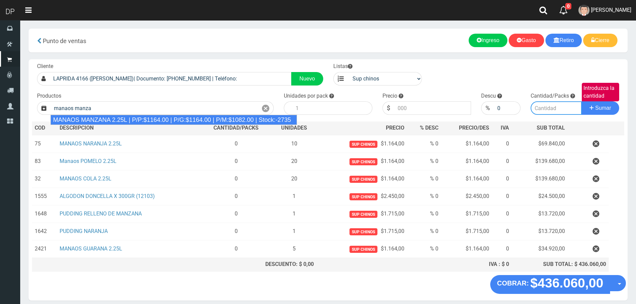
type input "MANAOS MANZANA 2.25L | P/P:$1164.00 | P/G:$1164.00 | P/M:$1082.00 | Stock:-2735"
type input "6"
type input "1164.00"
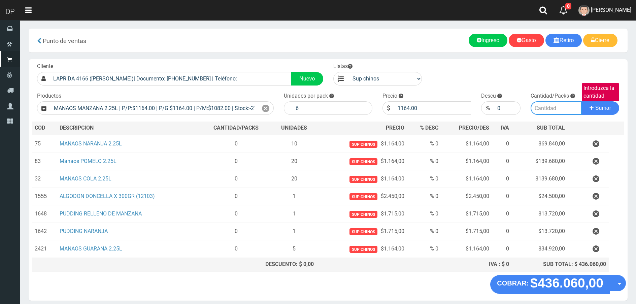
click at [547, 109] on input "Introduzca la cantidad" at bounding box center [555, 107] width 51 height 13
type input "5"
click at [581, 101] on button "Sumar" at bounding box center [600, 107] width 38 height 13
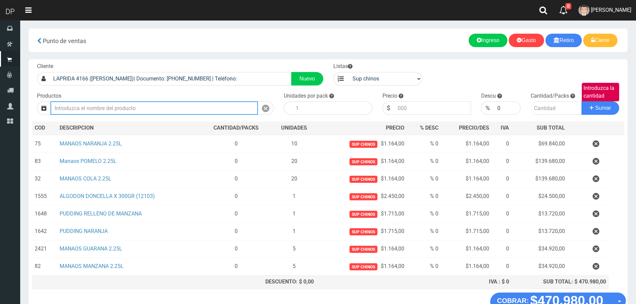
click at [123, 108] on input "Introduzca los productos" at bounding box center [153, 107] width 207 height 13
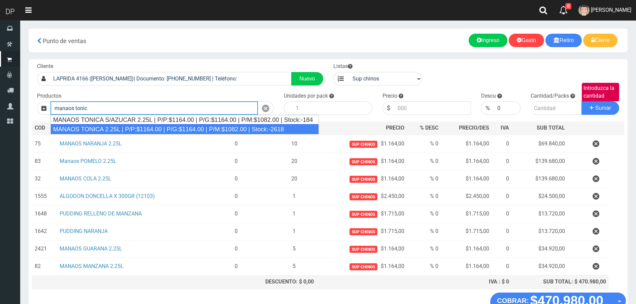
click at [160, 127] on div "MANAOS TONICA 2.25L | P/P:$1164.00 | P/G:$1164.00 | P/M:$1082.00 | Stock:-2618" at bounding box center [184, 129] width 268 height 10
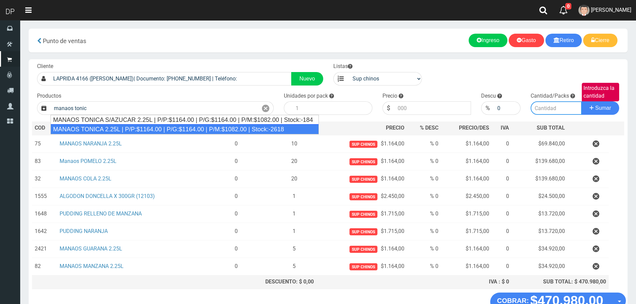
type input "MANAOS TONICA 2.25L | P/P:$1164.00 | P/G:$1164.00 | P/M:$1082.00 | Stock:-2618"
type input "6"
type input "1164.00"
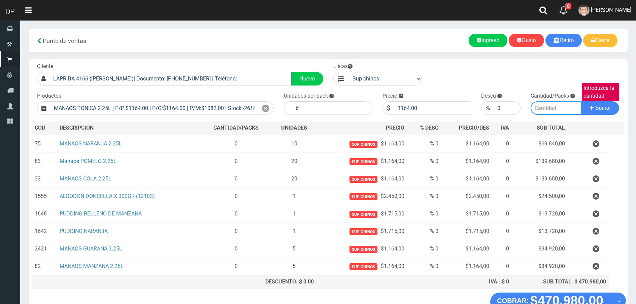
click at [544, 108] on input "Introduzca la cantidad" at bounding box center [555, 107] width 51 height 13
type input "5"
click at [581, 101] on button "Sumar" at bounding box center [600, 107] width 38 height 13
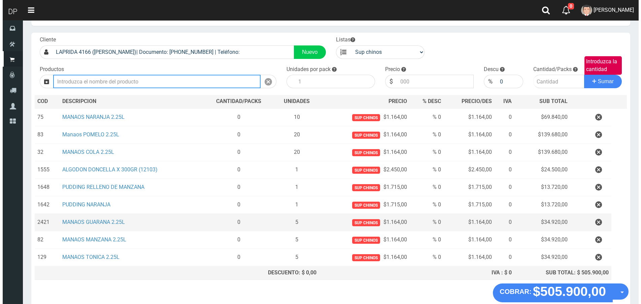
scroll to position [62, 0]
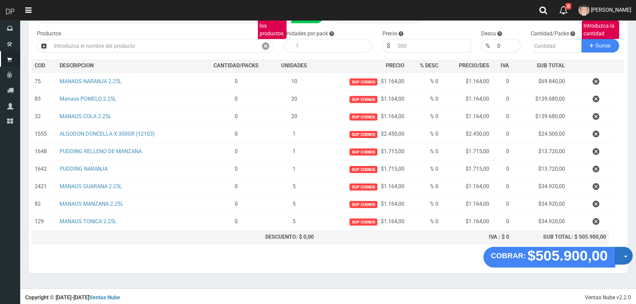
click at [623, 258] on button "Opciones" at bounding box center [623, 256] width 18 height 18
click at [620, 254] on link "Hacer Devolucion" at bounding box center [602, 257] width 60 height 15
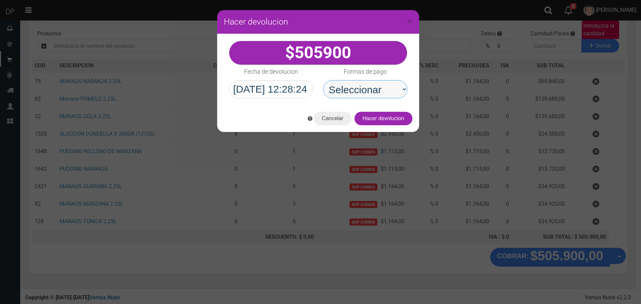
drag, startPoint x: 383, startPoint y: 93, endPoint x: 383, endPoint y: 97, distance: 4.0
click at [383, 93] on select "Seleccionar Efectivo Tarjeta de Crédito Depósito Débito" at bounding box center [365, 89] width 84 height 18
select select "Efectivo"
click at [323, 80] on select "Seleccionar Efectivo Tarjeta de Crédito Depósito Débito" at bounding box center [365, 89] width 84 height 18
click at [392, 119] on button "Hacer devolucion" at bounding box center [383, 118] width 58 height 13
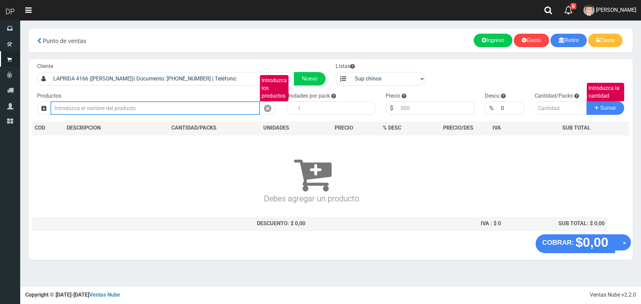
scroll to position [0, 0]
click at [611, 8] on span "Betiana Paola Casco" at bounding box center [616, 10] width 40 height 6
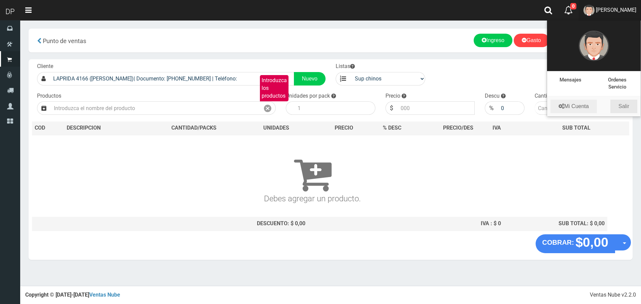
click at [623, 103] on link "Salir" at bounding box center [623, 106] width 27 height 13
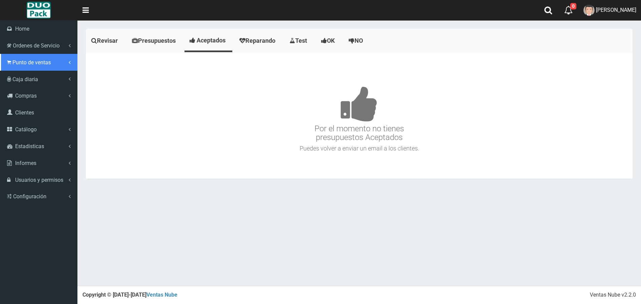
click at [22, 62] on span "Punto de ventas" at bounding box center [31, 62] width 38 height 6
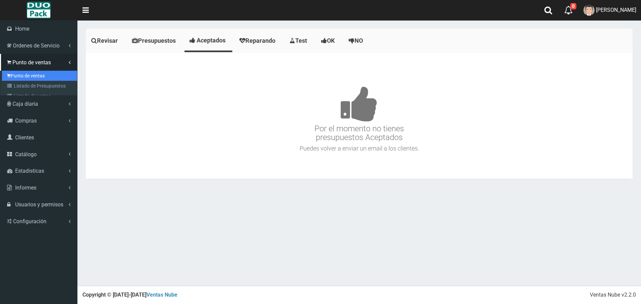
click at [26, 75] on link "Punto de ventas" at bounding box center [39, 76] width 75 height 10
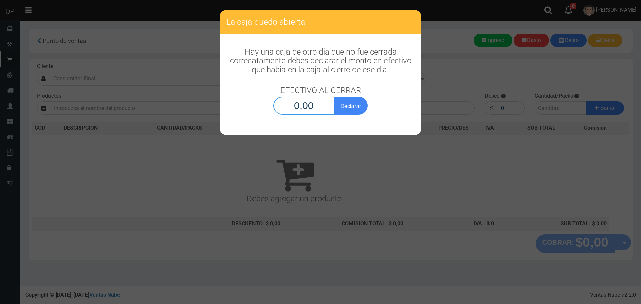
click at [318, 109] on input "0,00" at bounding box center [303, 106] width 61 height 18
type input "1,00"
click at [334, 97] on button "Declarar" at bounding box center [351, 106] width 34 height 18
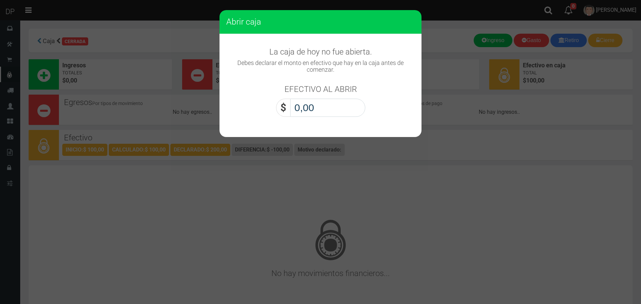
click at [317, 109] on input "0,00" at bounding box center [327, 108] width 75 height 18
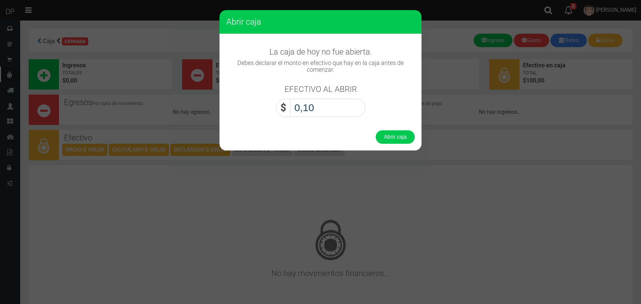
type input "1,00"
click at [375, 130] on button "Abrir caja" at bounding box center [394, 136] width 39 height 13
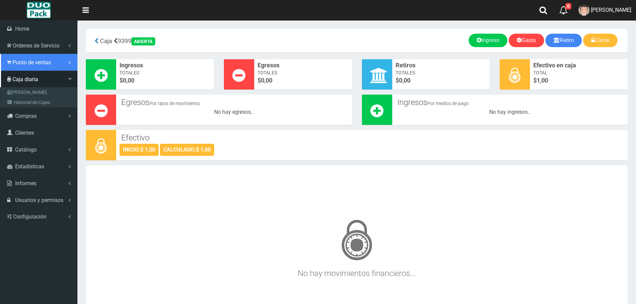
click at [20, 61] on span "Punto de ventas" at bounding box center [31, 62] width 38 height 6
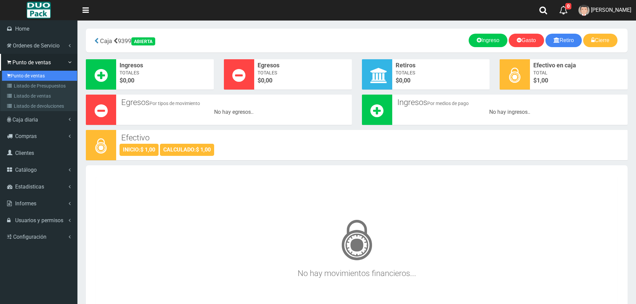
click at [21, 74] on link "Punto de ventas" at bounding box center [39, 76] width 75 height 10
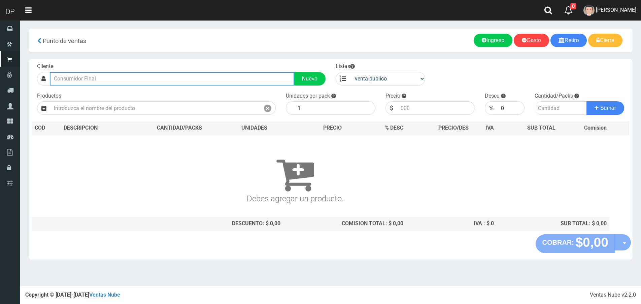
click at [117, 72] on input "text" at bounding box center [172, 78] width 244 height 13
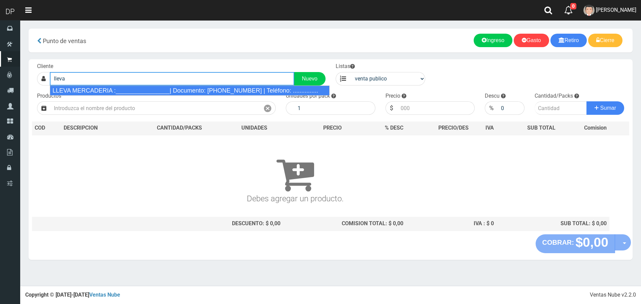
click at [113, 90] on div "LLEVA MERCADERIA :________________| Documento: [PHONE_NUMBER] | Teléfono: .....…" at bounding box center [190, 90] width 280 height 10
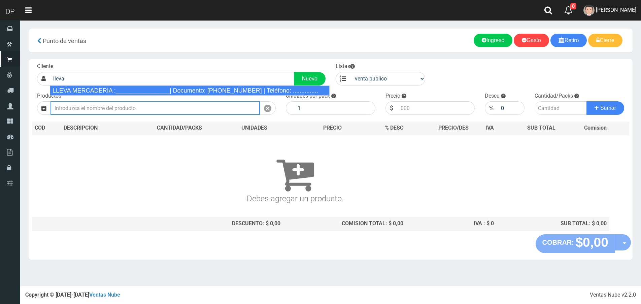
type input "LLEVA MERCADERIA :________________| Documento: [PHONE_NUMBER] | Teléfono: .....…"
select select "2"
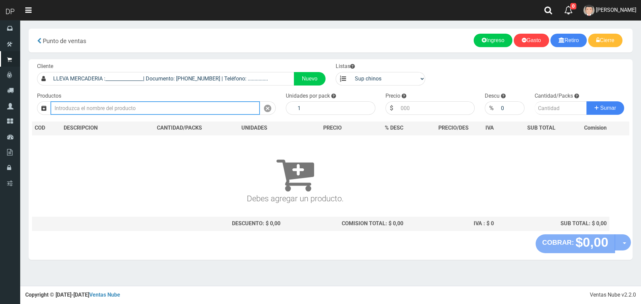
click at [116, 107] on input "text" at bounding box center [154, 107] width 209 height 13
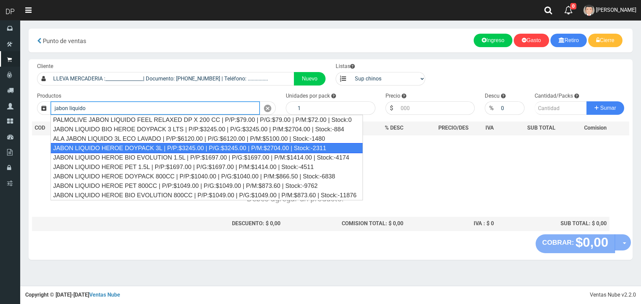
click at [111, 148] on div "JABON LIQUIDO HEROE DOYPACK 3L | P/P:$3245.00 | P/G:$3245.00 | P/M:$2704.00 | S…" at bounding box center [206, 148] width 312 height 10
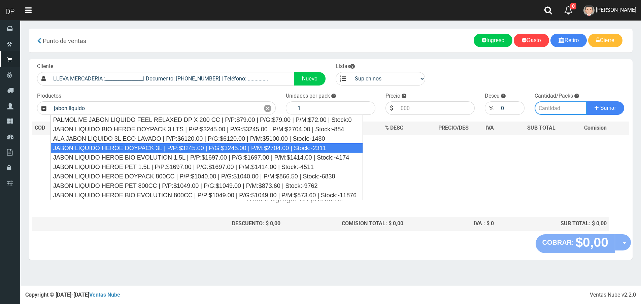
type input "JABON LIQUIDO HEROE DOYPACK 3L | P/P:$3245.00 | P/G:$3245.00 | P/M:$2704.00 | S…"
type input "4"
type input "3245.00"
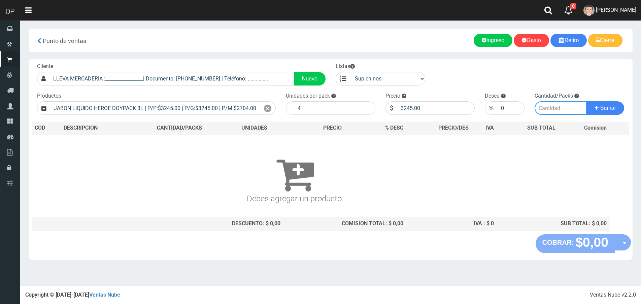
click at [544, 109] on input "number" at bounding box center [560, 107] width 52 height 13
type input "2"
click at [586, 101] on button "Sumar" at bounding box center [605, 107] width 38 height 13
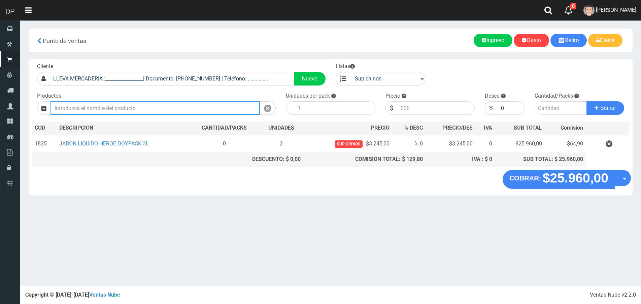
click at [111, 108] on input "text" at bounding box center [154, 107] width 209 height 13
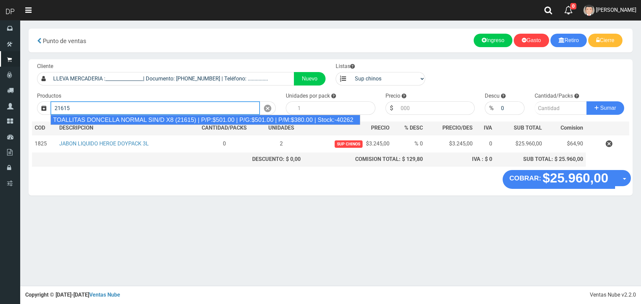
click at [123, 120] on div "TOALLITAS DONCELLA NORMAL SIN/D X8 (21615) | P/P:$501.00 | P/G:$501.00 | P/M:$3…" at bounding box center [205, 120] width 310 height 10
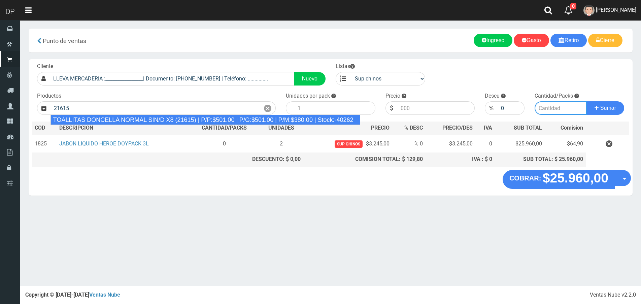
type input "TOALLITAS DONCELLA NORMAL SIN/D X8 (21615) | P/P:$501.00 | P/G:$501.00 | P/M:$3…"
type input "50"
type input "501.00"
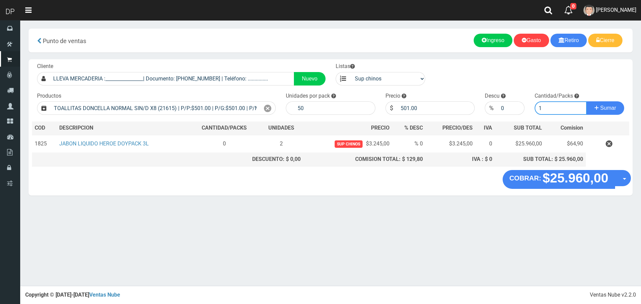
type input "1"
click at [586, 101] on button "Sumar" at bounding box center [605, 107] width 38 height 13
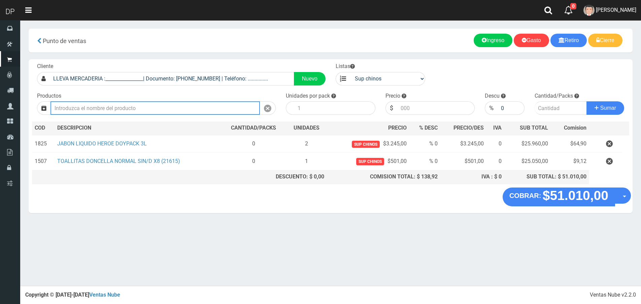
click at [151, 110] on input "text" at bounding box center [154, 107] width 209 height 13
click at [586, 101] on button "Sumar" at bounding box center [605, 107] width 38 height 13
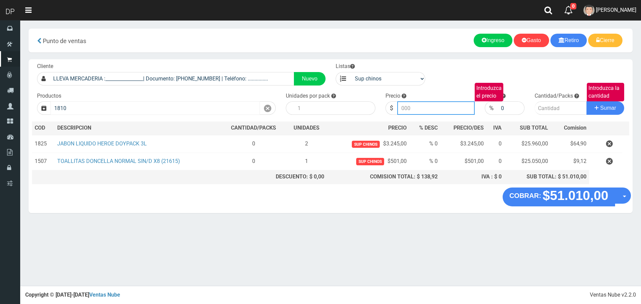
type input "DETERGENTE CONCENTRADO MANZANA HEROE 300CC | P/P:$715.00 | P/G:$715.00 | P/M:$5…"
type input "715.00"
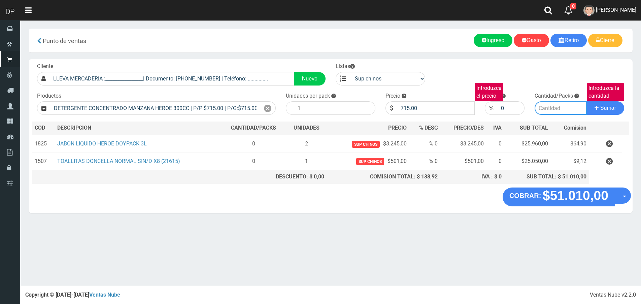
click at [541, 107] on input "Introduzca la cantidad" at bounding box center [560, 107] width 52 height 13
type input "1"
click at [586, 101] on button "Sumar" at bounding box center [605, 107] width 38 height 13
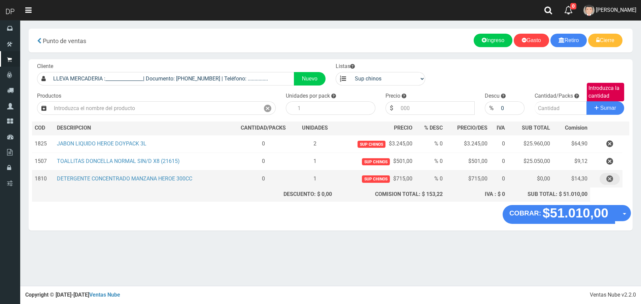
click at [613, 180] on button "button" at bounding box center [609, 179] width 20 height 12
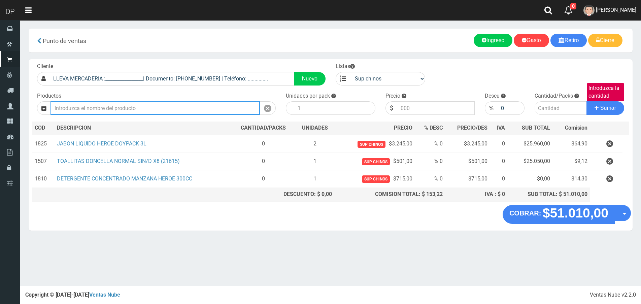
click at [163, 113] on input "text" at bounding box center [154, 107] width 209 height 13
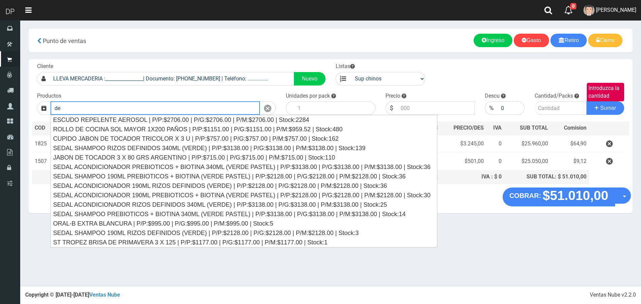
type input "d"
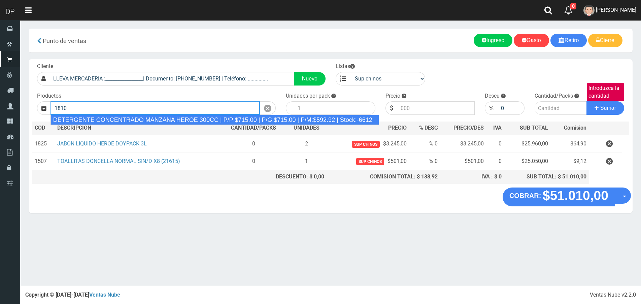
click at [160, 120] on div "DETERGENTE CONCENTRADO MANZANA HEROE 300CC | P/P:$715.00 | P/G:$715.00 | P/M:$5…" at bounding box center [214, 120] width 328 height 10
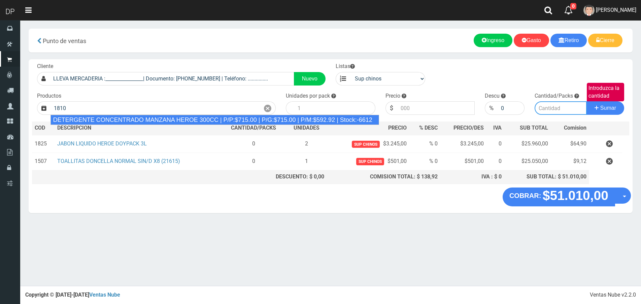
type input "DETERGENTE CONCENTRADO MANZANA HEROE 300CC | P/P:$715.00 | P/G:$715.00 | P/M:$5…"
type input "24"
type input "715.00"
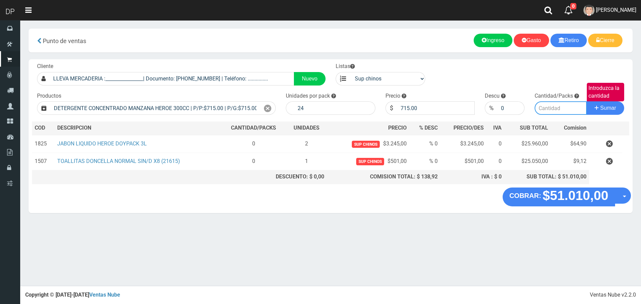
click at [546, 110] on input "Introduzca la cantidad" at bounding box center [560, 107] width 52 height 13
type input "1"
click at [586, 101] on button "Sumar" at bounding box center [605, 107] width 38 height 13
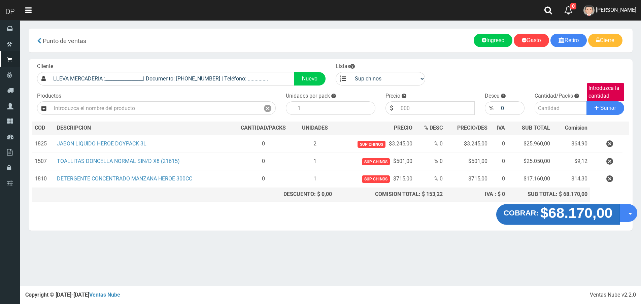
click at [545, 218] on strong "$68.170,00" at bounding box center [576, 213] width 72 height 16
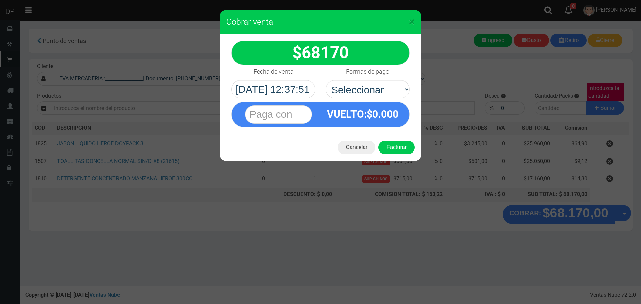
click at [349, 80] on div "Formas de pago Seleccionar Efectivo Tarjeta de Crédito Depósito Débito" at bounding box center [367, 81] width 94 height 33
click at [353, 89] on select "Seleccionar Efectivo Tarjeta de Crédito Depósito Débito" at bounding box center [367, 89] width 84 height 18
select select "Efectivo"
click at [325, 80] on select "Seleccionar Efectivo Tarjeta de Crédito Depósito Débito" at bounding box center [367, 89] width 84 height 18
click at [404, 152] on button "Facturar" at bounding box center [396, 147] width 36 height 13
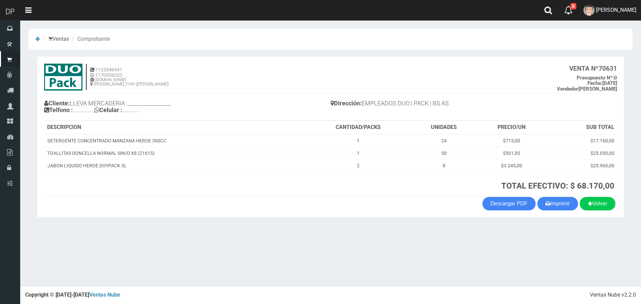
drag, startPoint x: 578, startPoint y: 185, endPoint x: 616, endPoint y: 186, distance: 37.4
click at [616, 186] on th "TOTAL EFECTIVO: $ 68.170,00" at bounding box center [461, 184] width 312 height 25
copy strong "68.170,00"
